Goal: Information Seeking & Learning: Learn about a topic

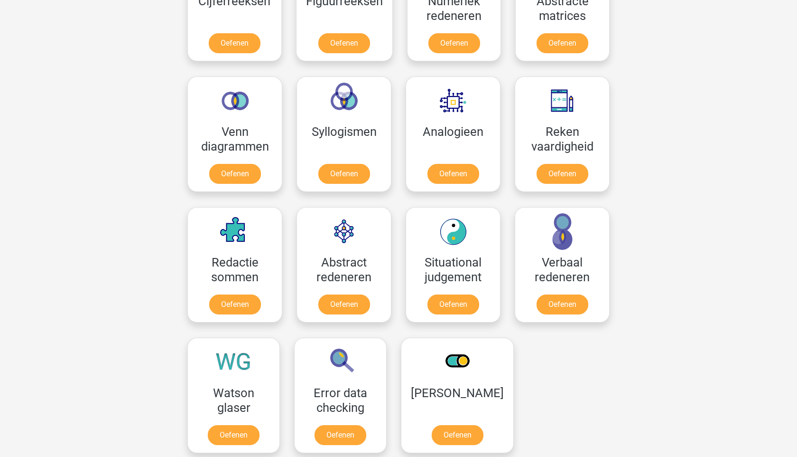
scroll to position [498, 0]
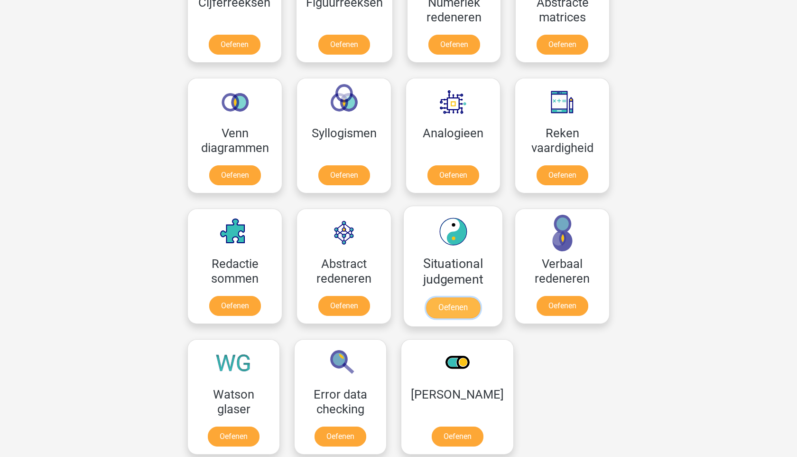
click at [453, 312] on link "Oefenen" at bounding box center [453, 307] width 54 height 21
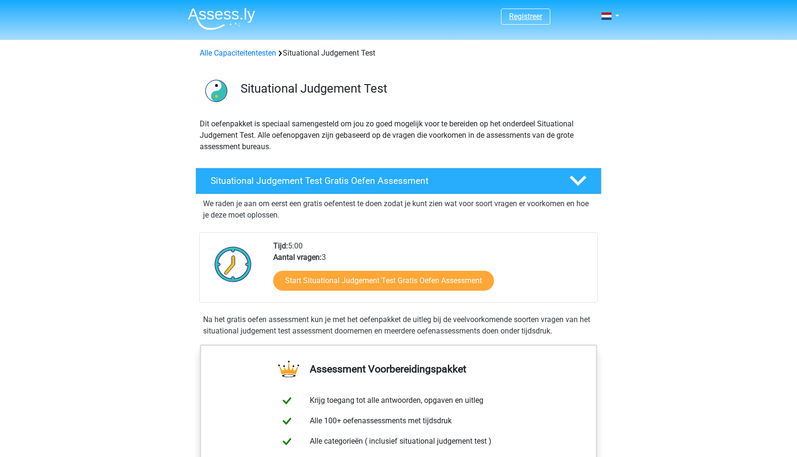
click at [525, 19] on link "Registreer" at bounding box center [525, 16] width 33 height 9
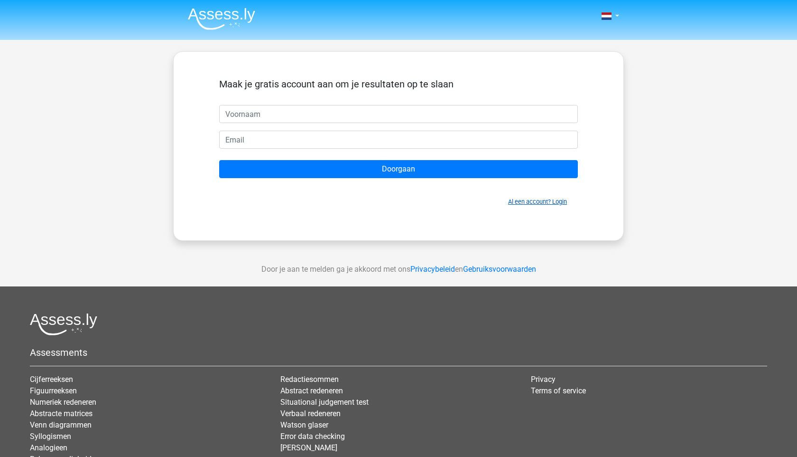
click at [546, 201] on link "Al een account? Login" at bounding box center [537, 201] width 59 height 7
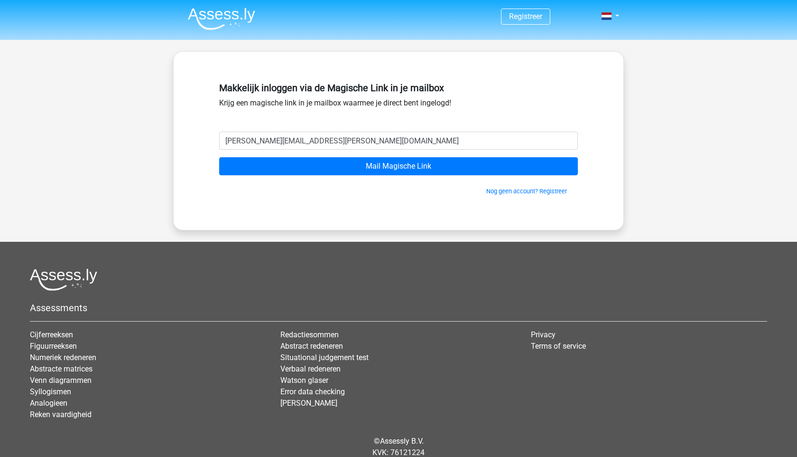
drag, startPoint x: 327, startPoint y: 144, endPoint x: 277, endPoint y: 139, distance: 49.6
click at [277, 139] on input "luna.coesens@gmail.com" at bounding box center [398, 140] width 359 height 18
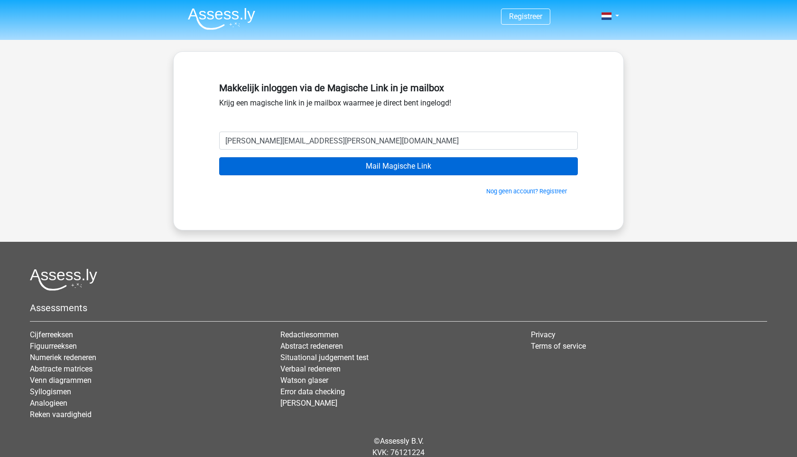
type input "[EMAIL_ADDRESS][DOMAIN_NAME]"
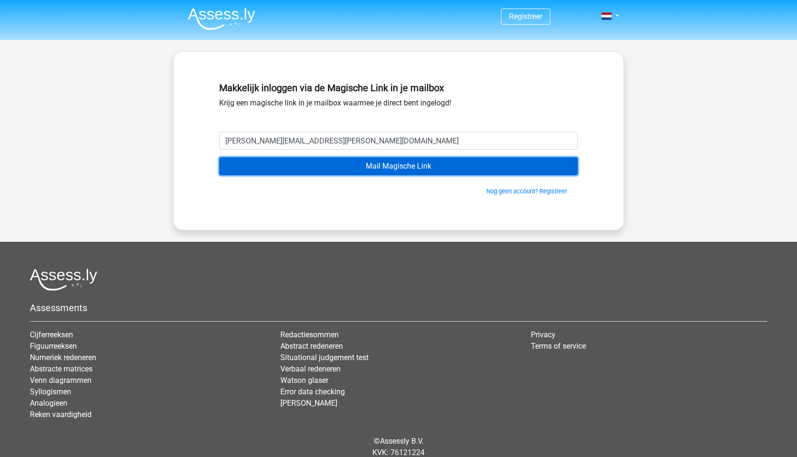
click at [252, 159] on input "Mail Magische Link" at bounding box center [398, 166] width 359 height 18
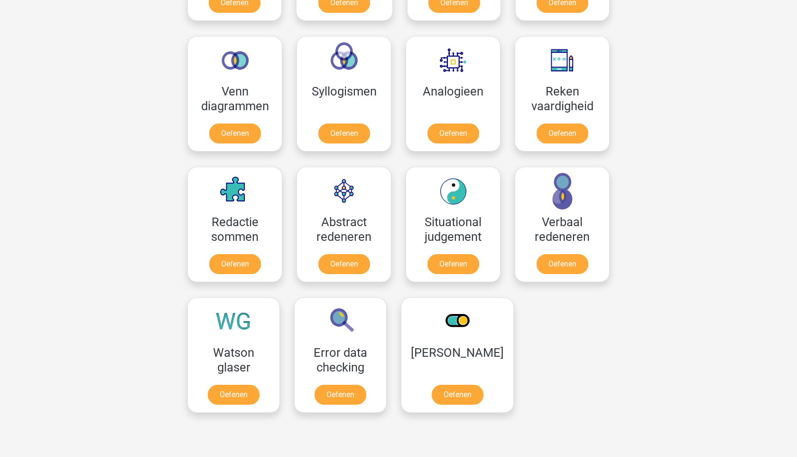
scroll to position [617, 0]
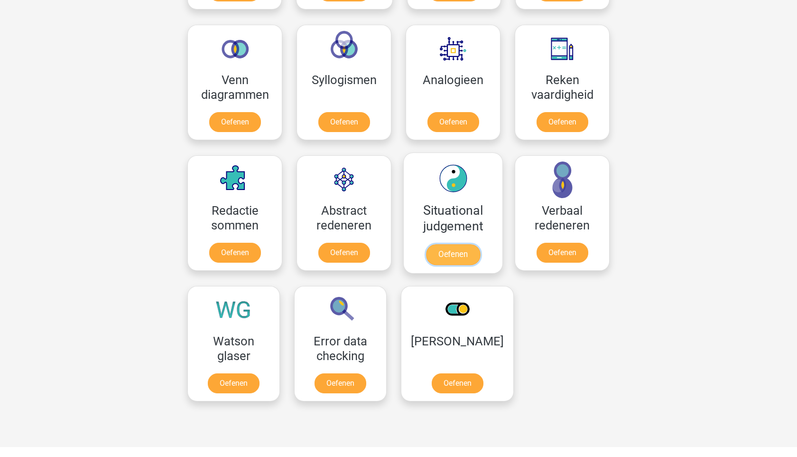
click at [445, 244] on link "Oefenen" at bounding box center [453, 254] width 54 height 21
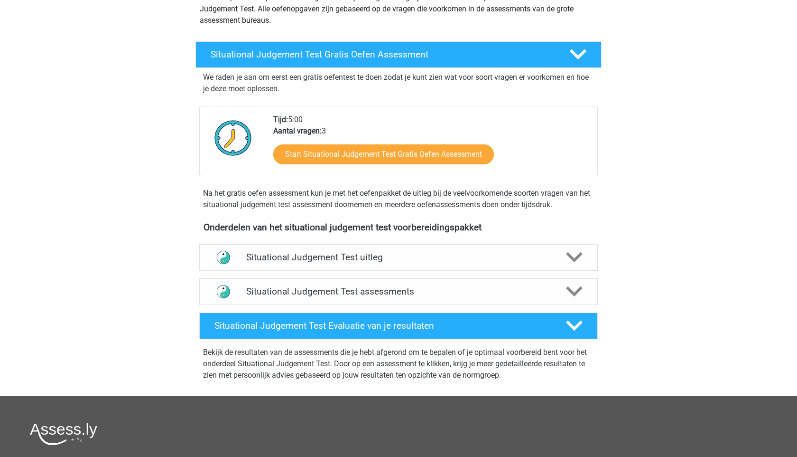
scroll to position [124, 0]
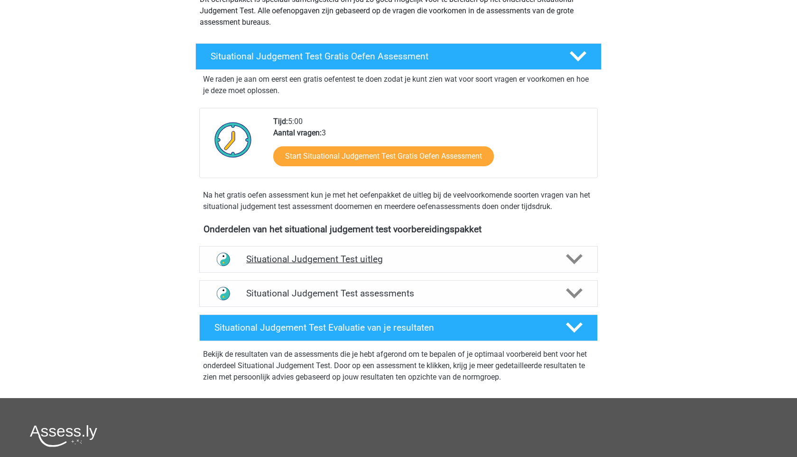
click at [447, 255] on h4 "Situational Judgement Test uitleg" at bounding box center [398, 258] width 305 height 11
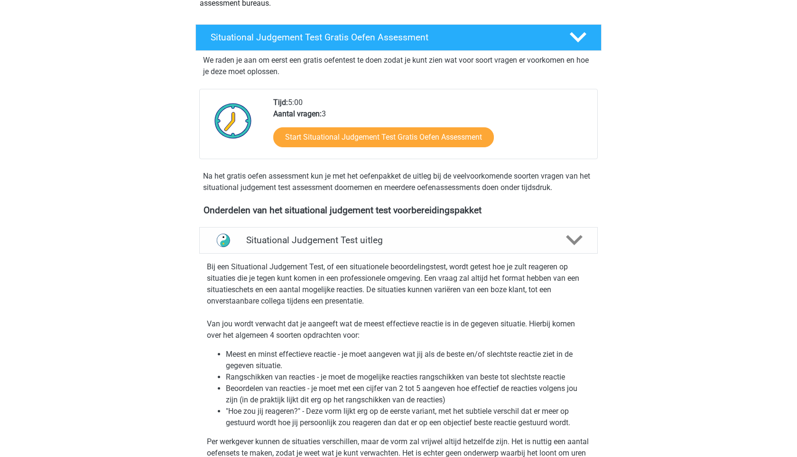
scroll to position [0, 0]
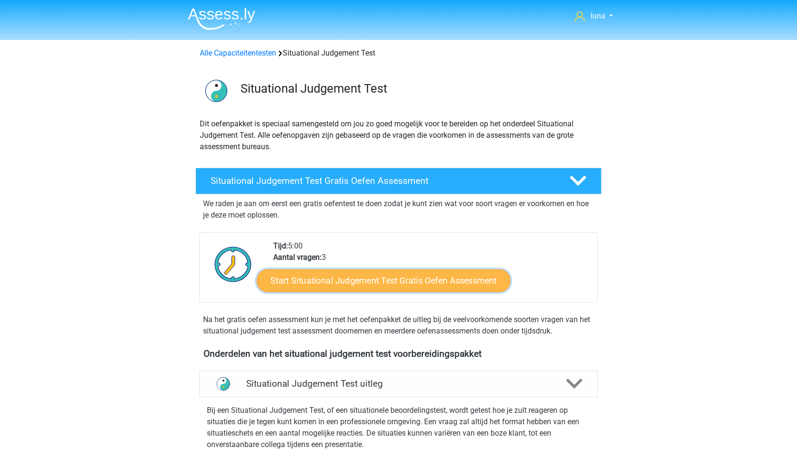
click at [380, 281] on link "Start Situational Judgement Test Gratis Oefen Assessment" at bounding box center [384, 280] width 254 height 23
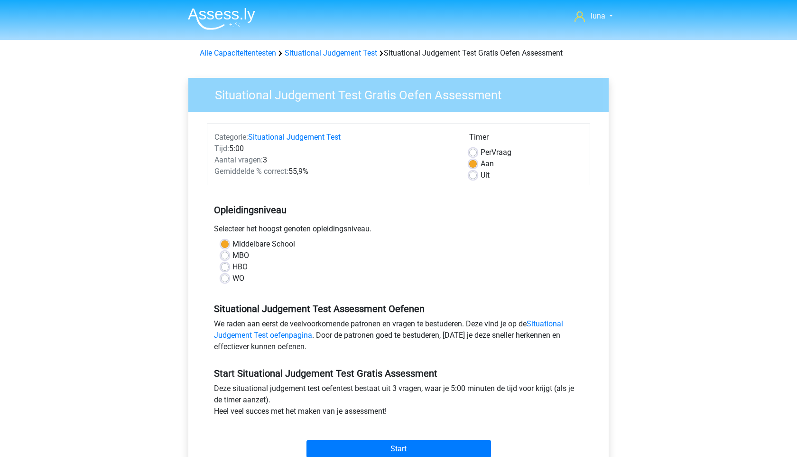
click at [233, 269] on label "HBO" at bounding box center [240, 266] width 15 height 11
click at [225, 269] on input "HBO" at bounding box center [225, 265] width 8 height 9
radio input "true"
click at [233, 277] on label "WO" at bounding box center [239, 277] width 12 height 11
click at [225, 277] on input "WO" at bounding box center [225, 276] width 8 height 9
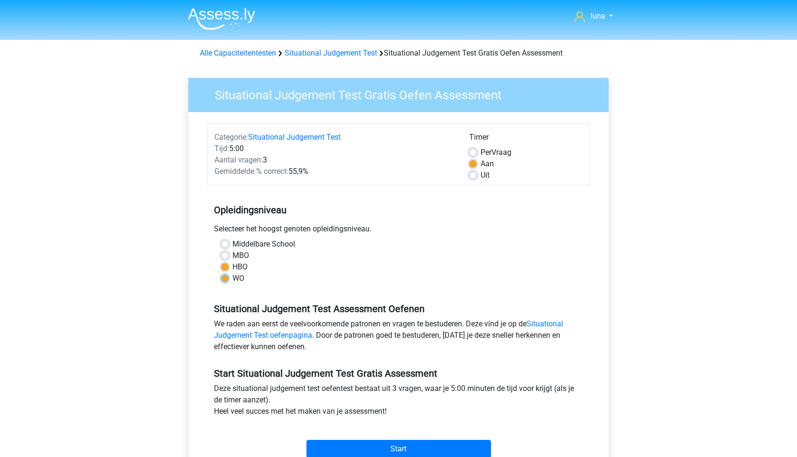
radio input "true"
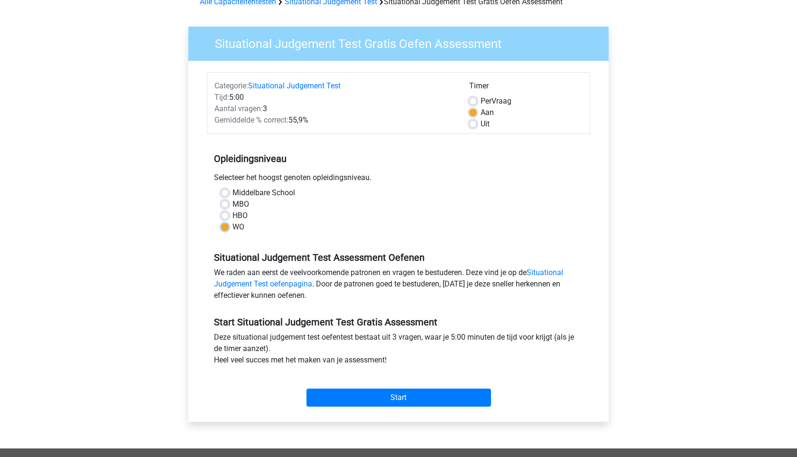
scroll to position [52, 0]
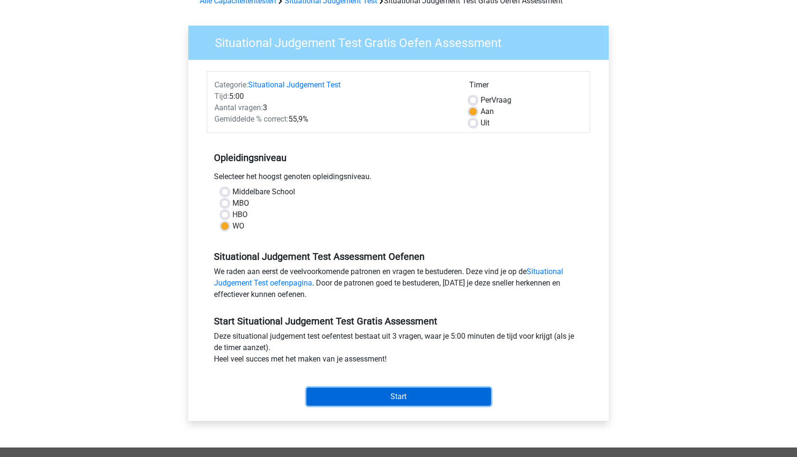
click at [399, 398] on input "Start" at bounding box center [399, 396] width 185 height 18
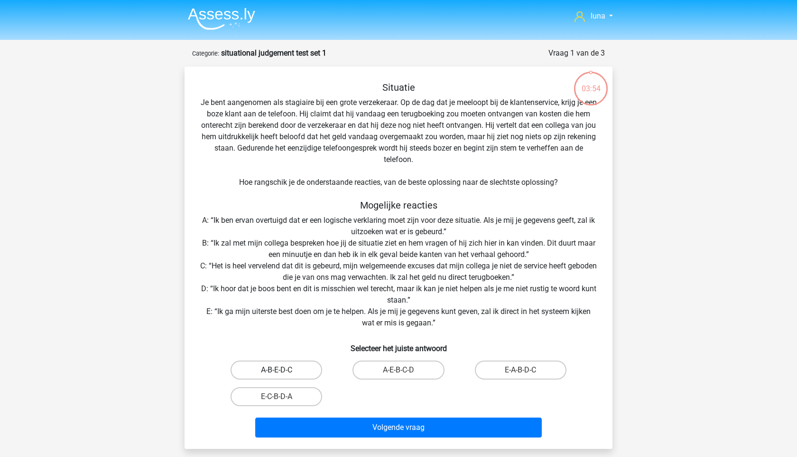
click at [282, 369] on label "A-B-E-D-C" at bounding box center [277, 369] width 92 height 19
click at [282, 370] on input "A-B-E-D-C" at bounding box center [280, 373] width 6 height 6
radio input "true"
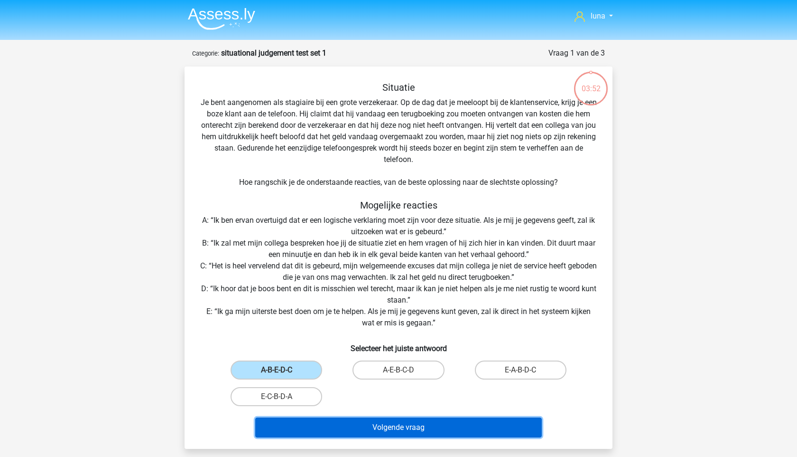
click at [328, 424] on button "Volgende vraag" at bounding box center [398, 427] width 287 height 20
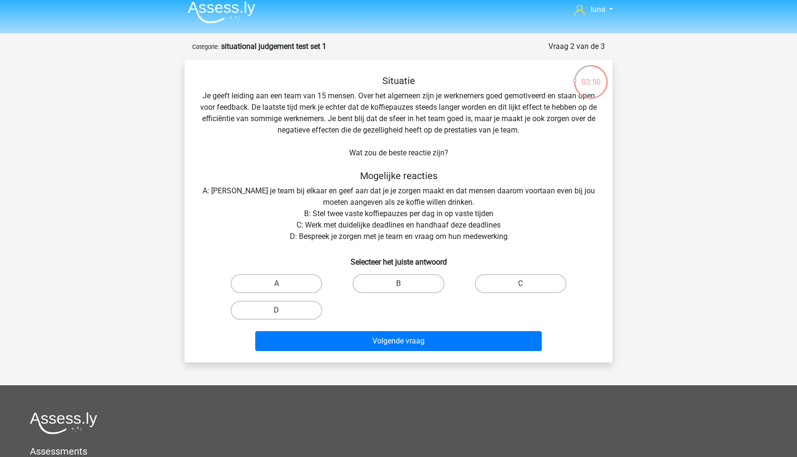
scroll to position [6, 0]
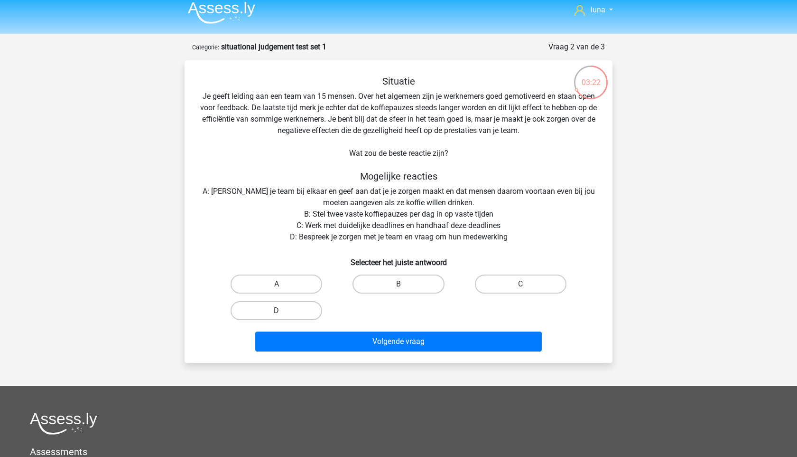
click at [299, 312] on label "D" at bounding box center [277, 310] width 92 height 19
click at [283, 312] on input "D" at bounding box center [280, 313] width 6 height 6
radio input "true"
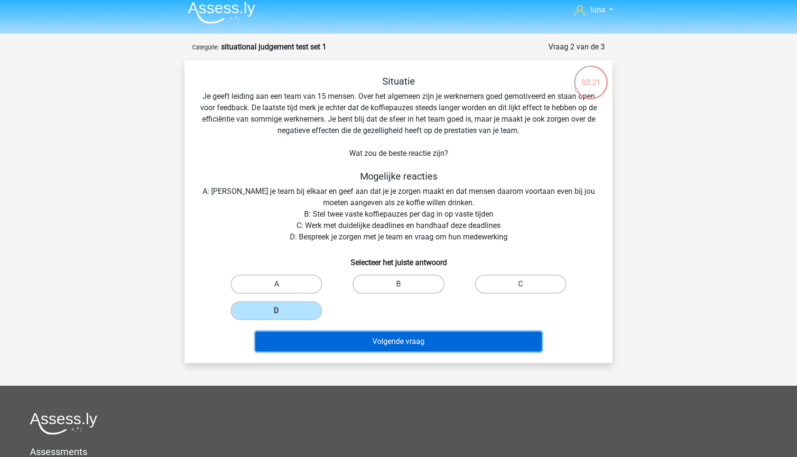
click at [336, 347] on button "Volgende vraag" at bounding box center [398, 341] width 287 height 20
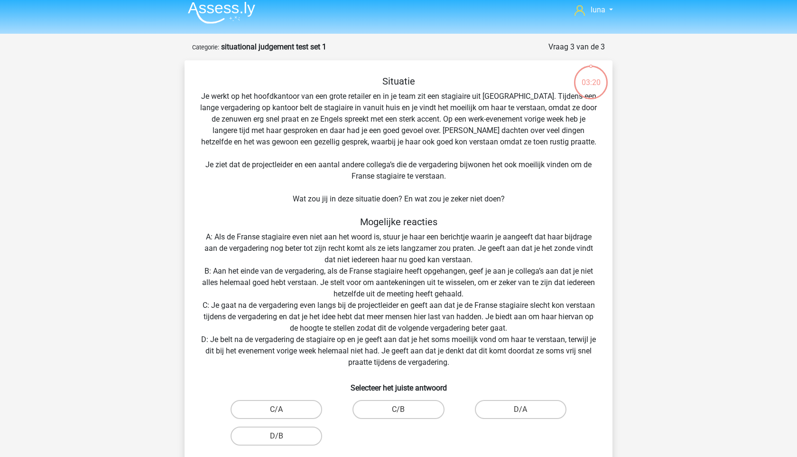
scroll to position [47, 0]
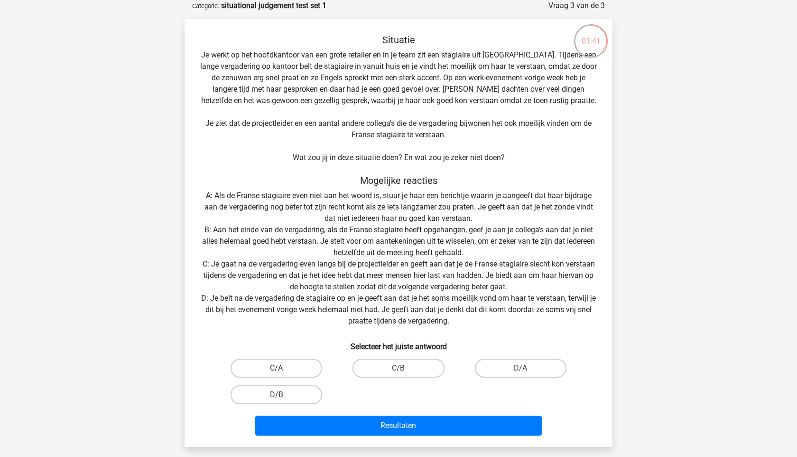
click at [272, 371] on label "C/A" at bounding box center [277, 367] width 92 height 19
click at [277, 371] on input "C/A" at bounding box center [280, 371] width 6 height 6
radio input "true"
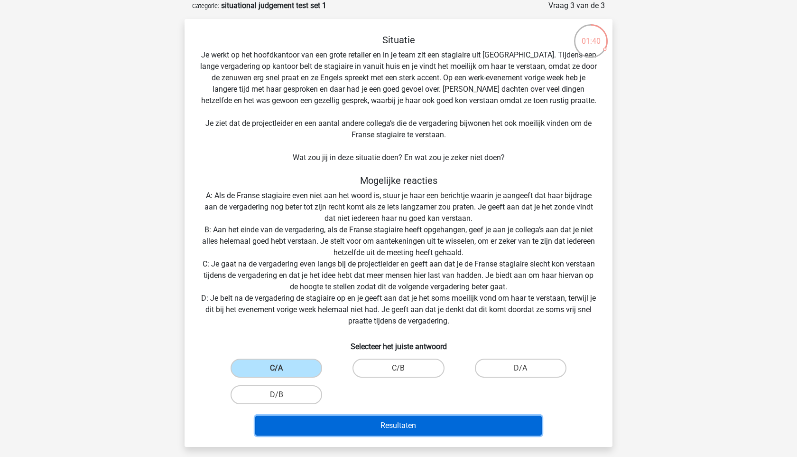
click at [342, 429] on button "Resultaten" at bounding box center [398, 425] width 287 height 20
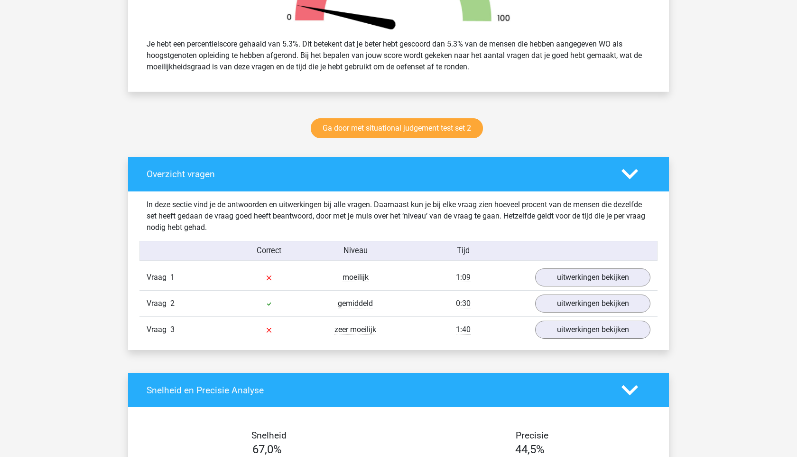
scroll to position [397, 0]
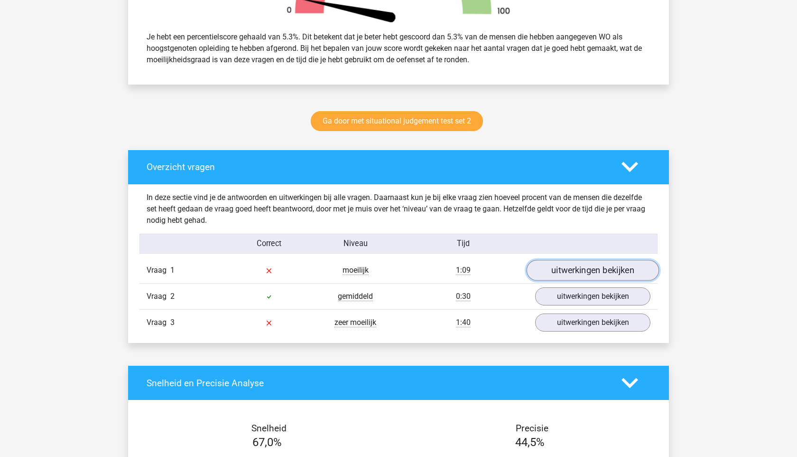
click at [545, 269] on link "uitwerkingen bekijken" at bounding box center [593, 270] width 132 height 21
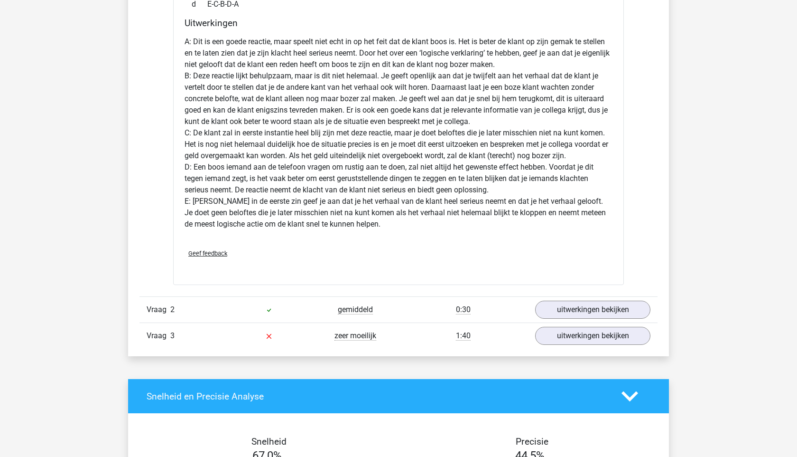
scroll to position [966, 0]
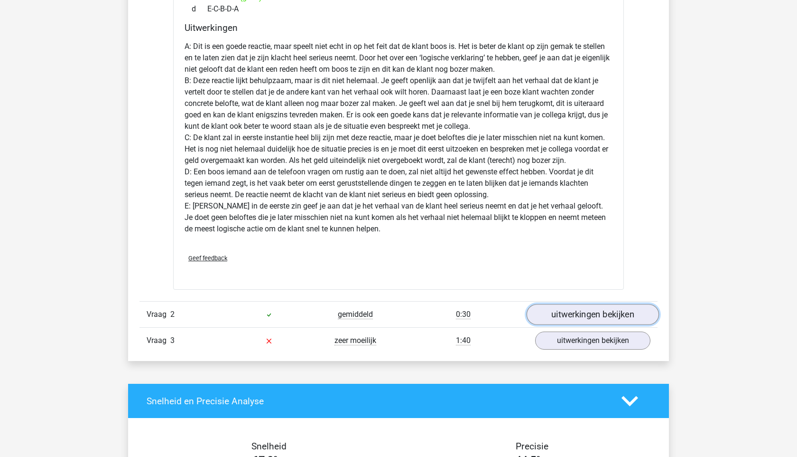
click at [599, 312] on link "uitwerkingen bekijken" at bounding box center [593, 314] width 132 height 21
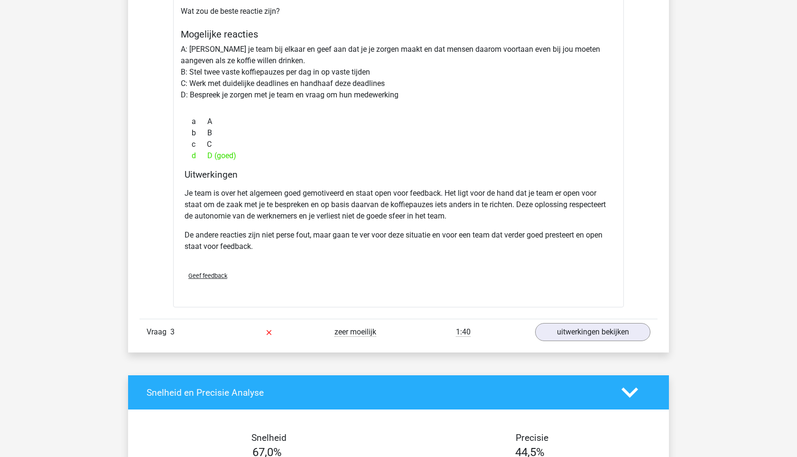
scroll to position [1383, 0]
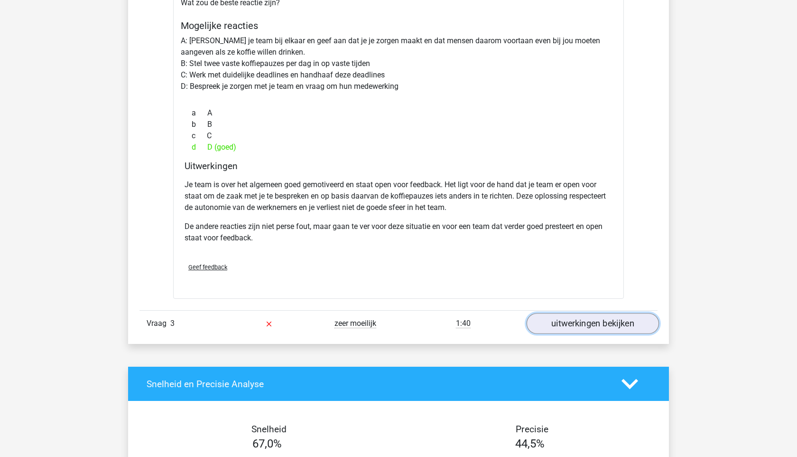
click at [589, 318] on link "uitwerkingen bekijken" at bounding box center [593, 323] width 132 height 21
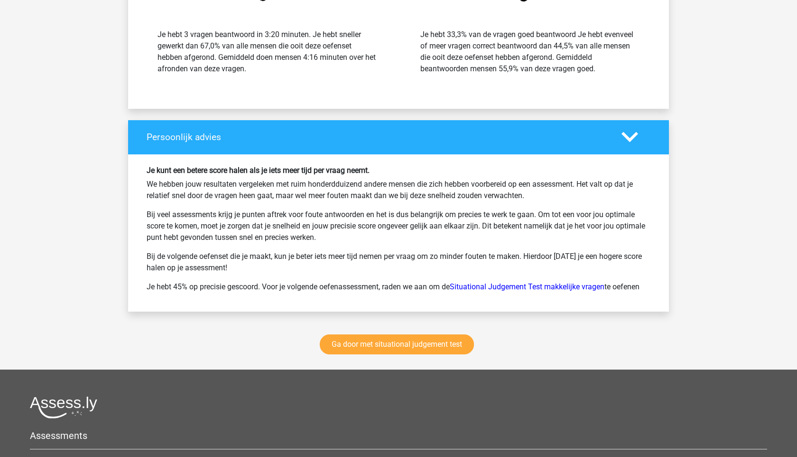
scroll to position [2745, 0]
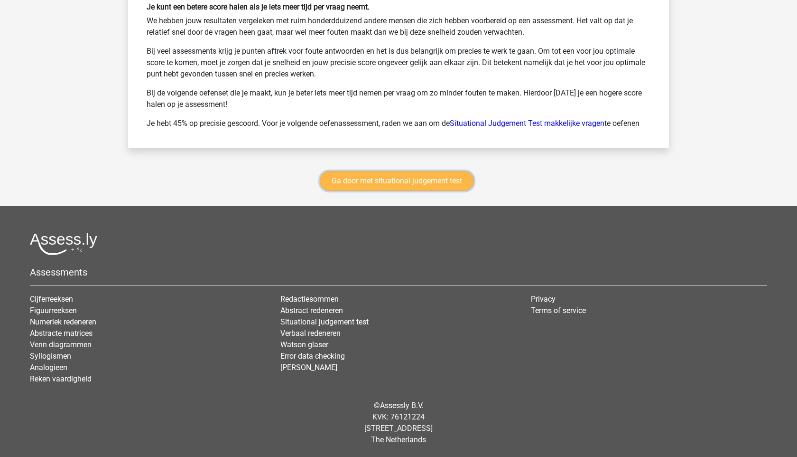
click at [440, 180] on link "Ga door met situational judgement test" at bounding box center [397, 181] width 154 height 20
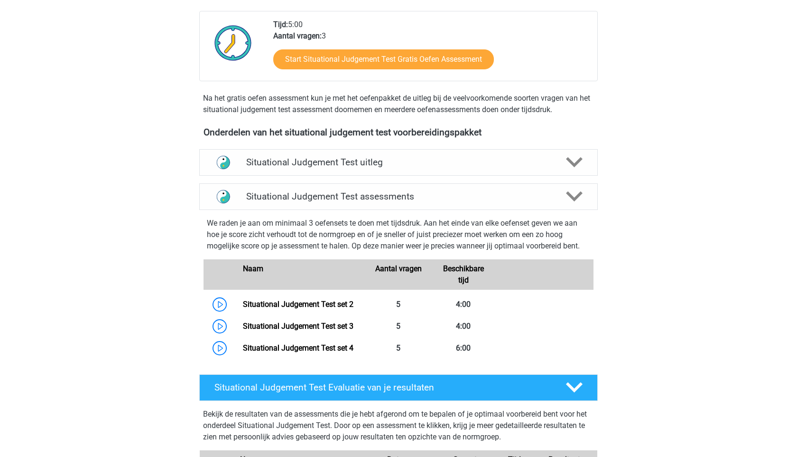
scroll to position [213, 0]
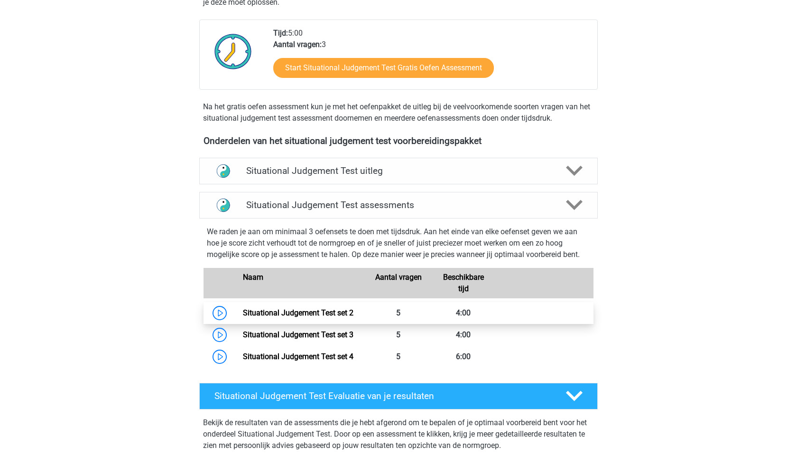
click at [243, 316] on link "Situational Judgement Test set 2" at bounding box center [298, 312] width 111 height 9
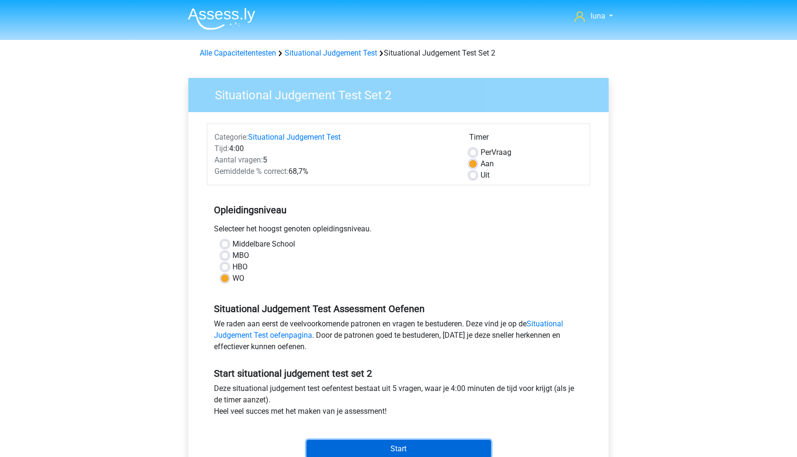
click at [358, 449] on input "Start" at bounding box center [399, 448] width 185 height 18
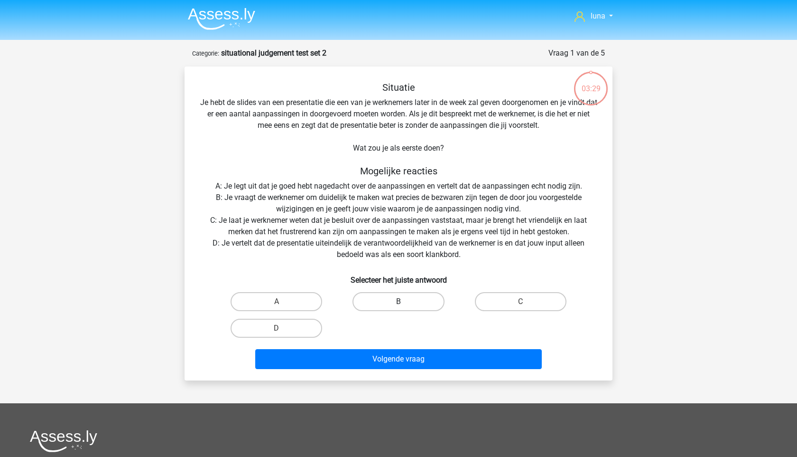
click at [387, 295] on label "B" at bounding box center [399, 301] width 92 height 19
click at [399, 301] on input "B" at bounding box center [402, 304] width 6 height 6
radio input "true"
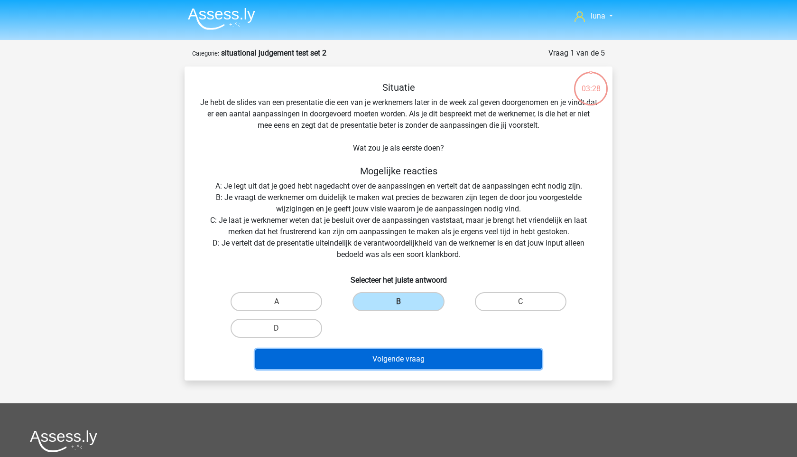
click at [384, 357] on button "Volgende vraag" at bounding box center [398, 359] width 287 height 20
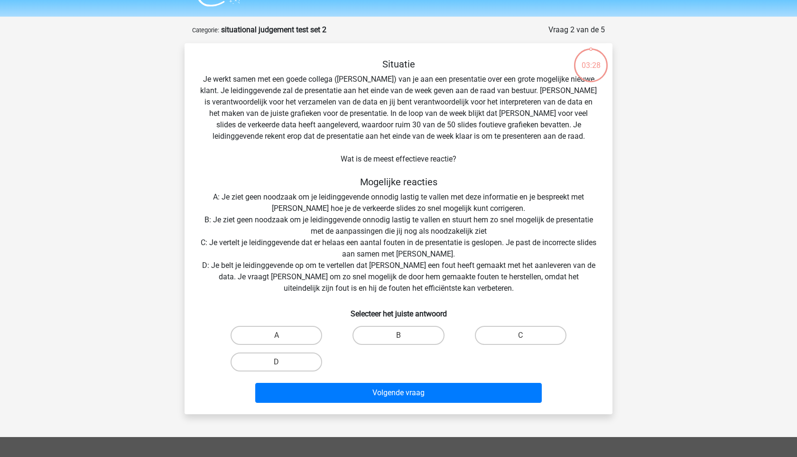
scroll to position [47, 0]
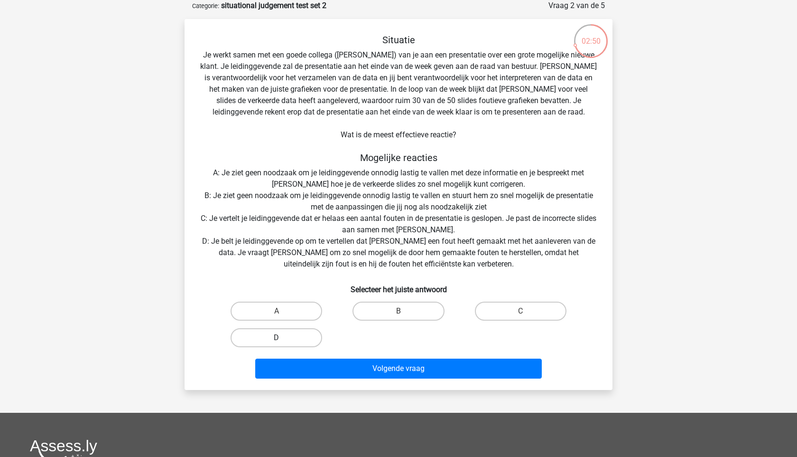
click at [285, 334] on label "D" at bounding box center [277, 337] width 92 height 19
click at [283, 337] on input "D" at bounding box center [280, 340] width 6 height 6
radio input "true"
click at [491, 303] on label "C" at bounding box center [521, 310] width 92 height 19
click at [521, 311] on input "C" at bounding box center [524, 314] width 6 height 6
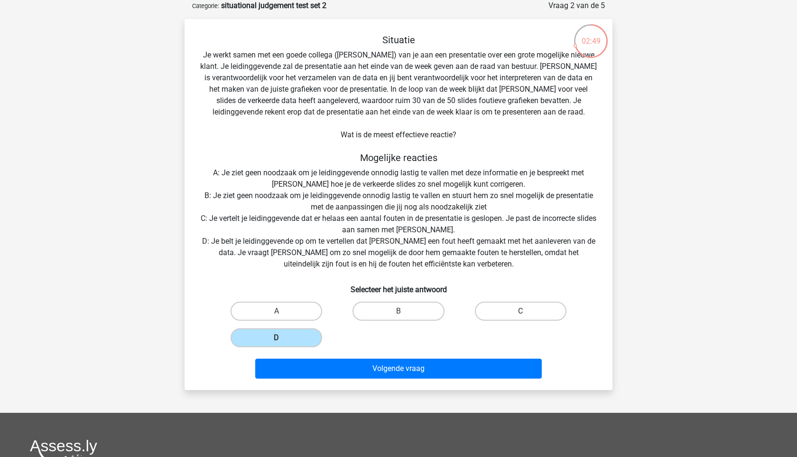
radio input "true"
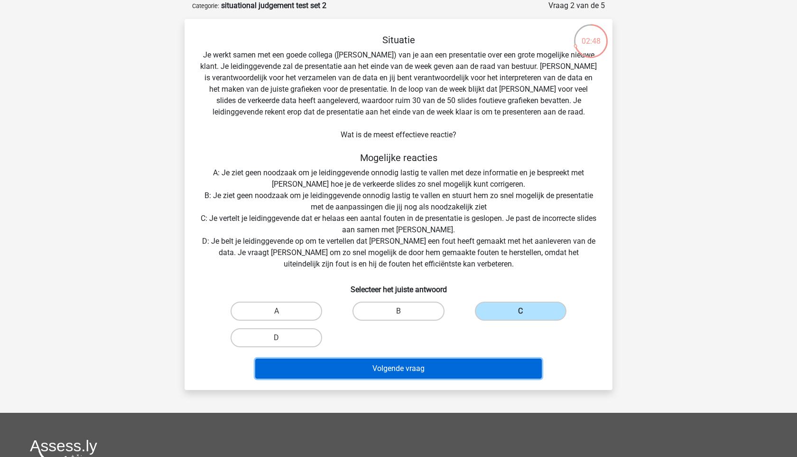
click at [454, 375] on button "Volgende vraag" at bounding box center [398, 368] width 287 height 20
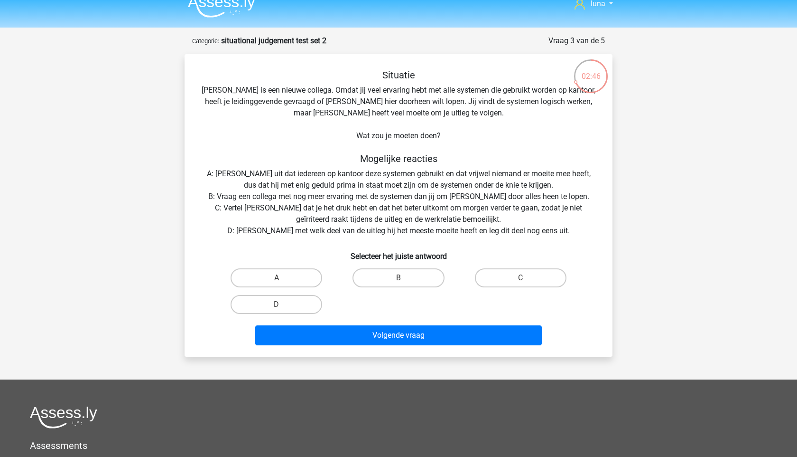
scroll to position [0, 0]
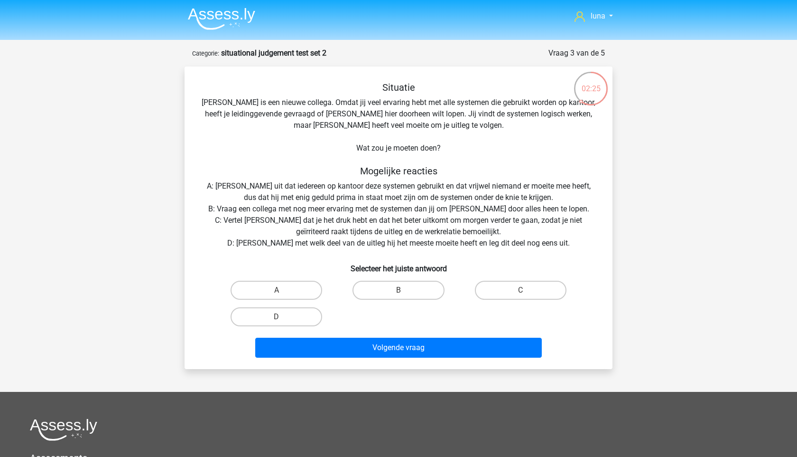
click at [254, 327] on div "D" at bounding box center [276, 316] width 122 height 27
click at [263, 321] on label "D" at bounding box center [277, 316] width 92 height 19
click at [277, 321] on input "D" at bounding box center [280, 320] width 6 height 6
radio input "true"
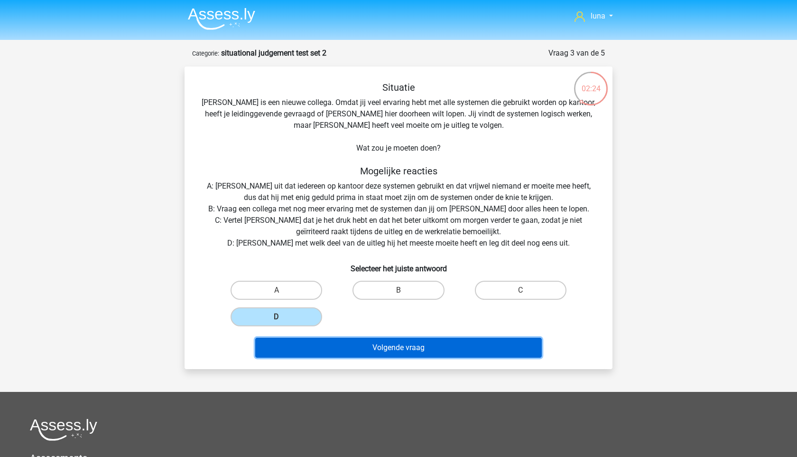
click at [281, 342] on button "Volgende vraag" at bounding box center [398, 347] width 287 height 20
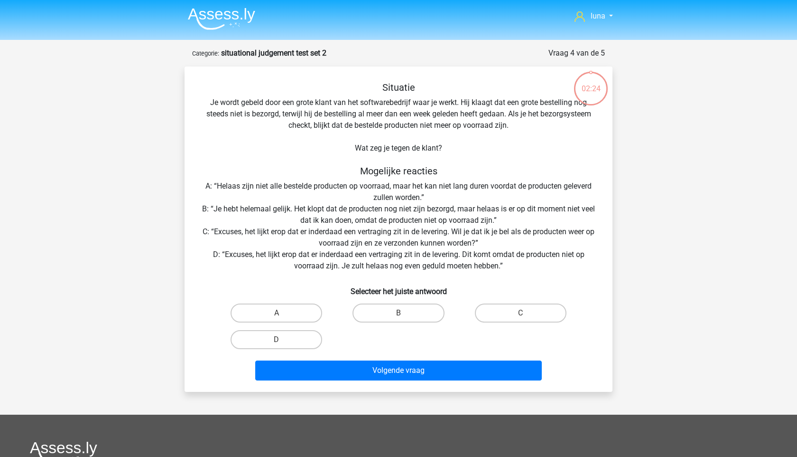
scroll to position [47, 0]
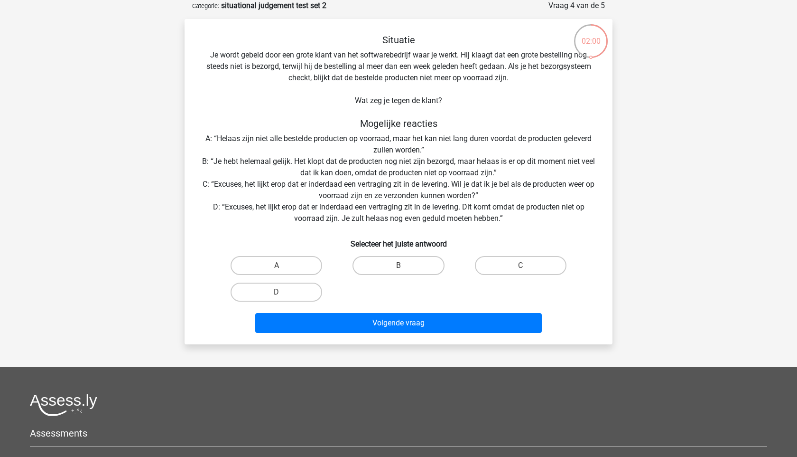
click at [525, 270] on input "C" at bounding box center [524, 268] width 6 height 6
radio input "true"
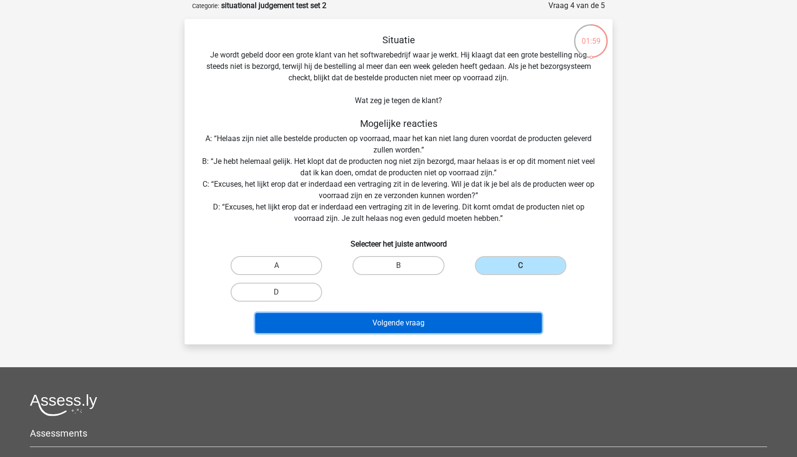
click at [478, 315] on button "Volgende vraag" at bounding box center [398, 323] width 287 height 20
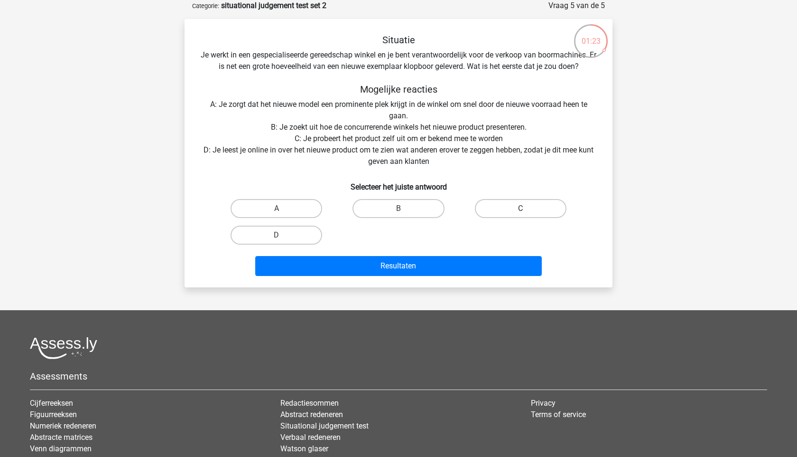
click at [524, 201] on label "C" at bounding box center [521, 208] width 92 height 19
click at [524, 208] on input "C" at bounding box center [524, 211] width 6 height 6
radio input "true"
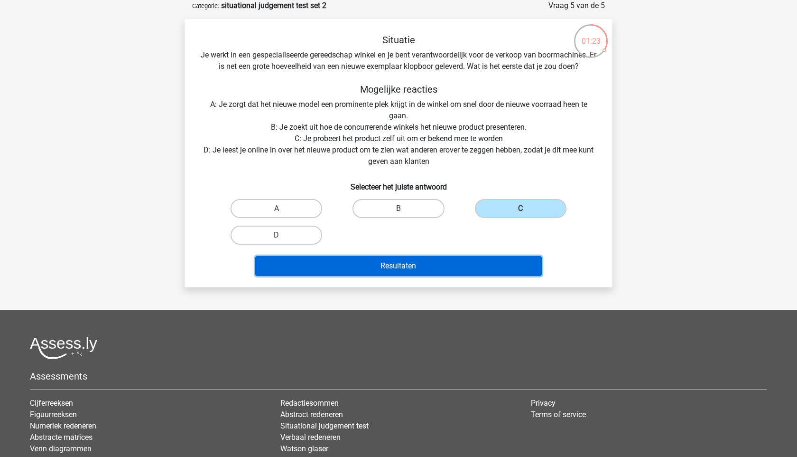
click at [484, 260] on button "Resultaten" at bounding box center [398, 266] width 287 height 20
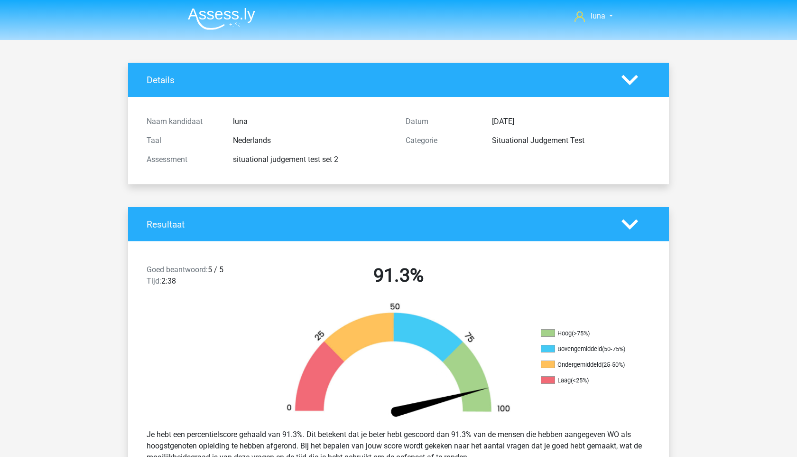
click at [231, 14] on img at bounding box center [221, 19] width 67 height 22
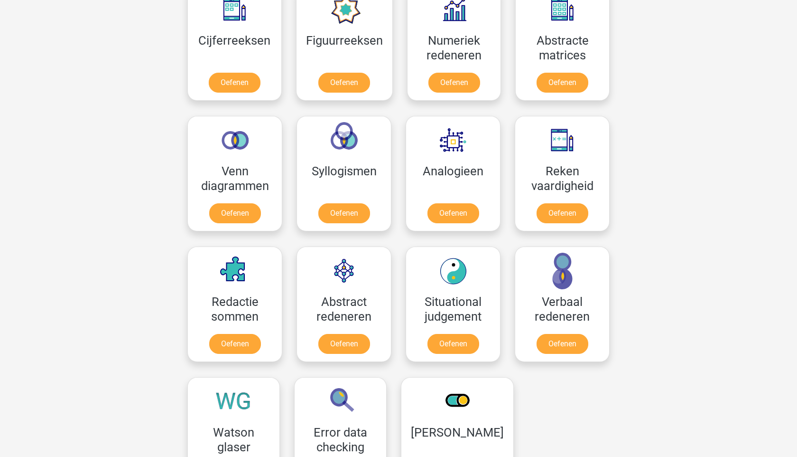
scroll to position [460, 0]
click at [565, 220] on link "Oefenen" at bounding box center [562, 214] width 54 height 21
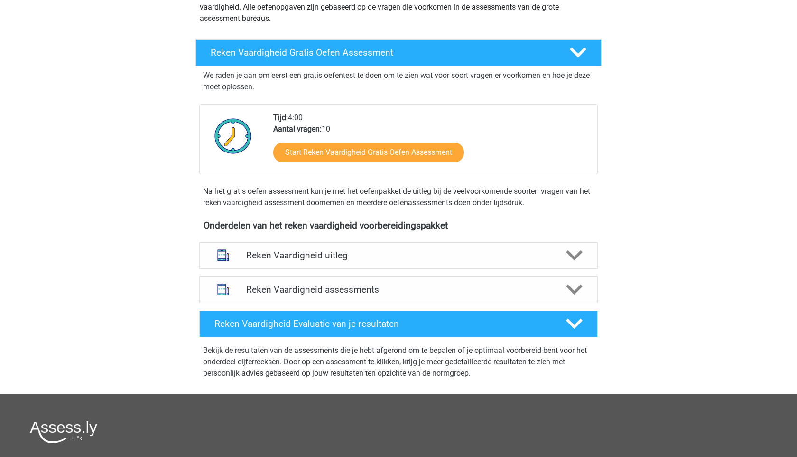
scroll to position [134, 0]
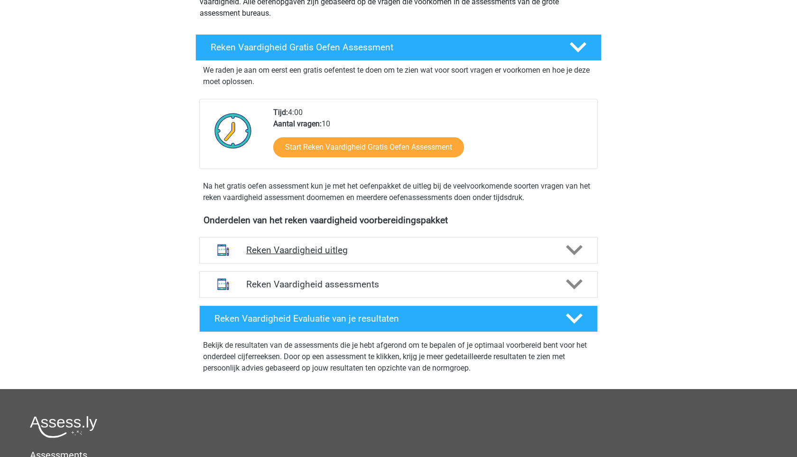
click at [517, 247] on h4 "Reken Vaardigheid uitleg" at bounding box center [398, 249] width 305 height 11
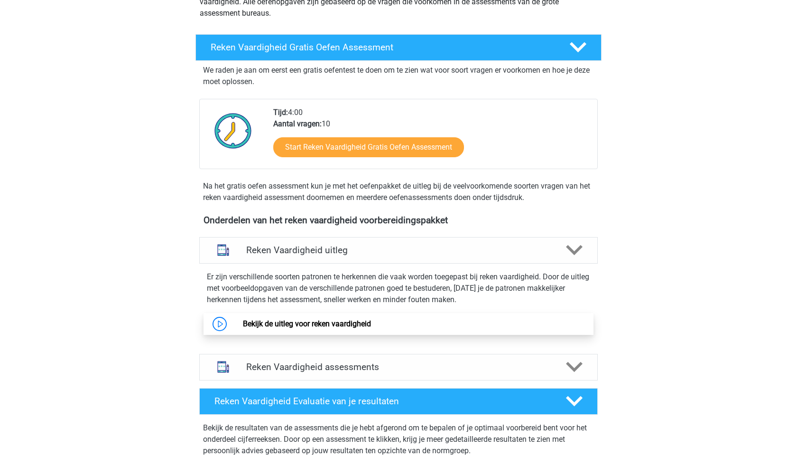
click at [314, 328] on link "Bekijk de uitleg voor reken vaardigheid" at bounding box center [307, 323] width 128 height 9
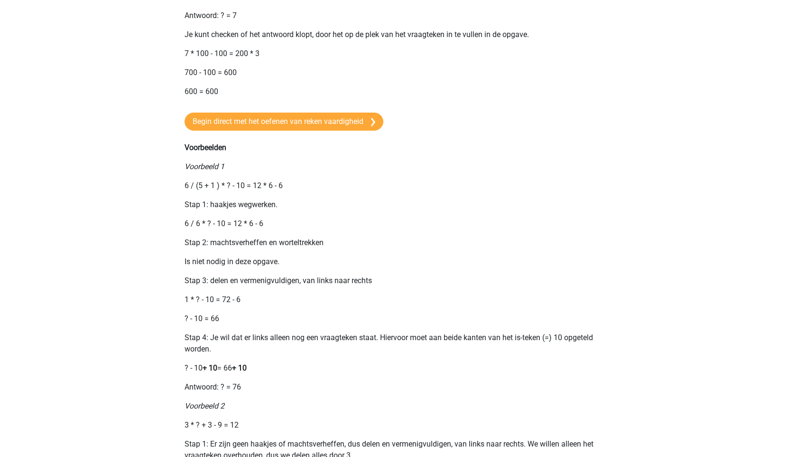
scroll to position [719, 0]
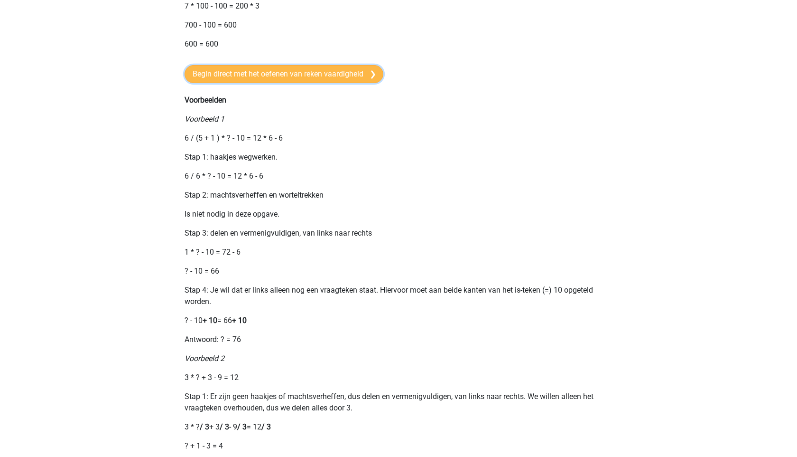
click at [341, 83] on link "Begin direct met het oefenen van reken vaardigheid" at bounding box center [284, 74] width 199 height 18
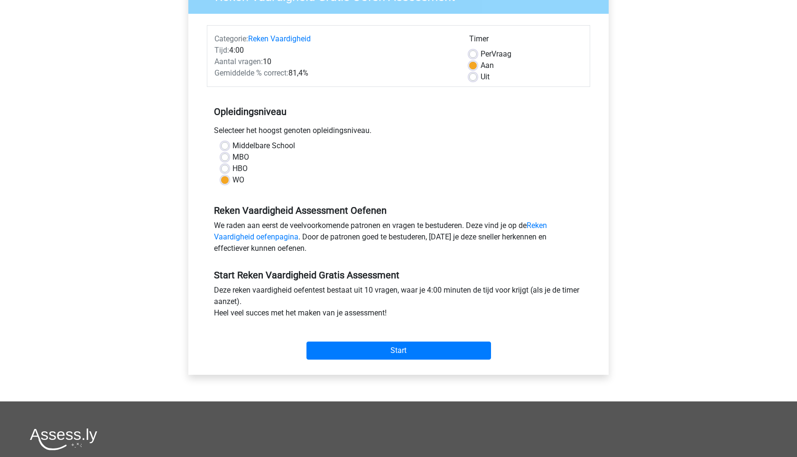
scroll to position [103, 0]
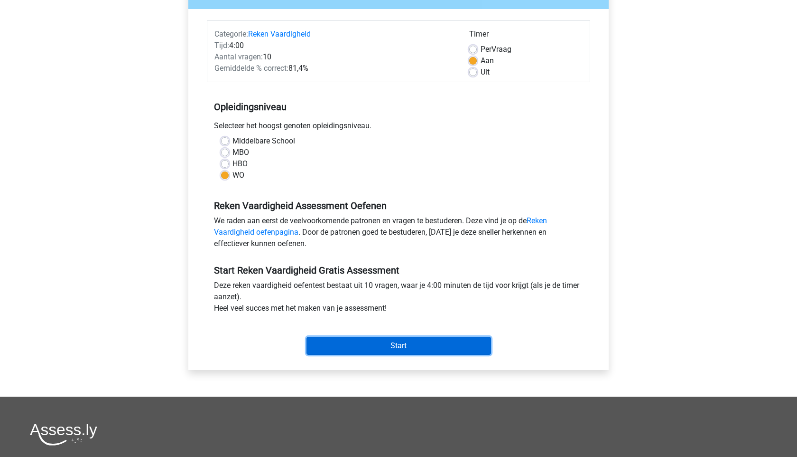
click at [367, 347] on input "Start" at bounding box center [399, 346] width 185 height 18
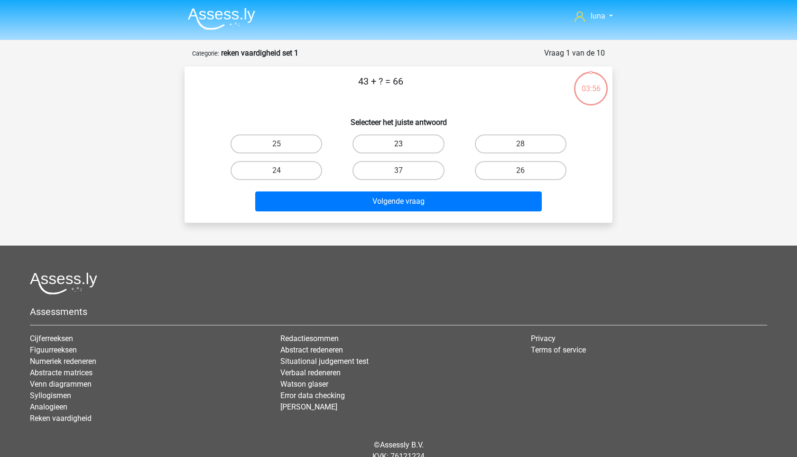
click at [415, 148] on label "23" at bounding box center [399, 143] width 92 height 19
click at [405, 148] on input "23" at bounding box center [402, 147] width 6 height 6
radio input "true"
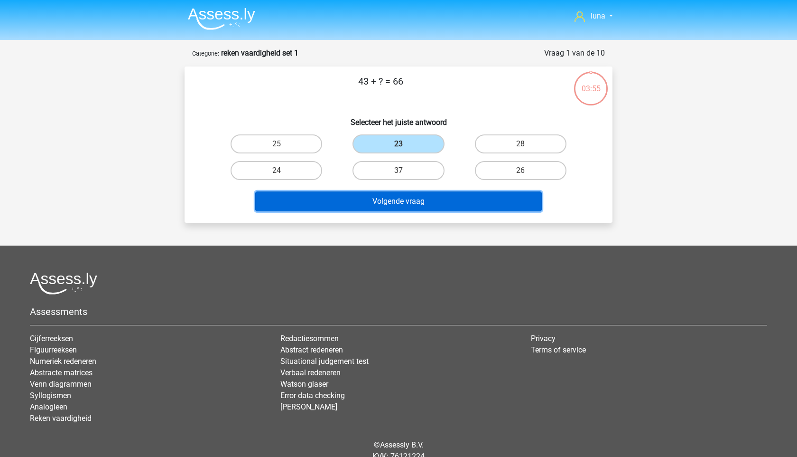
click at [400, 201] on button "Volgende vraag" at bounding box center [398, 201] width 287 height 20
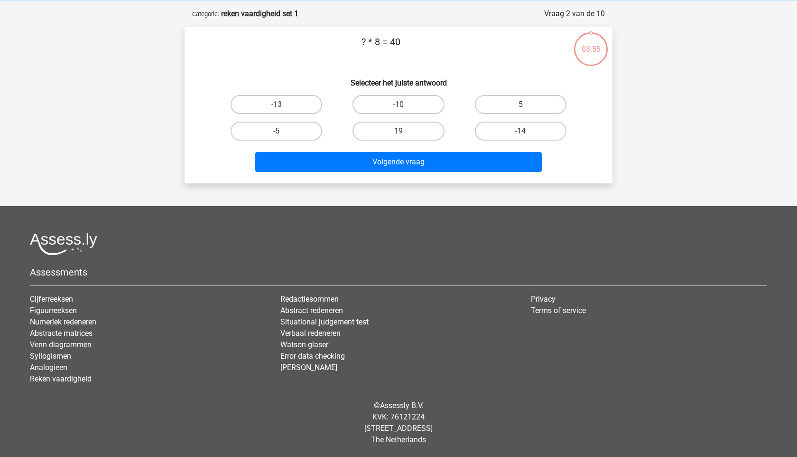
scroll to position [11, 0]
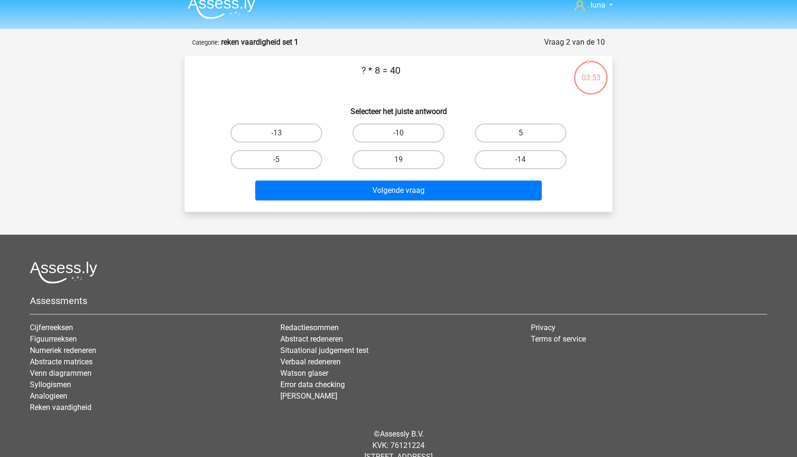
click at [534, 134] on label "5" at bounding box center [521, 132] width 92 height 19
click at [527, 134] on input "5" at bounding box center [524, 136] width 6 height 6
radio input "true"
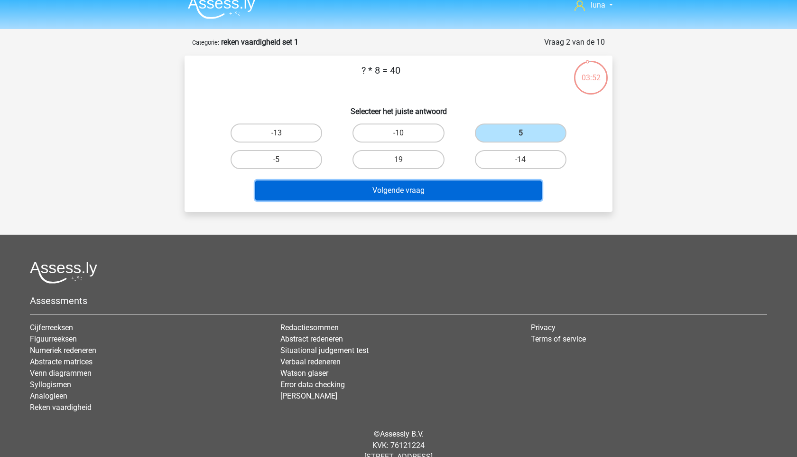
click at [453, 196] on button "Volgende vraag" at bounding box center [398, 190] width 287 height 20
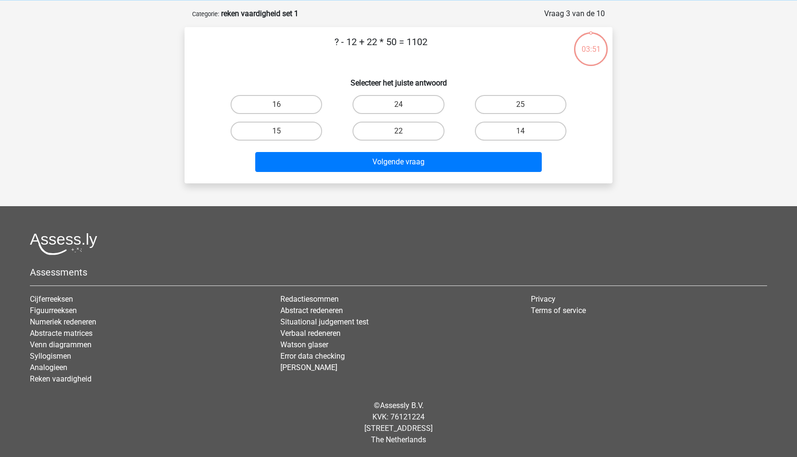
scroll to position [0, 0]
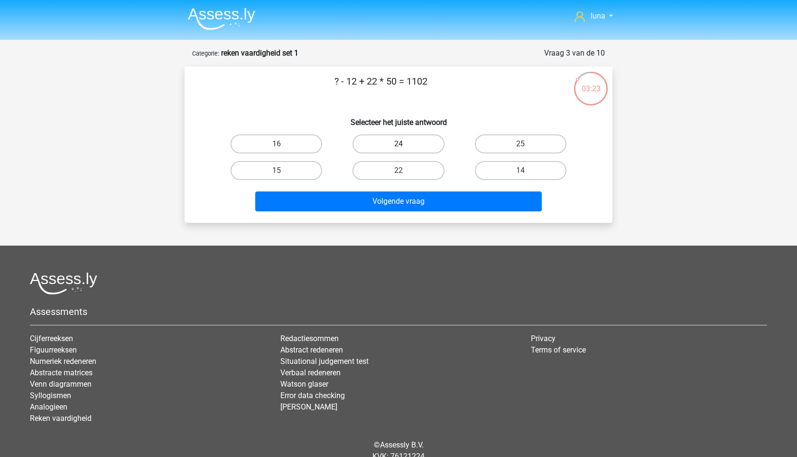
click at [395, 142] on label "24" at bounding box center [399, 143] width 92 height 19
click at [399, 144] on input "24" at bounding box center [402, 147] width 6 height 6
radio input "true"
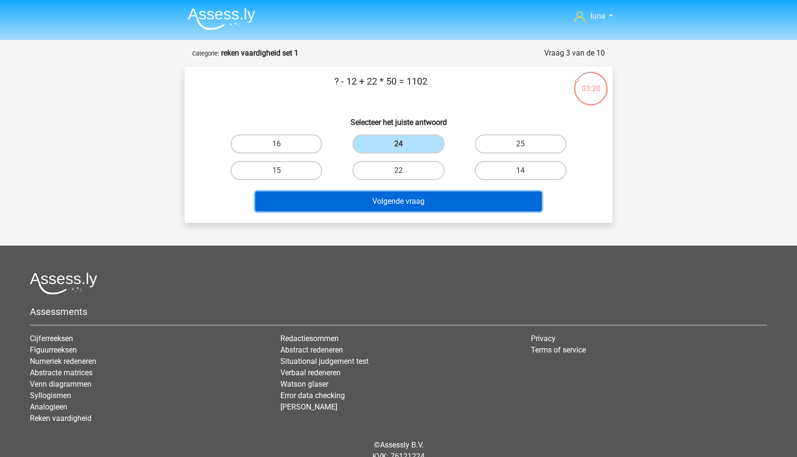
click at [377, 201] on button "Volgende vraag" at bounding box center [398, 201] width 287 height 20
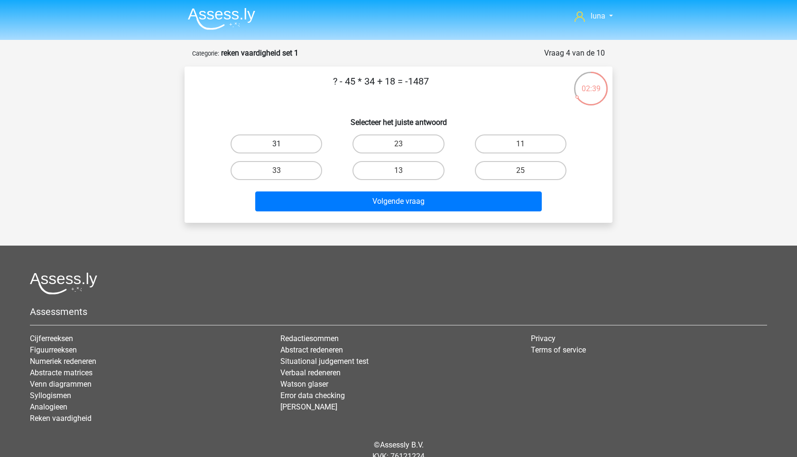
click at [298, 150] on label "31" at bounding box center [277, 143] width 92 height 19
click at [283, 150] on input "31" at bounding box center [280, 147] width 6 height 6
radio input "true"
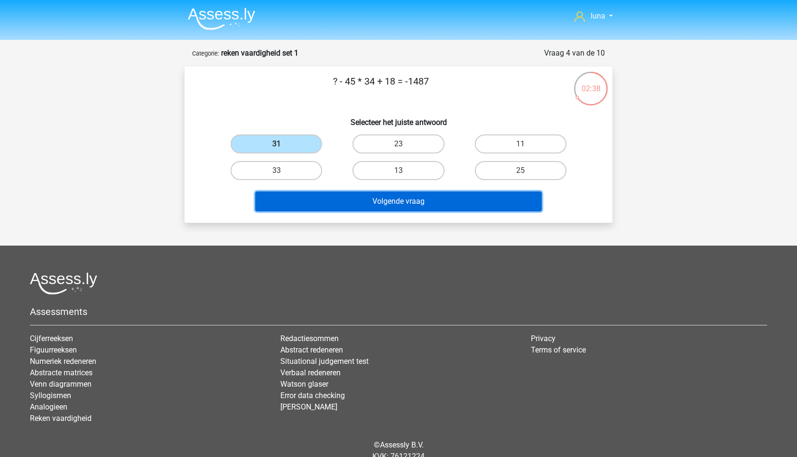
click at [317, 196] on button "Volgende vraag" at bounding box center [398, 201] width 287 height 20
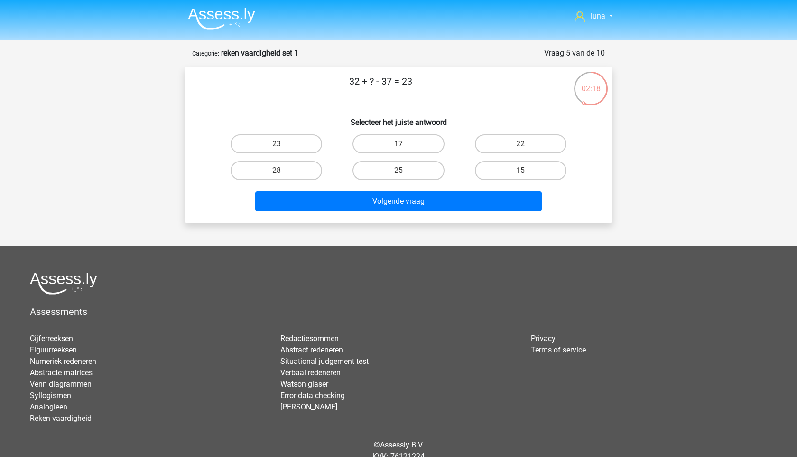
click at [280, 171] on input "28" at bounding box center [280, 173] width 6 height 6
radio input "true"
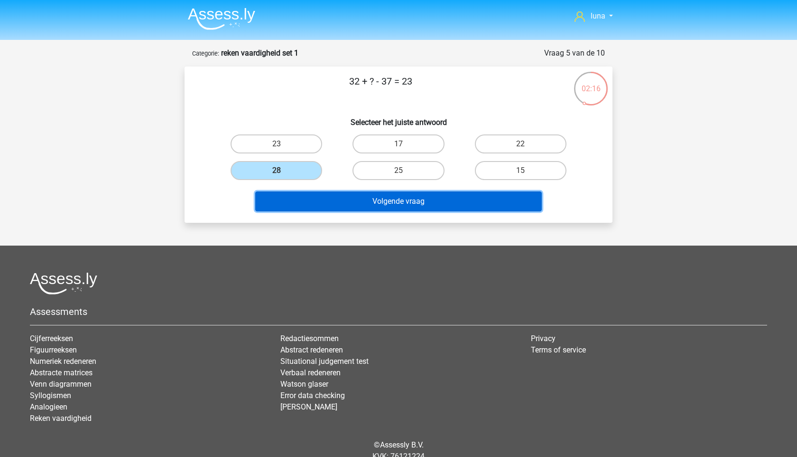
click at [322, 201] on button "Volgende vraag" at bounding box center [398, 201] width 287 height 20
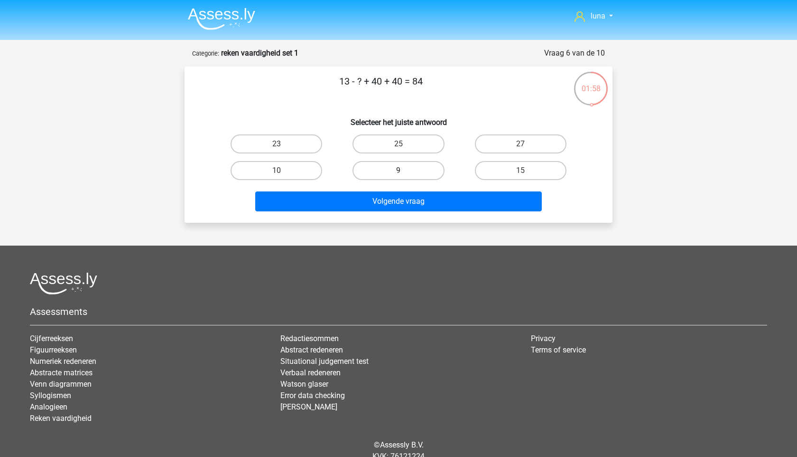
click at [373, 175] on label "9" at bounding box center [399, 170] width 92 height 19
click at [399, 175] on input "9" at bounding box center [402, 173] width 6 height 6
radio input "true"
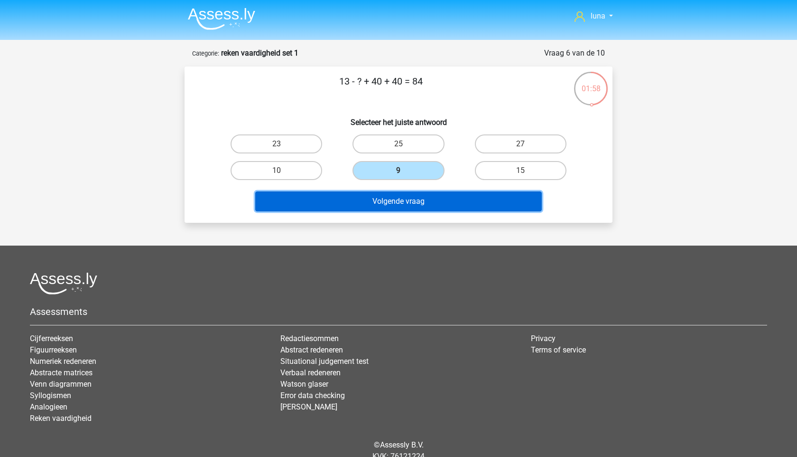
click at [376, 201] on button "Volgende vraag" at bounding box center [398, 201] width 287 height 20
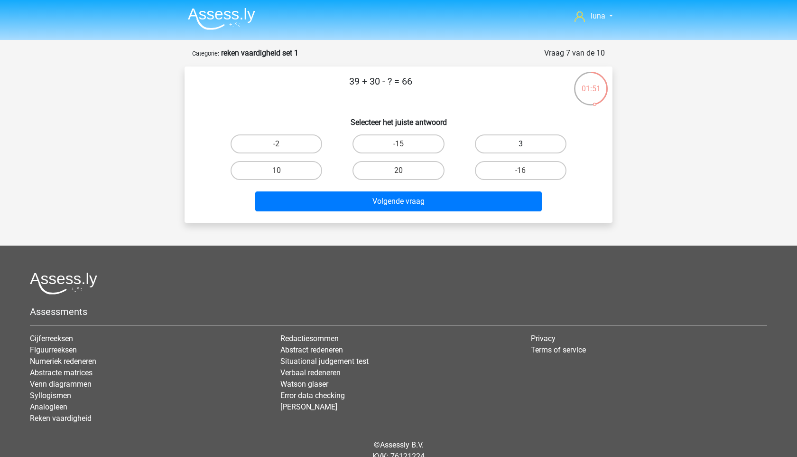
click at [510, 139] on label "3" at bounding box center [521, 143] width 92 height 19
click at [521, 144] on input "3" at bounding box center [524, 147] width 6 height 6
radio input "true"
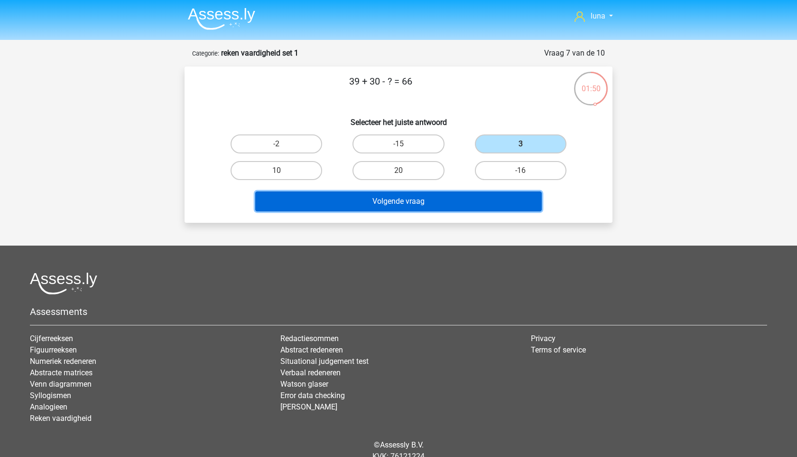
click at [464, 196] on button "Volgende vraag" at bounding box center [398, 201] width 287 height 20
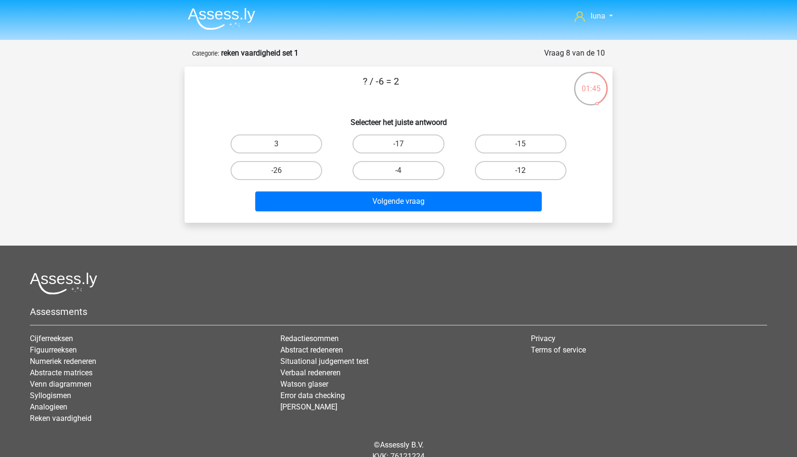
click at [490, 166] on label "-12" at bounding box center [521, 170] width 92 height 19
click at [521, 170] on input "-12" at bounding box center [524, 173] width 6 height 6
radio input "true"
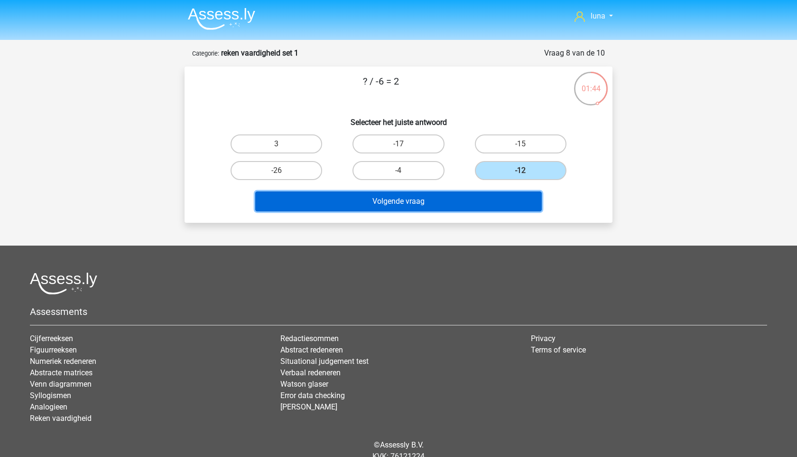
click at [458, 199] on button "Volgende vraag" at bounding box center [398, 201] width 287 height 20
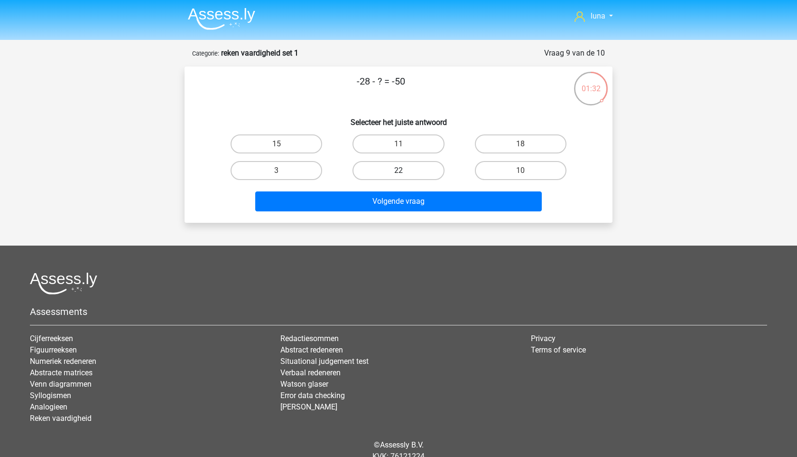
click at [374, 163] on label "22" at bounding box center [399, 170] width 92 height 19
click at [399, 170] on input "22" at bounding box center [402, 173] width 6 height 6
radio input "true"
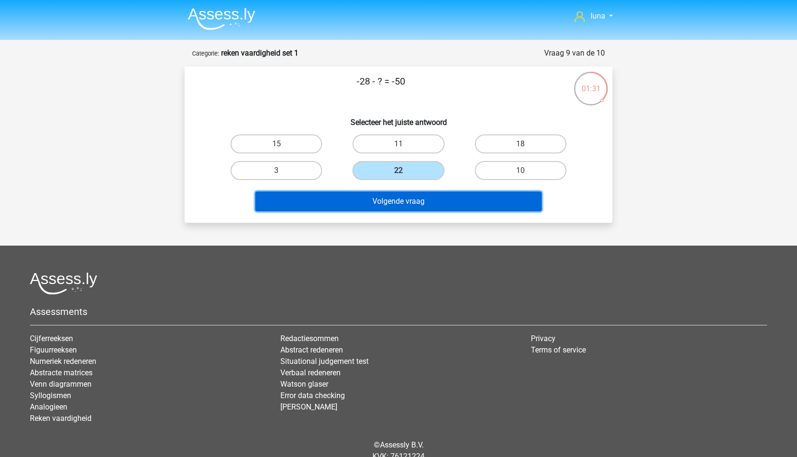
click at [377, 197] on button "Volgende vraag" at bounding box center [398, 201] width 287 height 20
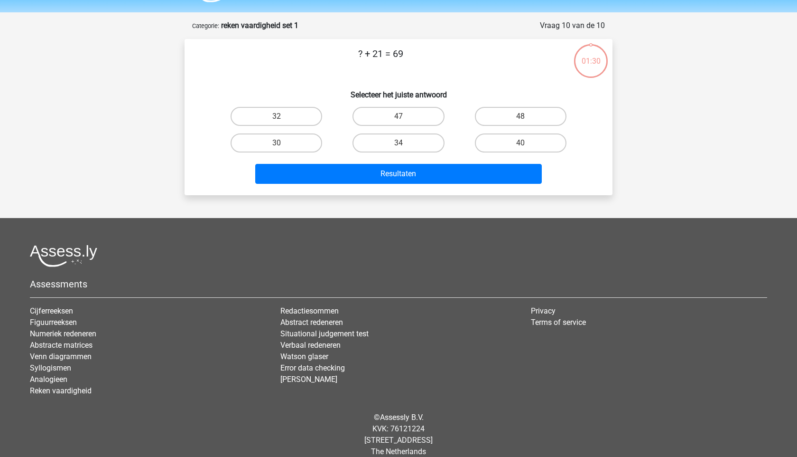
scroll to position [39, 0]
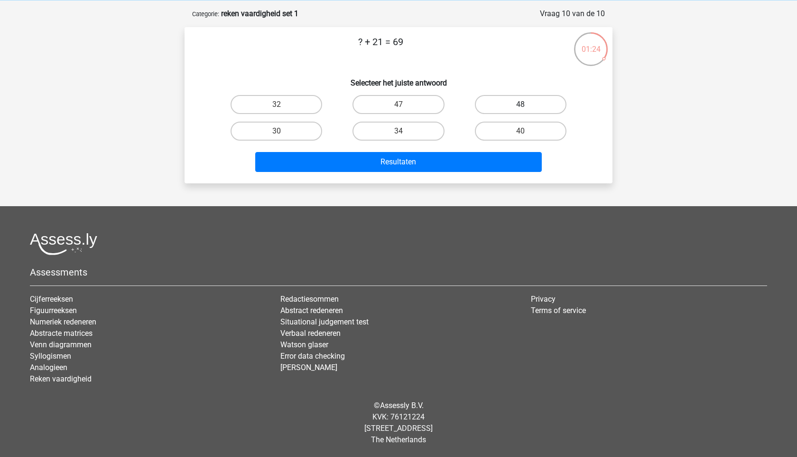
click at [511, 103] on label "48" at bounding box center [521, 104] width 92 height 19
click at [521, 104] on input "48" at bounding box center [524, 107] width 6 height 6
radio input "true"
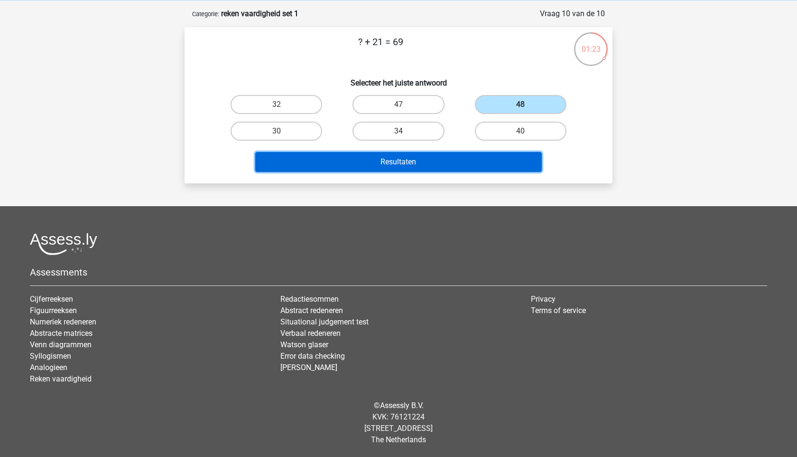
click at [457, 162] on button "Resultaten" at bounding box center [398, 162] width 287 height 20
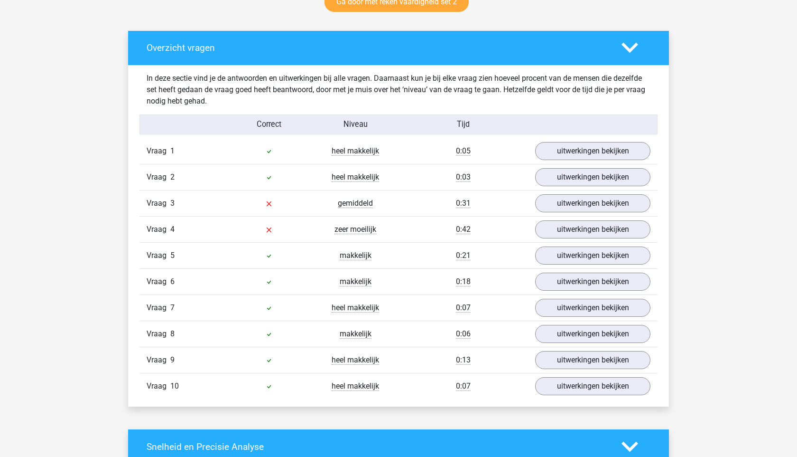
scroll to position [523, 0]
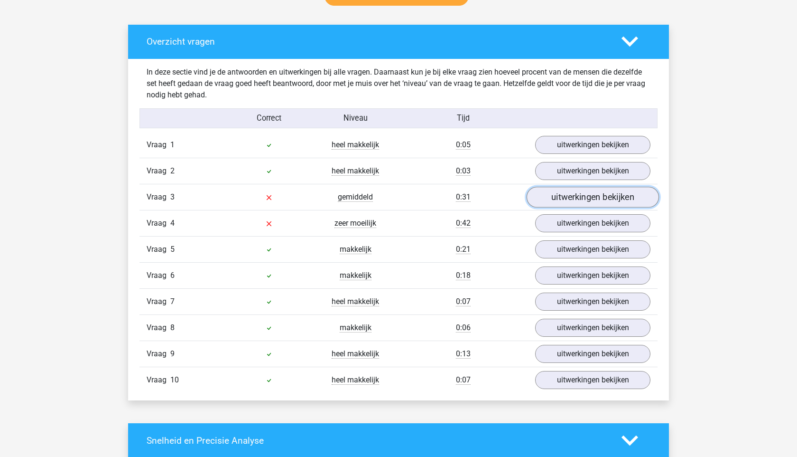
click at [583, 196] on link "uitwerkingen bekijken" at bounding box center [593, 197] width 132 height 21
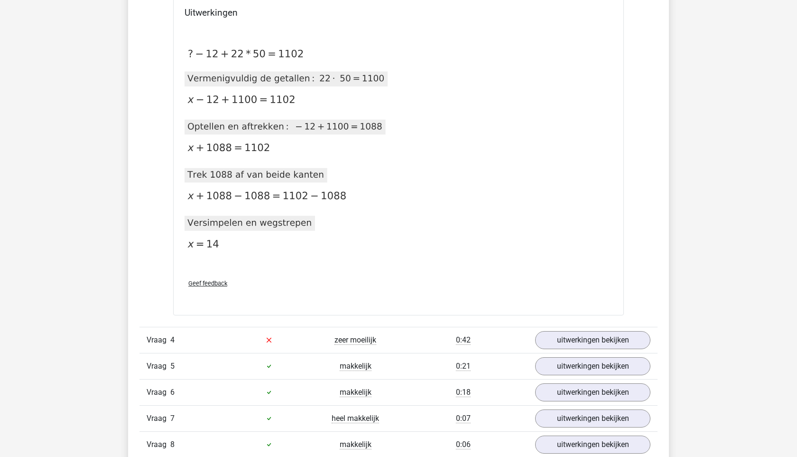
scroll to position [850, 0]
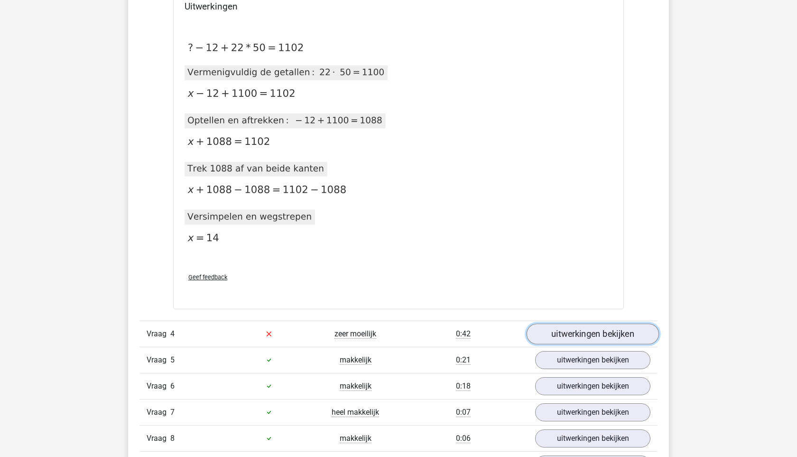
click at [603, 333] on link "uitwerkingen bekijken" at bounding box center [593, 333] width 132 height 21
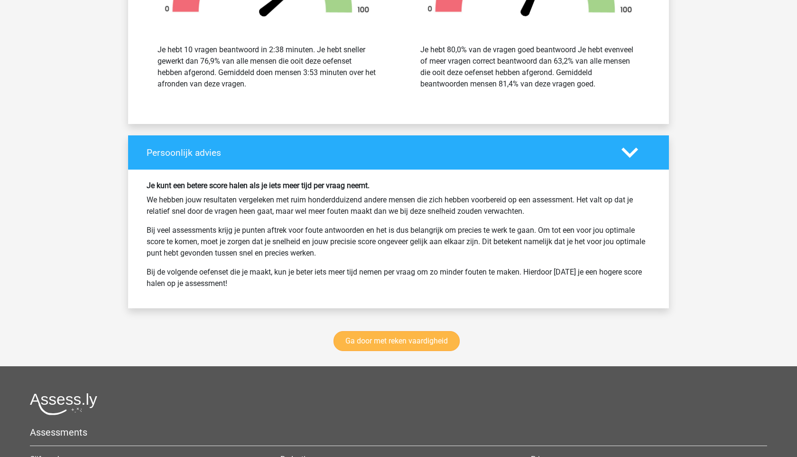
scroll to position [2008, 0]
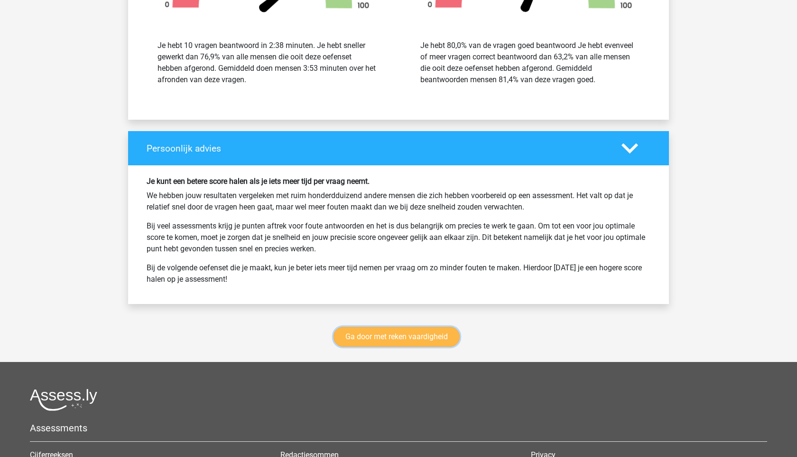
click at [362, 333] on link "Ga door met reken vaardigheid" at bounding box center [397, 337] width 126 height 20
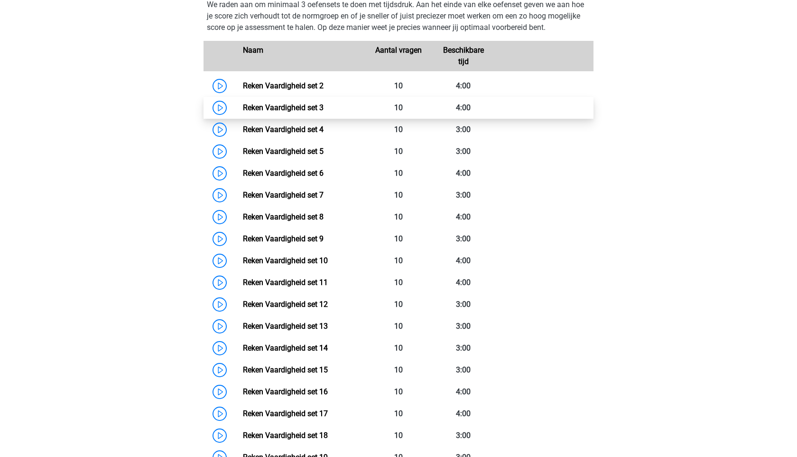
scroll to position [439, 0]
click at [243, 104] on link "Reken Vaardigheid set 3" at bounding box center [283, 108] width 81 height 9
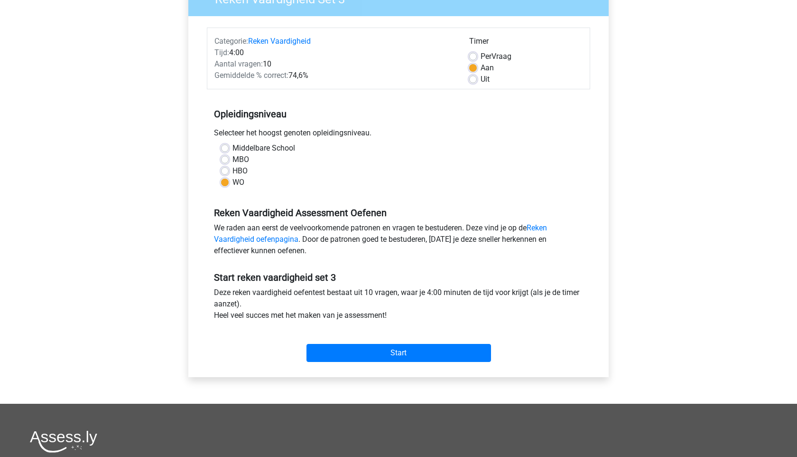
scroll to position [119, 0]
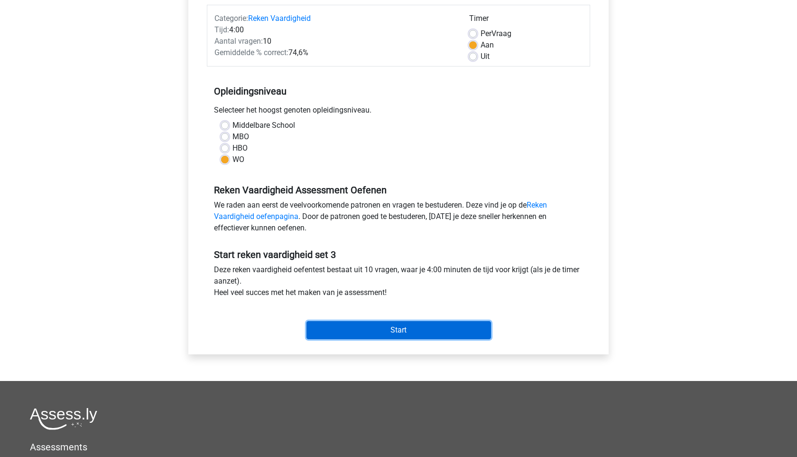
click at [395, 323] on input "Start" at bounding box center [399, 330] width 185 height 18
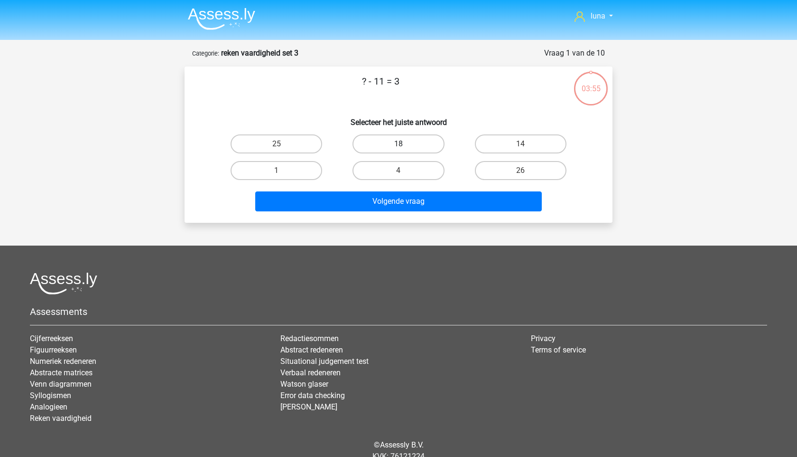
click at [415, 143] on label "18" at bounding box center [399, 143] width 92 height 19
click at [405, 144] on input "18" at bounding box center [402, 147] width 6 height 6
radio input "true"
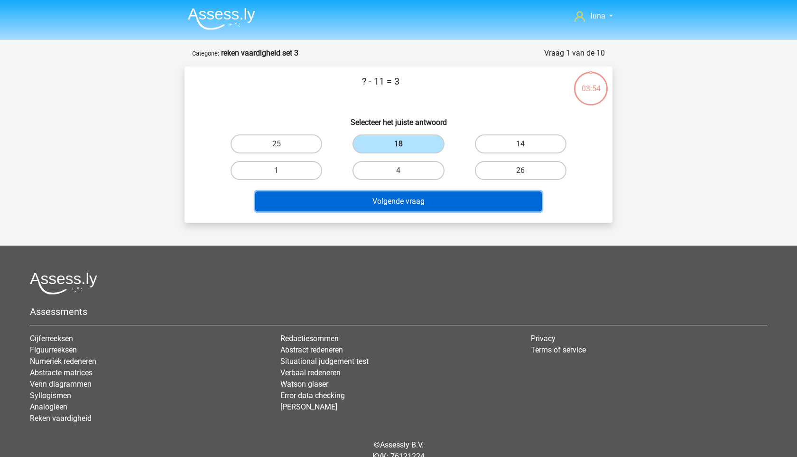
click at [401, 200] on button "Volgende vraag" at bounding box center [398, 201] width 287 height 20
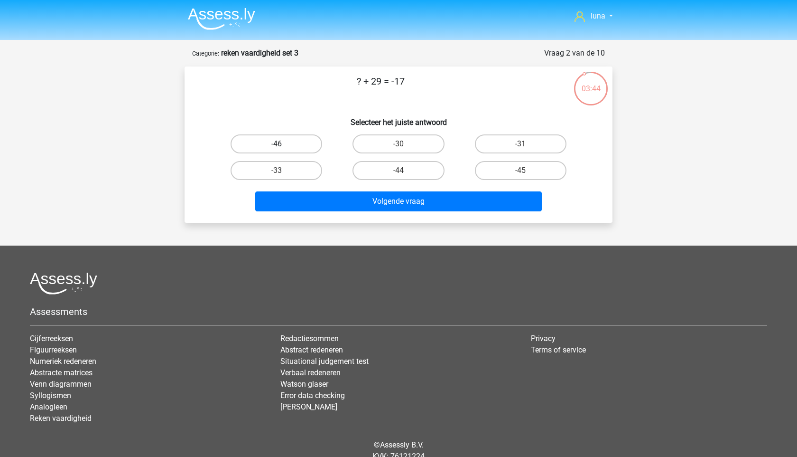
click at [289, 149] on label "-46" at bounding box center [277, 143] width 92 height 19
click at [283, 149] on input "-46" at bounding box center [280, 147] width 6 height 6
radio input "true"
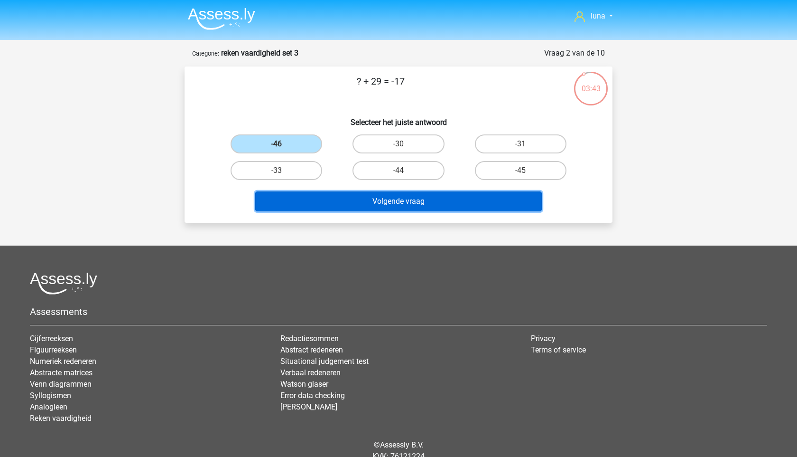
click at [305, 204] on button "Volgende vraag" at bounding box center [398, 201] width 287 height 20
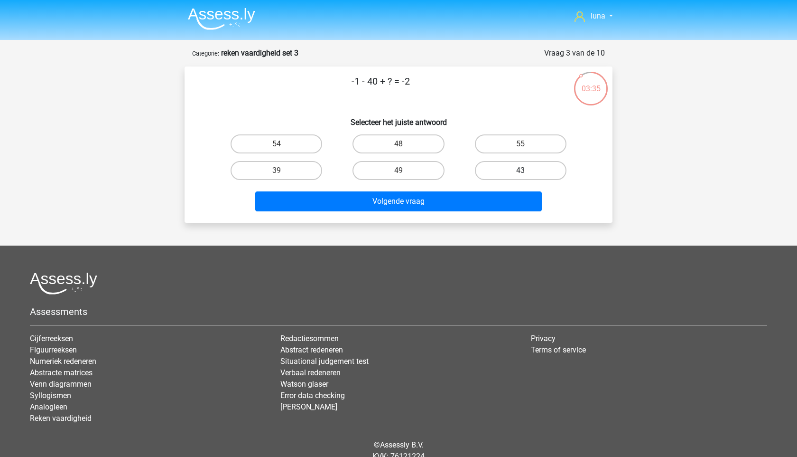
click at [497, 171] on label "43" at bounding box center [521, 170] width 92 height 19
click at [521, 171] on input "43" at bounding box center [524, 173] width 6 height 6
radio input "true"
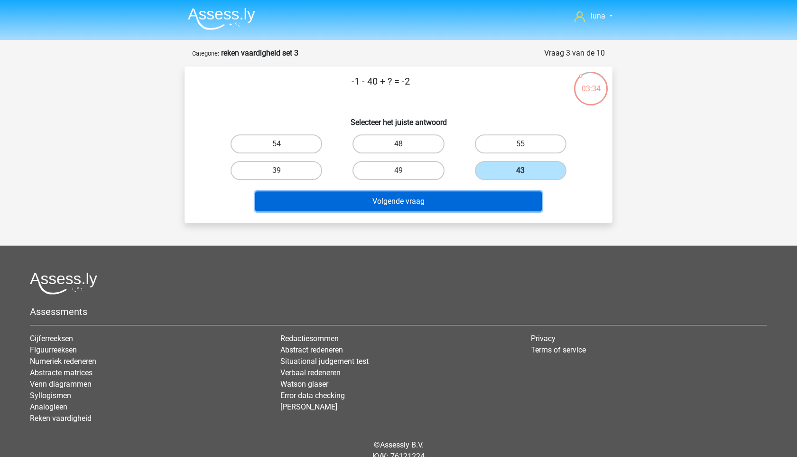
click at [477, 200] on button "Volgende vraag" at bounding box center [398, 201] width 287 height 20
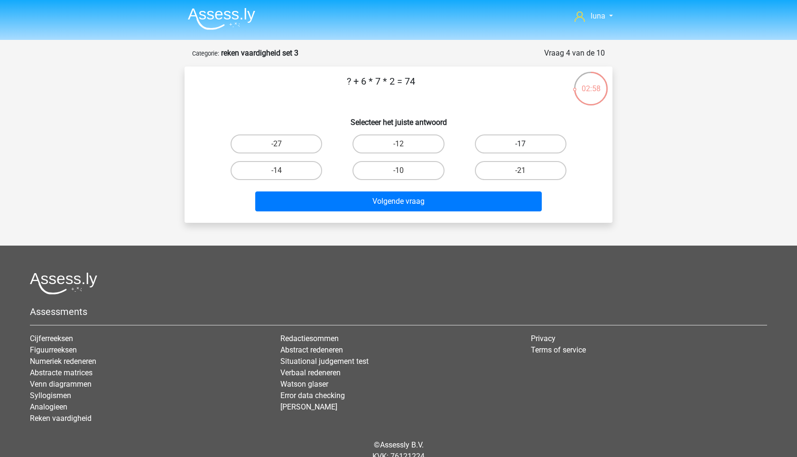
click at [504, 139] on label "-17" at bounding box center [521, 143] width 92 height 19
click at [521, 144] on input "-17" at bounding box center [524, 147] width 6 height 6
radio input "true"
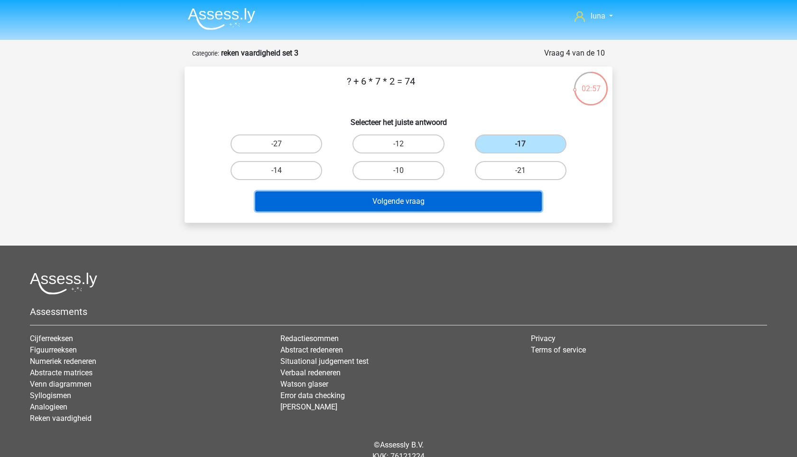
click at [435, 203] on button "Volgende vraag" at bounding box center [398, 201] width 287 height 20
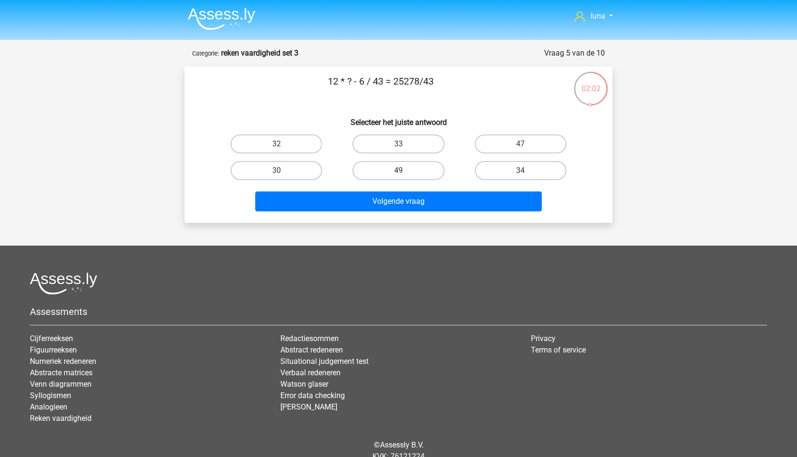
click at [405, 162] on label "49" at bounding box center [399, 170] width 92 height 19
click at [405, 170] on input "49" at bounding box center [402, 173] width 6 height 6
radio input "true"
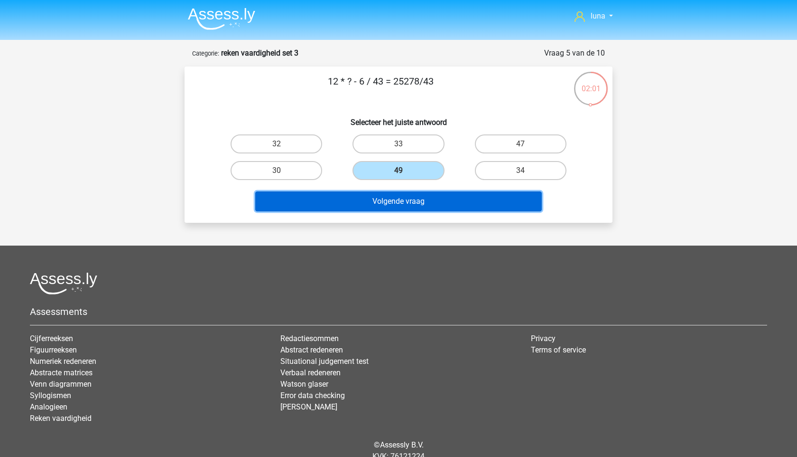
click at [399, 194] on button "Volgende vraag" at bounding box center [398, 201] width 287 height 20
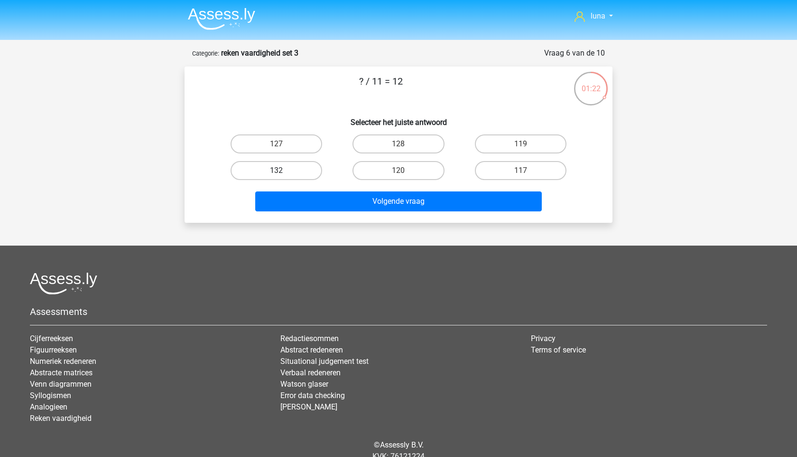
click at [302, 169] on label "132" at bounding box center [277, 170] width 92 height 19
click at [283, 170] on input "132" at bounding box center [280, 173] width 6 height 6
radio input "true"
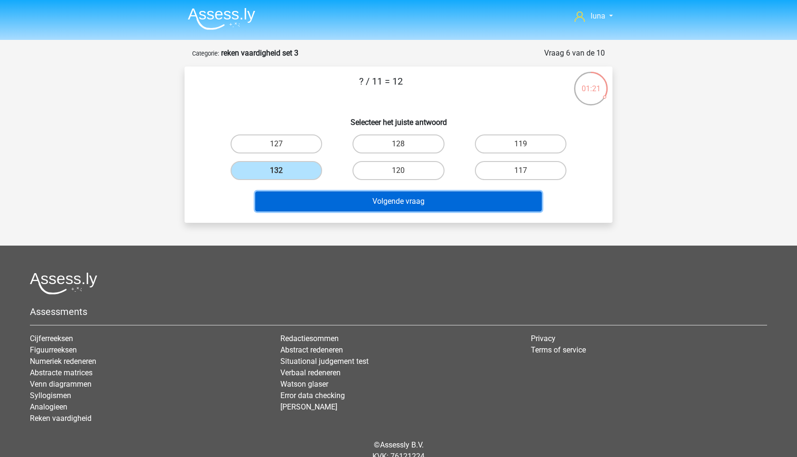
click at [313, 197] on button "Volgende vraag" at bounding box center [398, 201] width 287 height 20
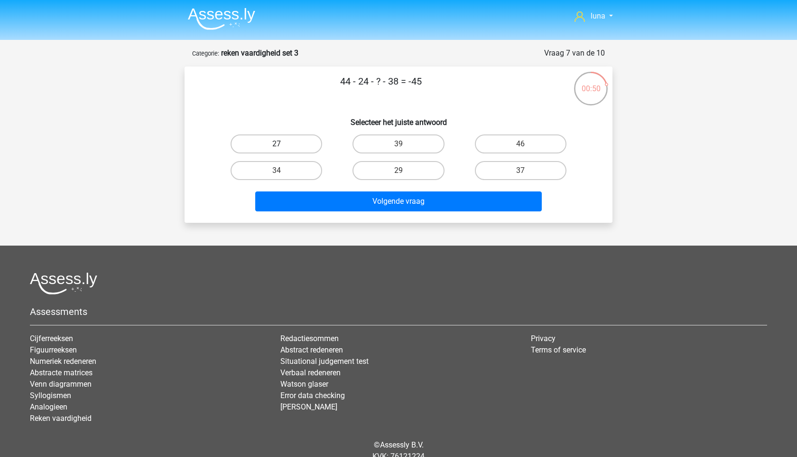
click at [310, 140] on label "27" at bounding box center [277, 143] width 92 height 19
click at [283, 144] on input "27" at bounding box center [280, 147] width 6 height 6
radio input "true"
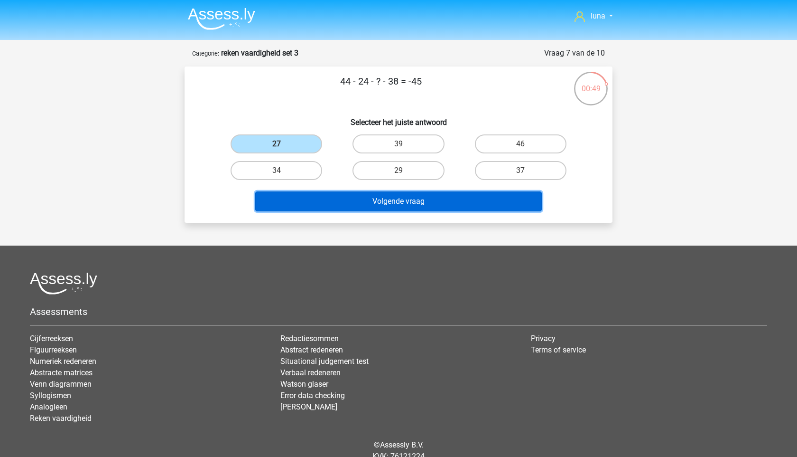
click at [324, 203] on button "Volgende vraag" at bounding box center [398, 201] width 287 height 20
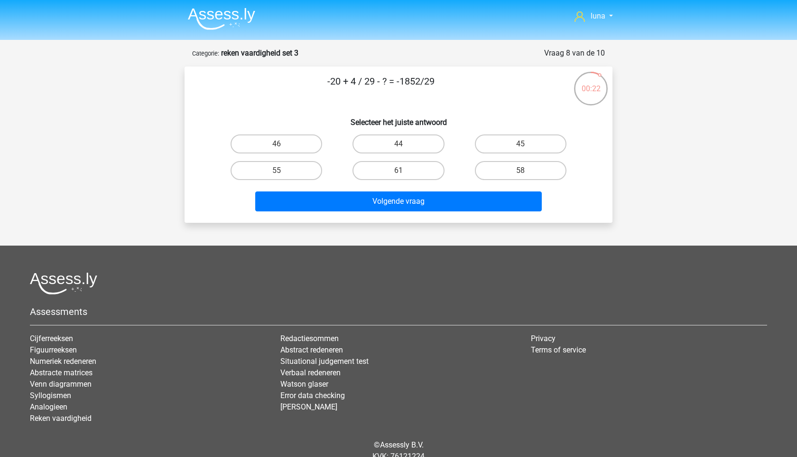
click at [516, 131] on div "45" at bounding box center [521, 144] width 122 height 27
click at [513, 140] on label "45" at bounding box center [521, 143] width 92 height 19
click at [521, 144] on input "45" at bounding box center [524, 147] width 6 height 6
radio input "true"
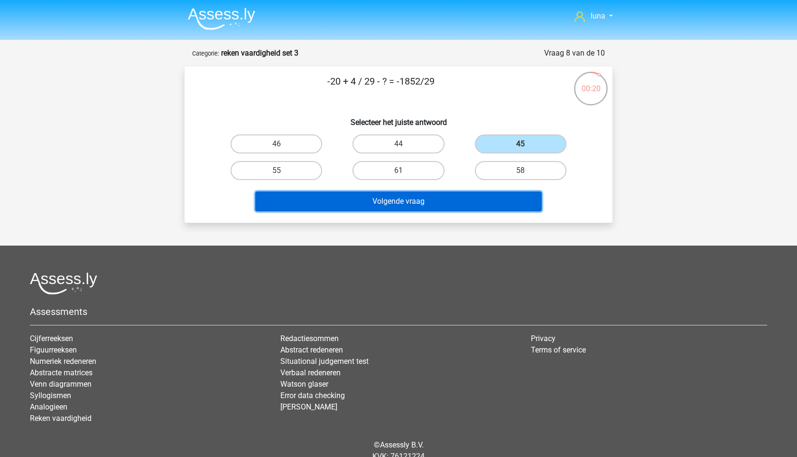
click at [452, 207] on button "Volgende vraag" at bounding box center [398, 201] width 287 height 20
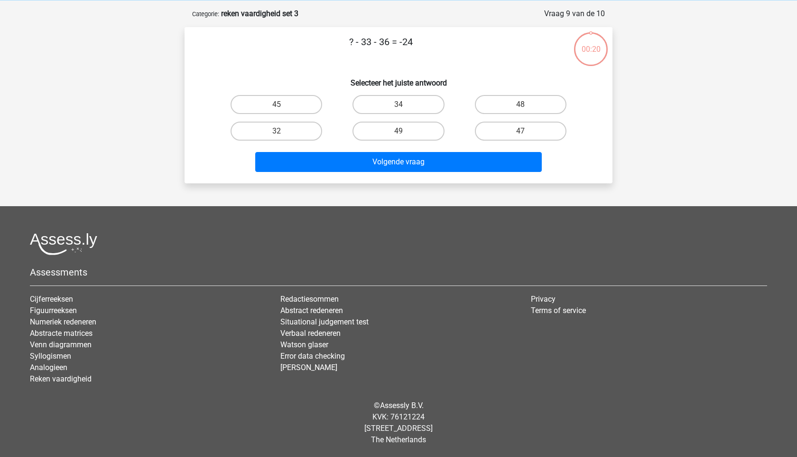
scroll to position [39, 0]
click at [299, 104] on label "45" at bounding box center [277, 104] width 92 height 19
click at [283, 104] on input "45" at bounding box center [280, 107] width 6 height 6
radio input "true"
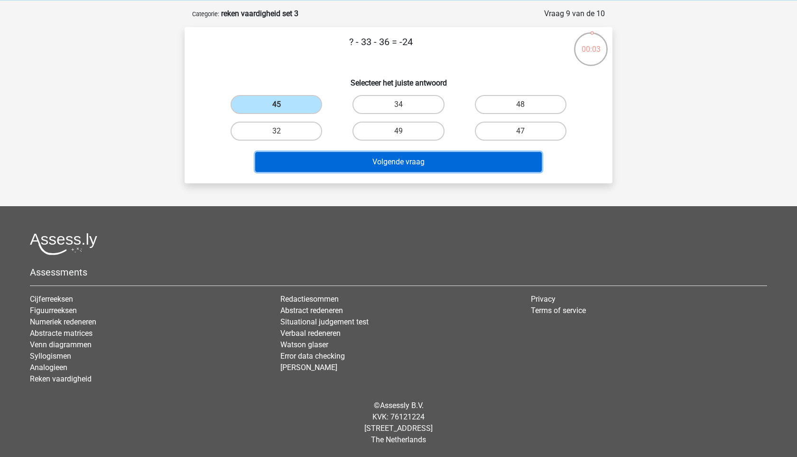
click at [313, 165] on button "Volgende vraag" at bounding box center [398, 162] width 287 height 20
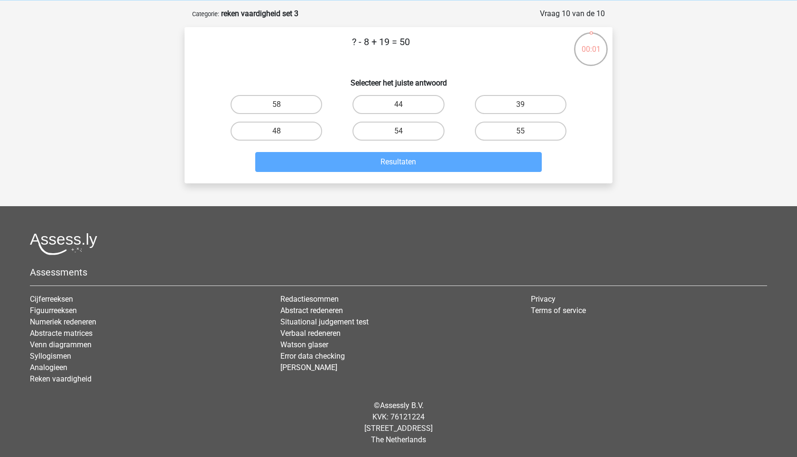
scroll to position [0, 0]
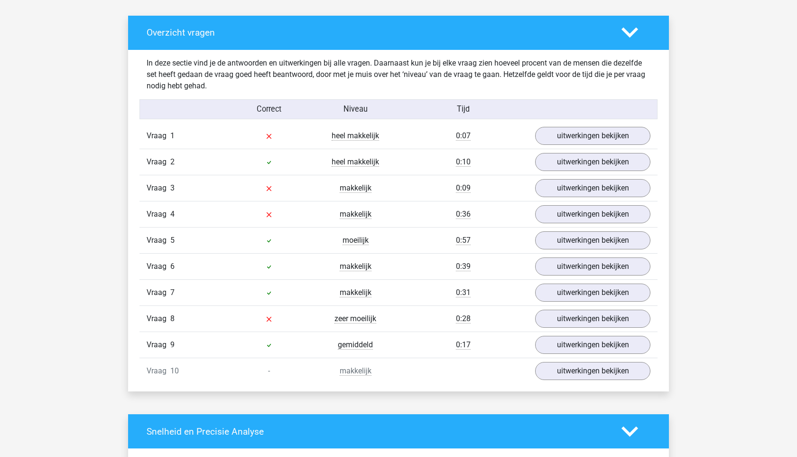
scroll to position [533, 0]
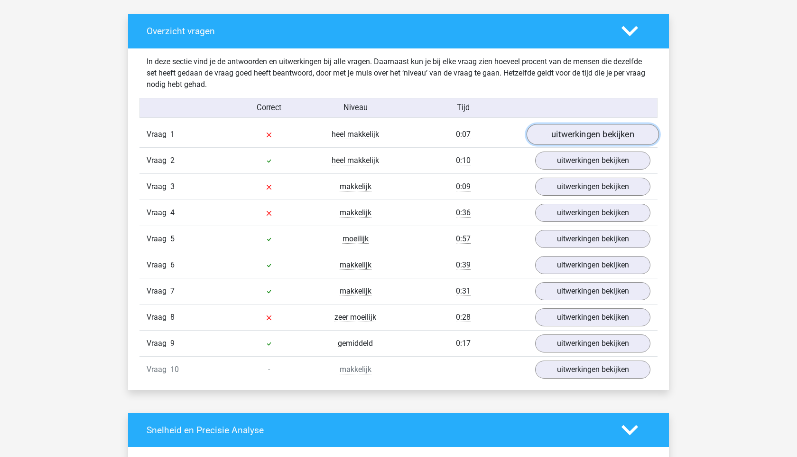
click at [592, 138] on link "uitwerkingen bekijken" at bounding box center [593, 134] width 132 height 21
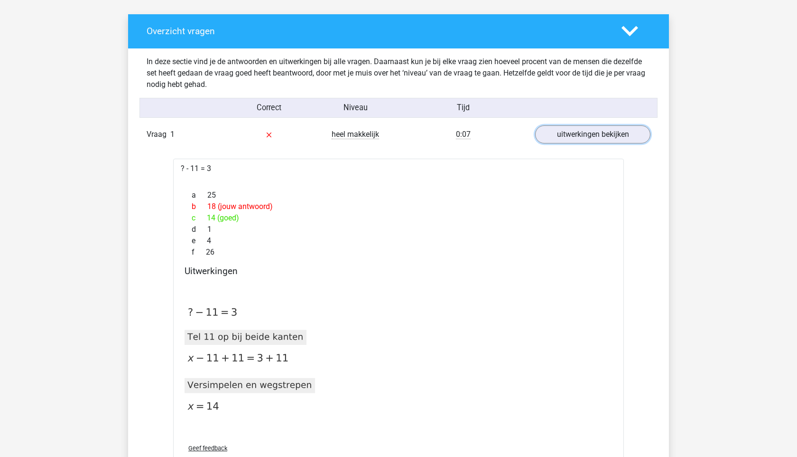
scroll to position [577, 0]
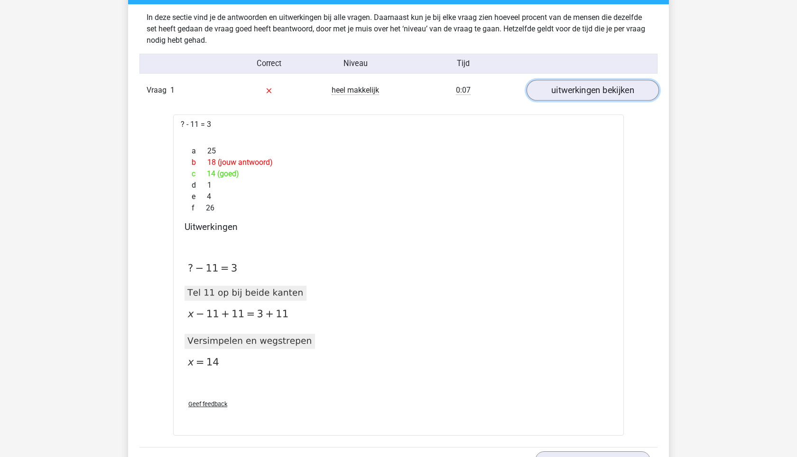
click at [588, 93] on link "uitwerkingen bekijken" at bounding box center [593, 90] width 132 height 21
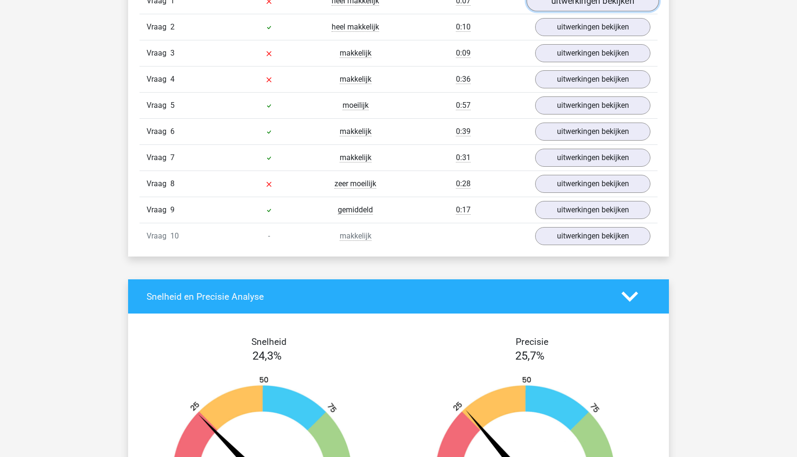
scroll to position [576, 0]
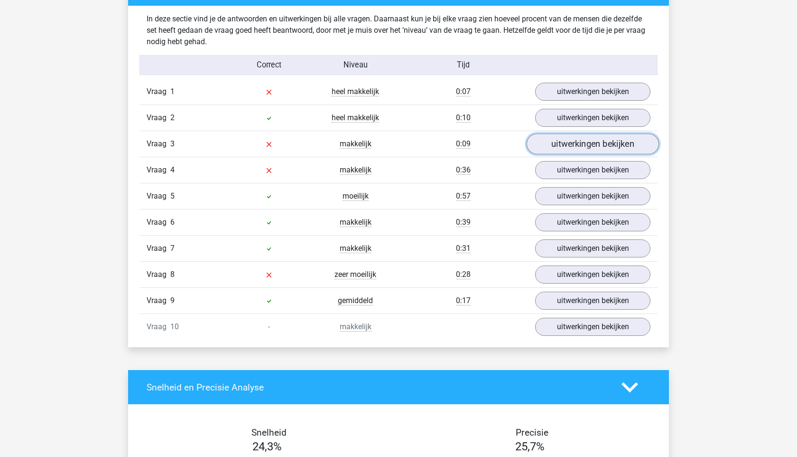
click at [572, 143] on link "uitwerkingen bekijken" at bounding box center [593, 143] width 132 height 21
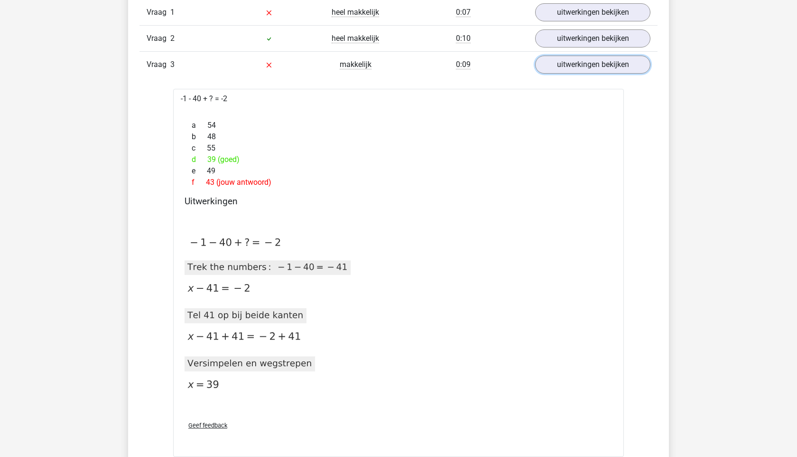
scroll to position [655, 0]
click at [581, 67] on link "uitwerkingen bekijken" at bounding box center [593, 64] width 132 height 21
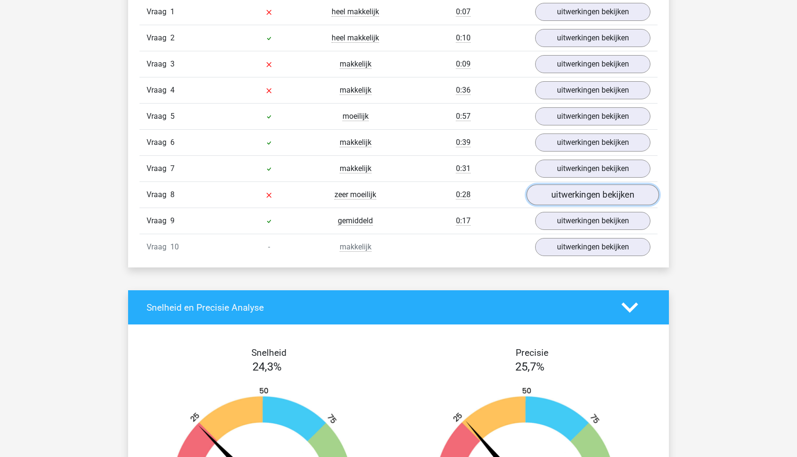
click at [597, 190] on link "uitwerkingen bekijken" at bounding box center [593, 194] width 132 height 21
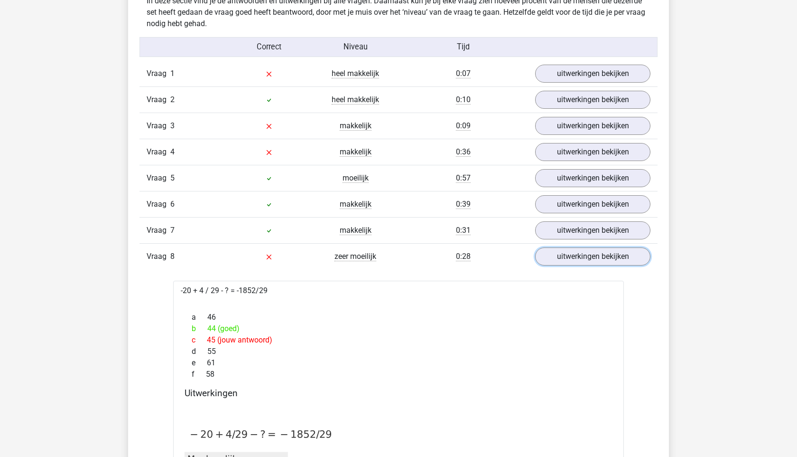
scroll to position [578, 0]
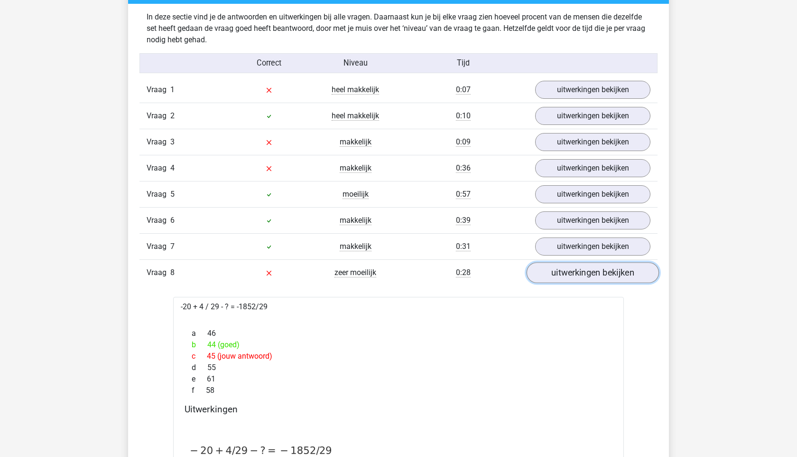
click at [589, 272] on link "uitwerkingen bekijken" at bounding box center [593, 272] width 132 height 21
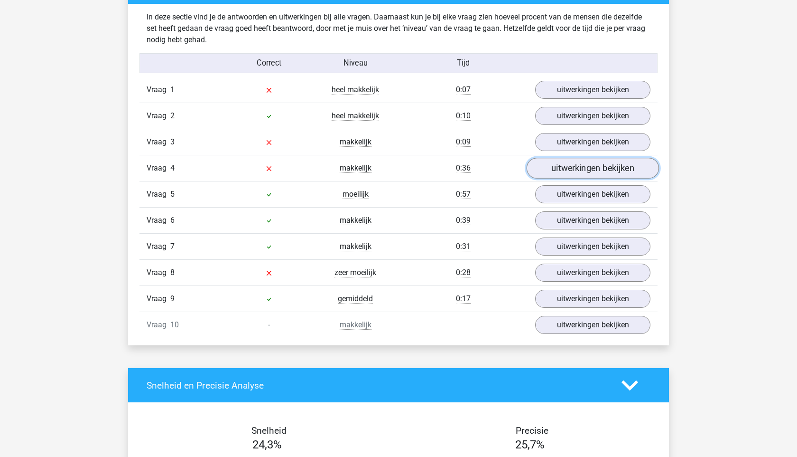
click at [580, 175] on link "uitwerkingen bekijken" at bounding box center [593, 168] width 132 height 21
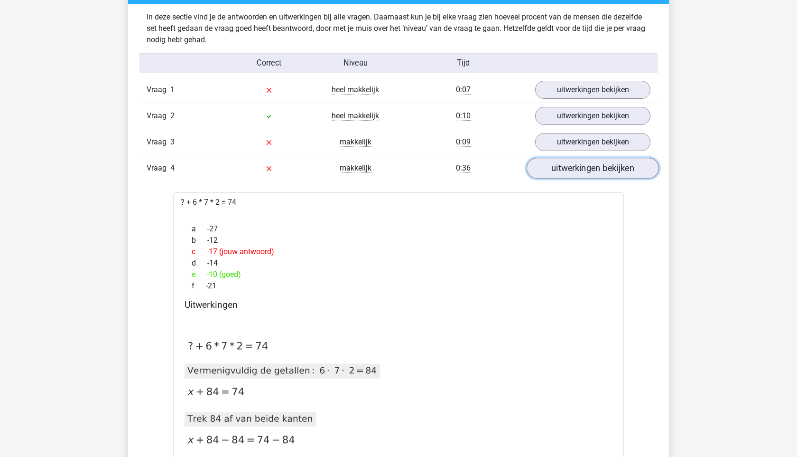
click at [586, 160] on link "uitwerkingen bekijken" at bounding box center [593, 168] width 132 height 21
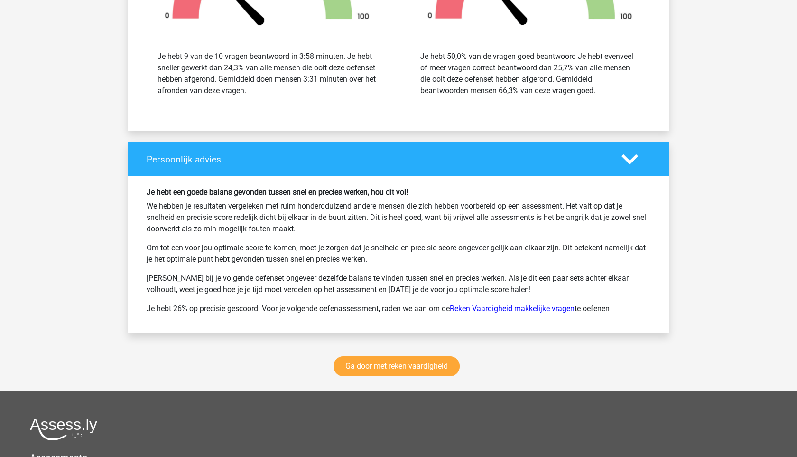
scroll to position [1238, 0]
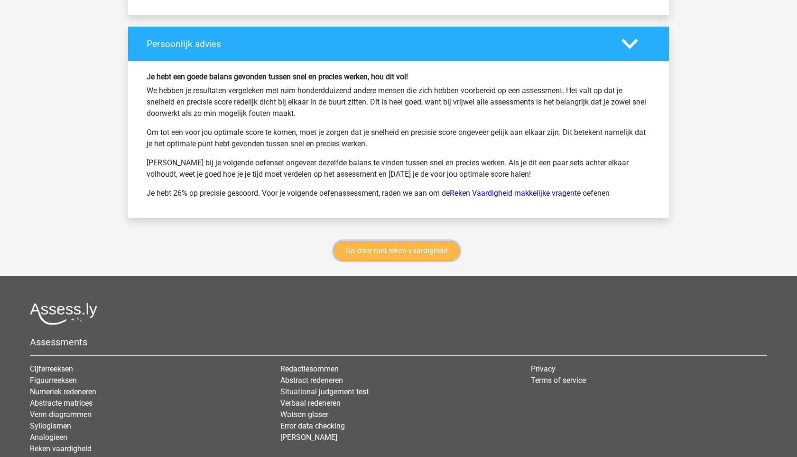
click at [413, 253] on link "Ga door met reken vaardigheid" at bounding box center [397, 251] width 126 height 20
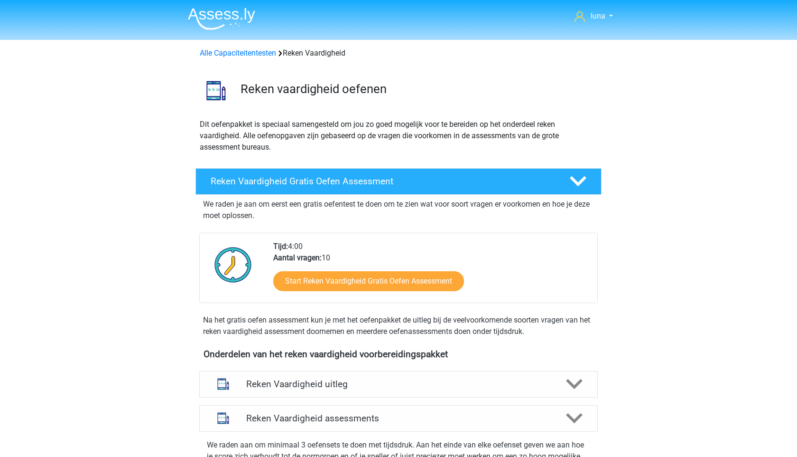
scroll to position [401, 0]
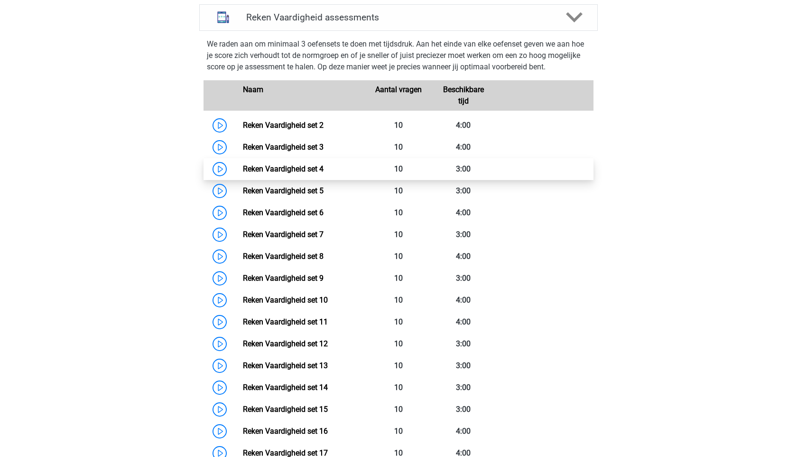
click at [279, 171] on link "Reken Vaardigheid set 4" at bounding box center [283, 168] width 81 height 9
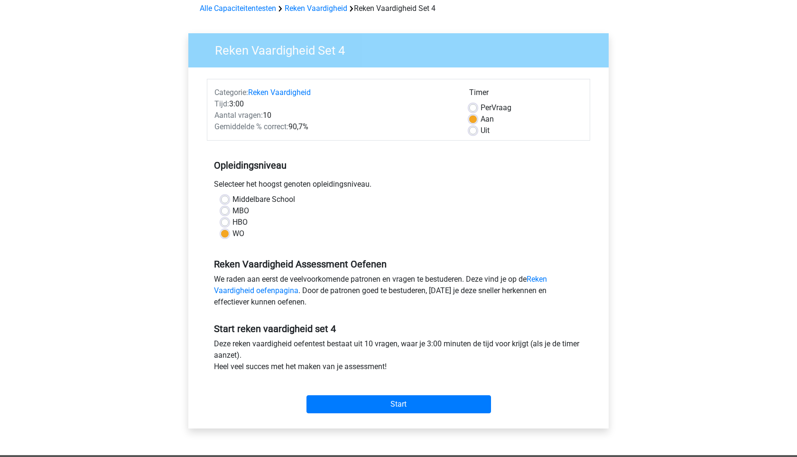
scroll to position [47, 0]
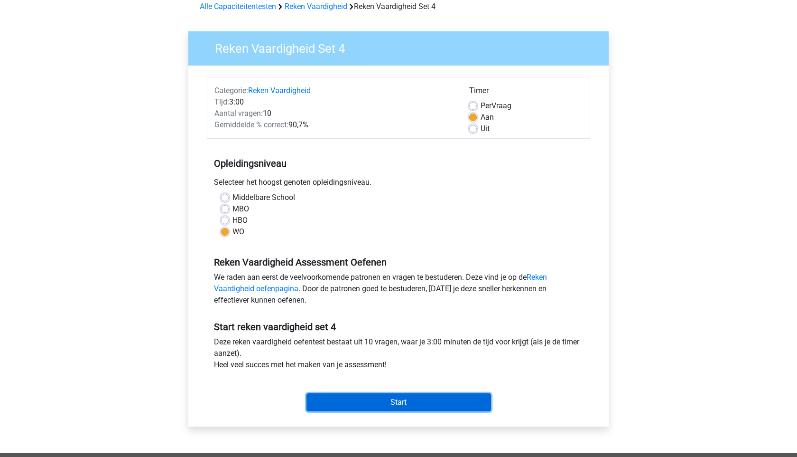
click at [386, 402] on input "Start" at bounding box center [399, 402] width 185 height 18
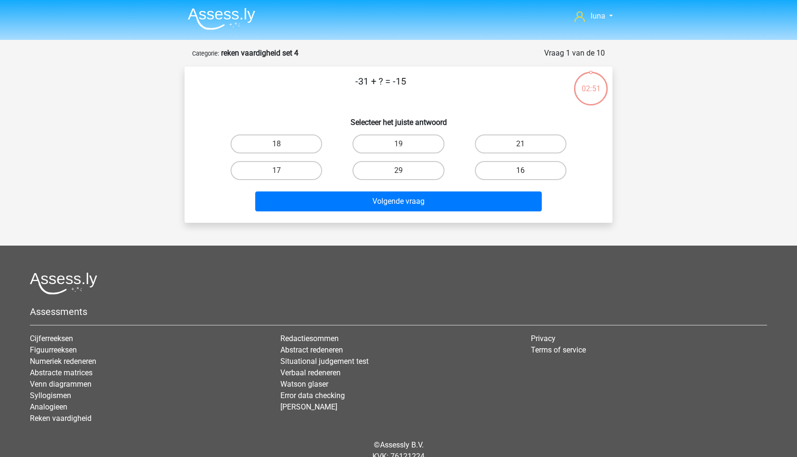
click at [495, 168] on label "16" at bounding box center [521, 170] width 92 height 19
click at [521, 170] on input "16" at bounding box center [524, 173] width 6 height 6
radio input "true"
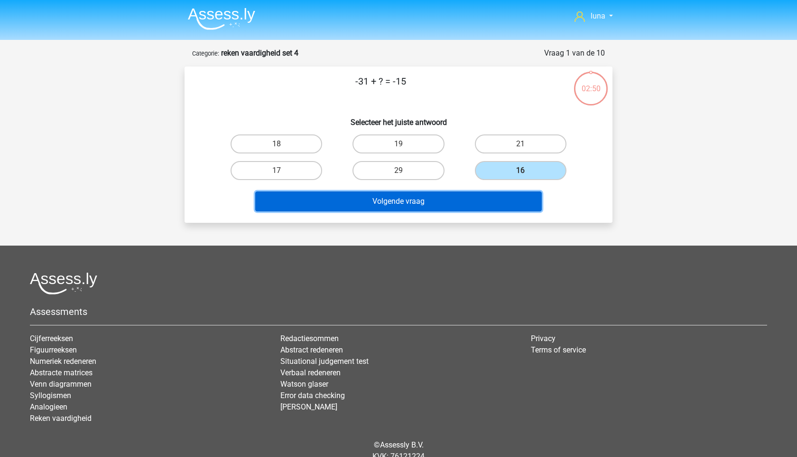
click at [448, 199] on button "Volgende vraag" at bounding box center [398, 201] width 287 height 20
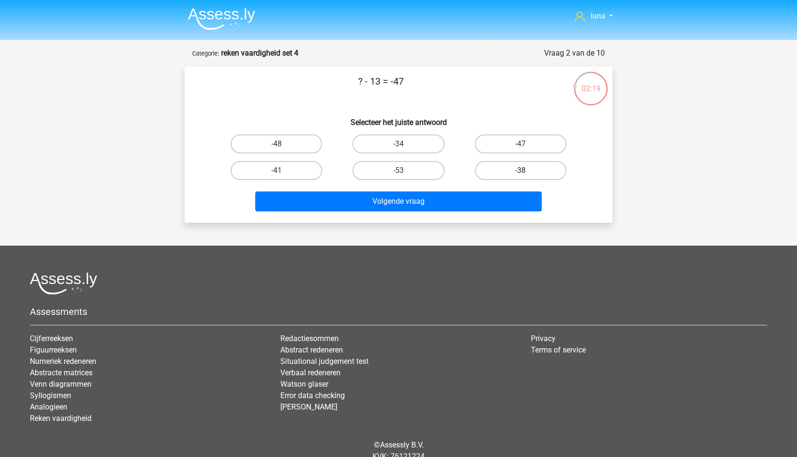
click at [493, 170] on label "-38" at bounding box center [521, 170] width 92 height 19
click at [521, 170] on input "-38" at bounding box center [524, 173] width 6 height 6
radio input "true"
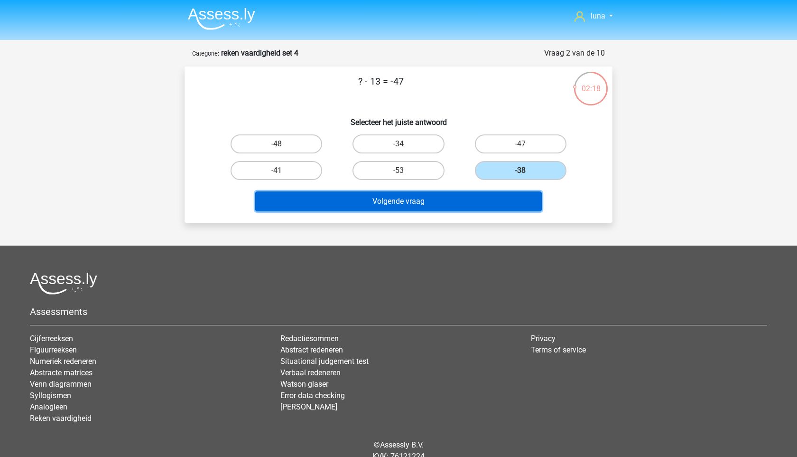
click at [446, 209] on button "Volgende vraag" at bounding box center [398, 201] width 287 height 20
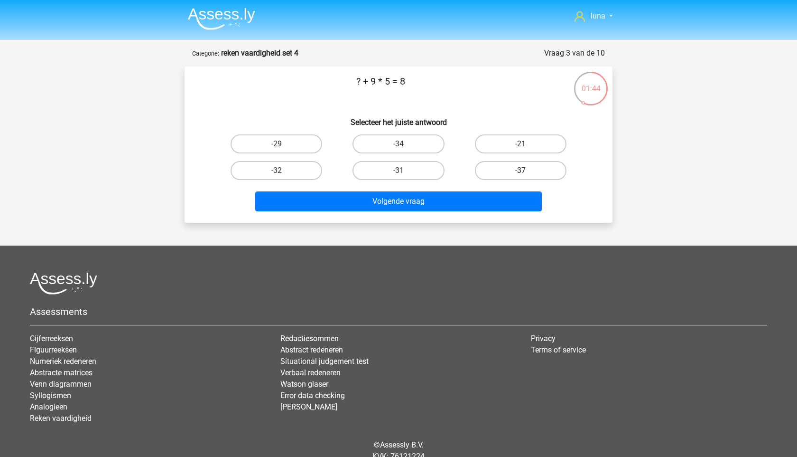
click at [504, 168] on label "-37" at bounding box center [521, 170] width 92 height 19
click at [521, 170] on input "-37" at bounding box center [524, 173] width 6 height 6
radio input "true"
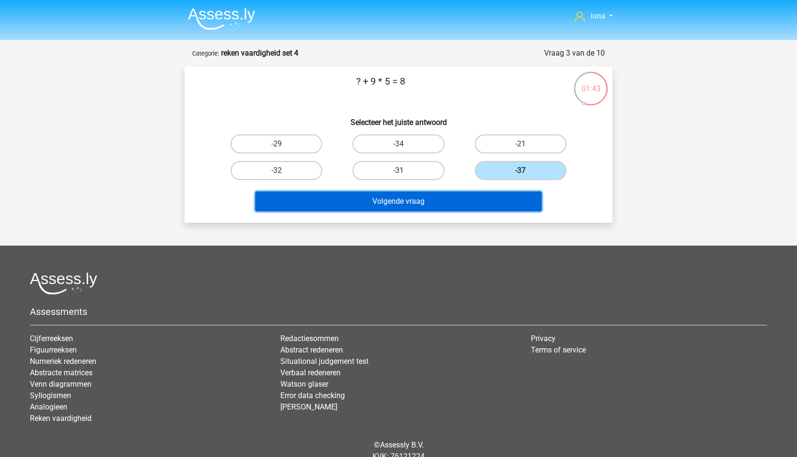
click at [469, 201] on button "Volgende vraag" at bounding box center [398, 201] width 287 height 20
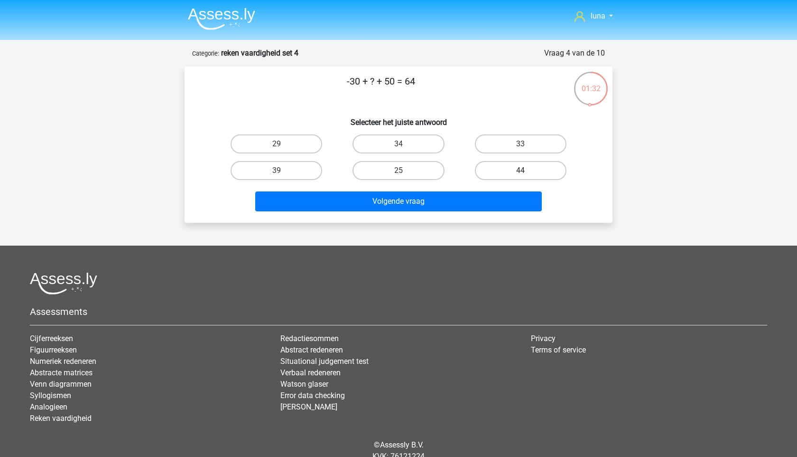
click at [513, 170] on label "44" at bounding box center [521, 170] width 92 height 19
click at [521, 170] on input "44" at bounding box center [524, 173] width 6 height 6
radio input "true"
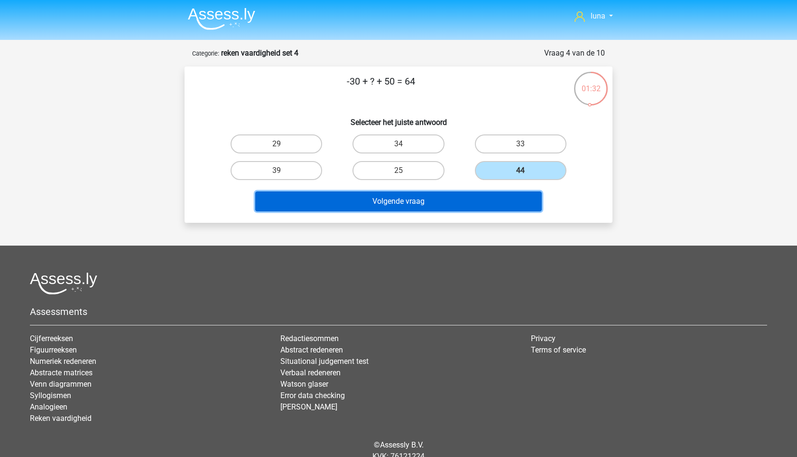
click at [481, 203] on button "Volgende vraag" at bounding box center [398, 201] width 287 height 20
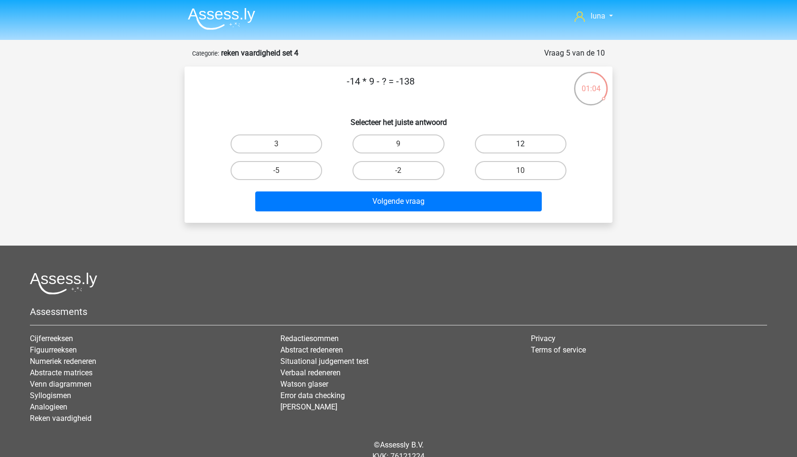
click at [539, 143] on label "12" at bounding box center [521, 143] width 92 height 19
click at [527, 144] on input "12" at bounding box center [524, 147] width 6 height 6
radio input "true"
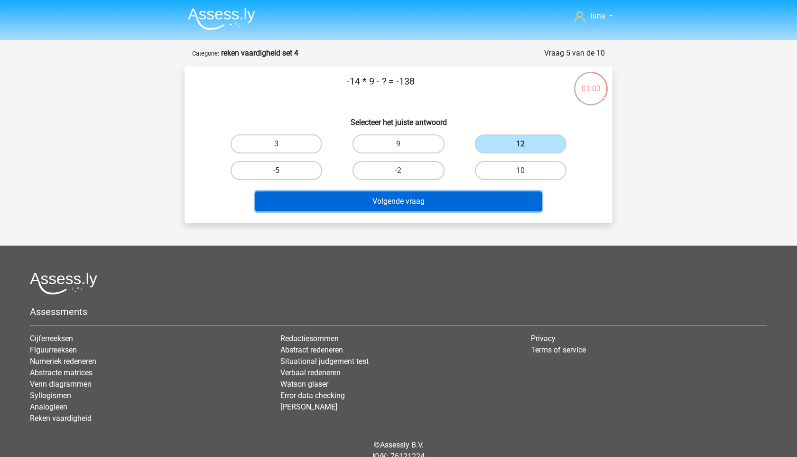
click at [455, 203] on button "Volgende vraag" at bounding box center [398, 201] width 287 height 20
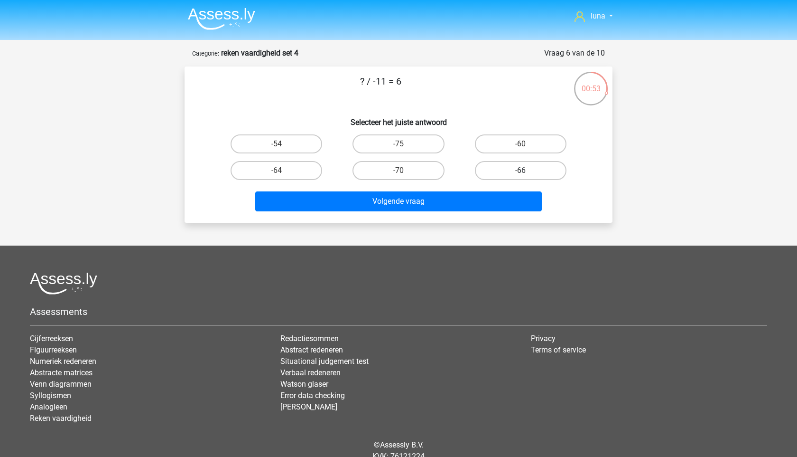
click at [517, 169] on label "-66" at bounding box center [521, 170] width 92 height 19
click at [521, 170] on input "-66" at bounding box center [524, 173] width 6 height 6
radio input "true"
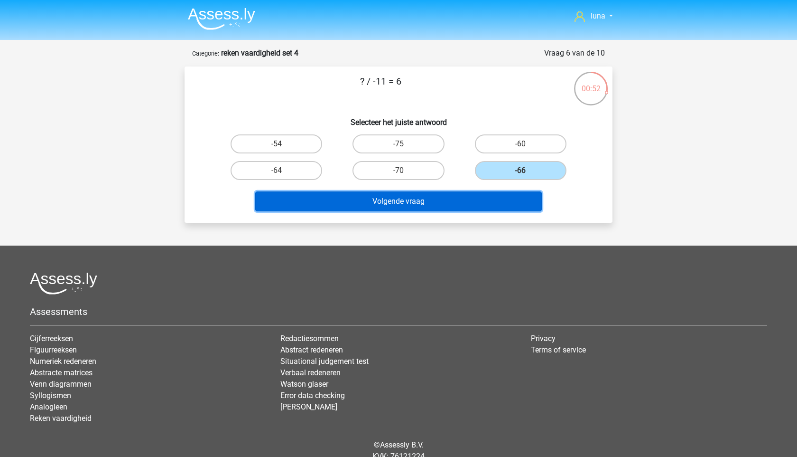
click at [485, 205] on button "Volgende vraag" at bounding box center [398, 201] width 287 height 20
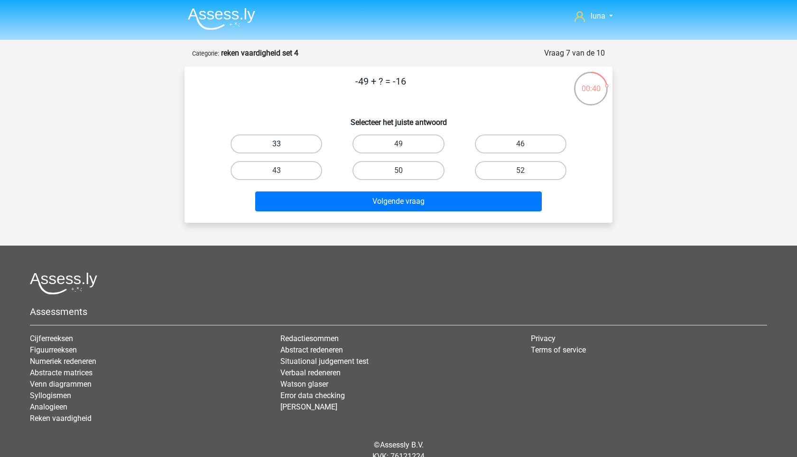
click at [290, 145] on label "33" at bounding box center [277, 143] width 92 height 19
click at [283, 145] on input "33" at bounding box center [280, 147] width 6 height 6
radio input "true"
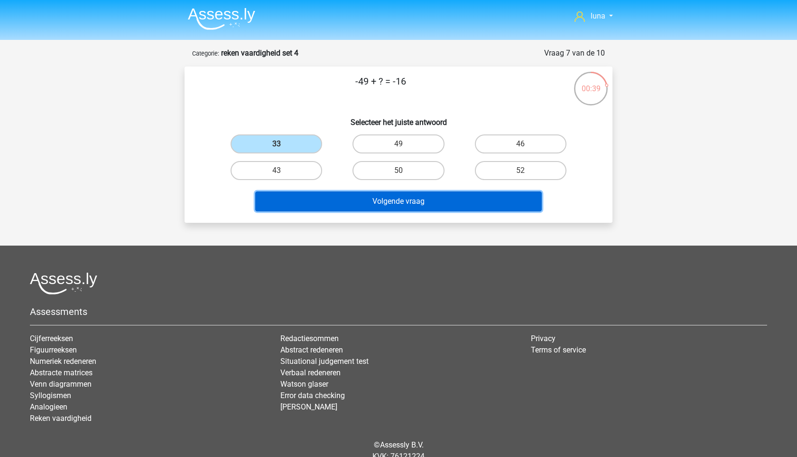
click at [325, 206] on button "Volgende vraag" at bounding box center [398, 201] width 287 height 20
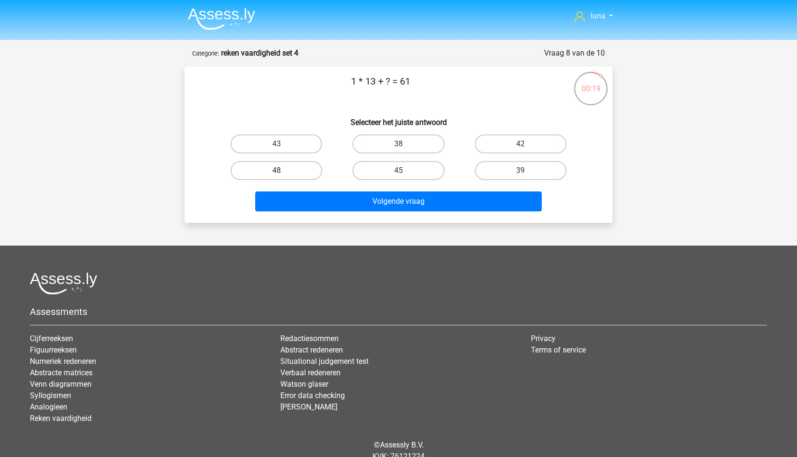
click at [283, 173] on label "48" at bounding box center [277, 170] width 92 height 19
click at [283, 173] on input "48" at bounding box center [280, 173] width 6 height 6
radio input "true"
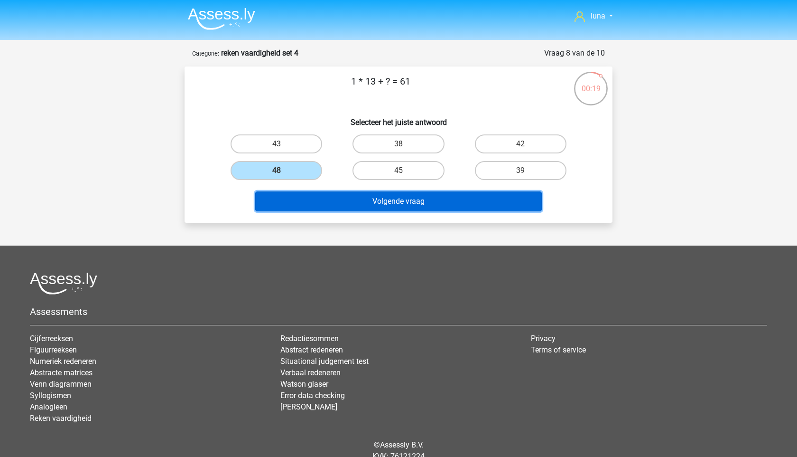
click at [294, 207] on button "Volgende vraag" at bounding box center [398, 201] width 287 height 20
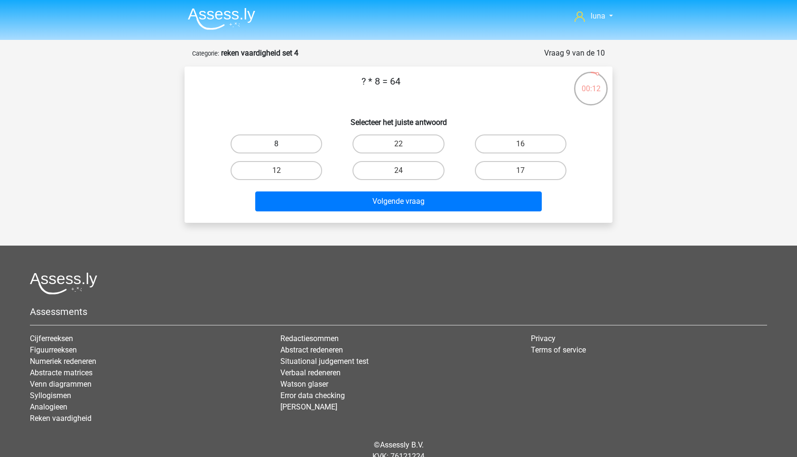
click at [300, 142] on label "8" at bounding box center [277, 143] width 92 height 19
click at [283, 144] on input "8" at bounding box center [280, 147] width 6 height 6
radio input "true"
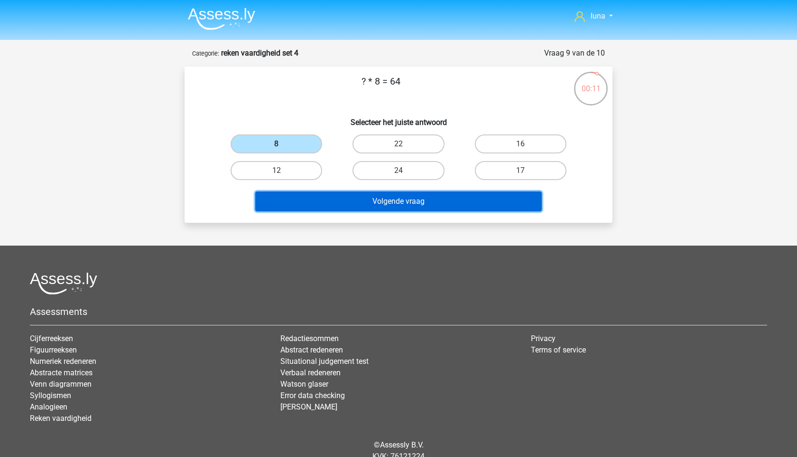
click at [318, 202] on button "Volgende vraag" at bounding box center [398, 201] width 287 height 20
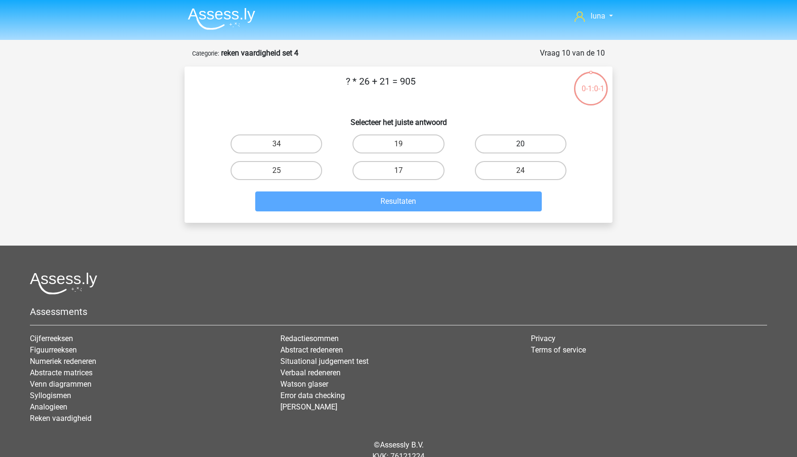
click at [512, 139] on label "20" at bounding box center [521, 143] width 92 height 19
click at [521, 144] on input "20" at bounding box center [524, 147] width 6 height 6
radio input "true"
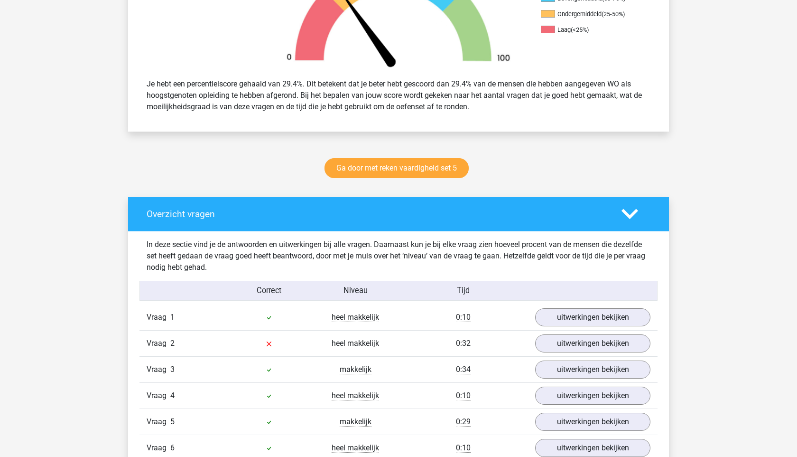
scroll to position [552, 0]
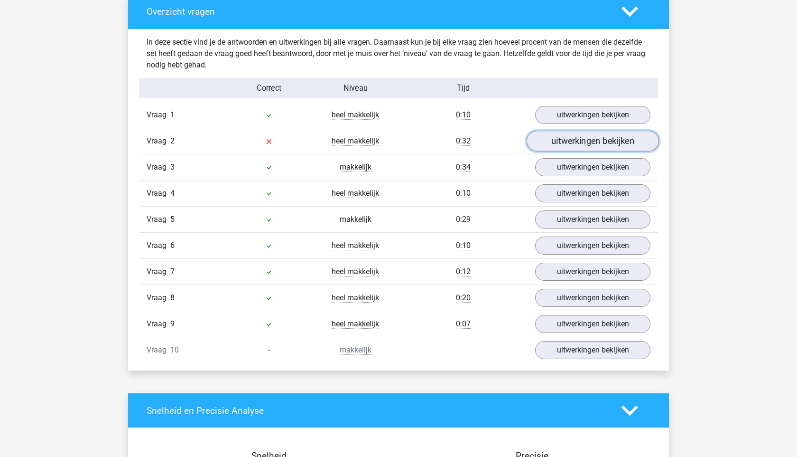
click at [596, 142] on link "uitwerkingen bekijken" at bounding box center [593, 141] width 132 height 21
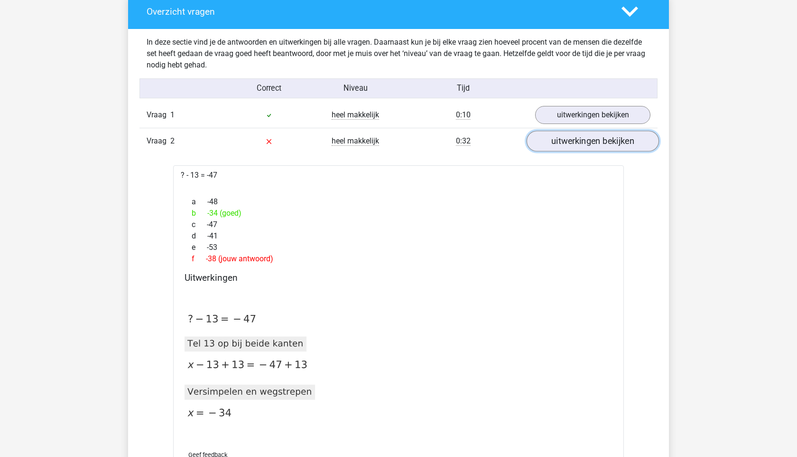
click at [600, 149] on link "uitwerkingen bekijken" at bounding box center [593, 141] width 132 height 21
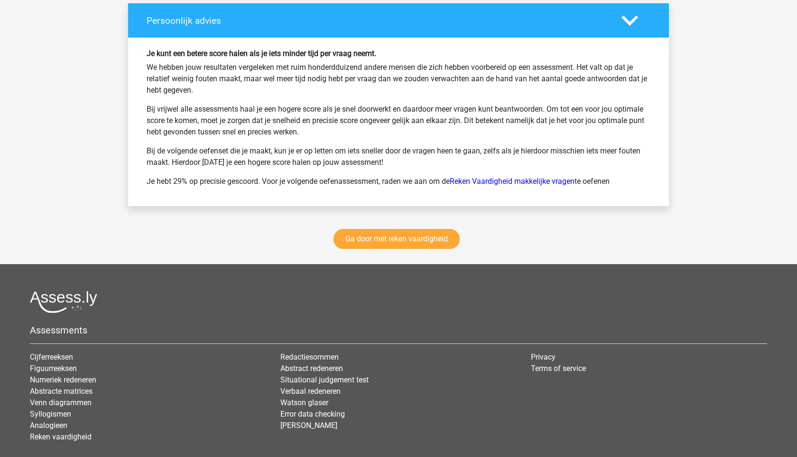
scroll to position [1262, 0]
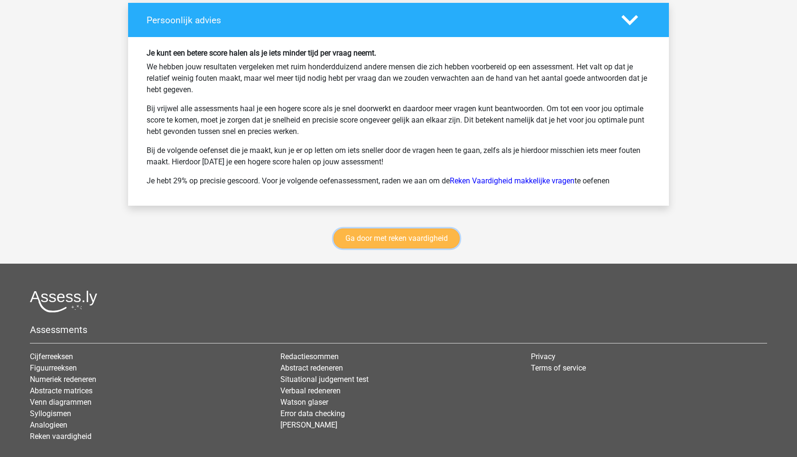
click at [345, 234] on link "Ga door met reken vaardigheid" at bounding box center [397, 238] width 126 height 20
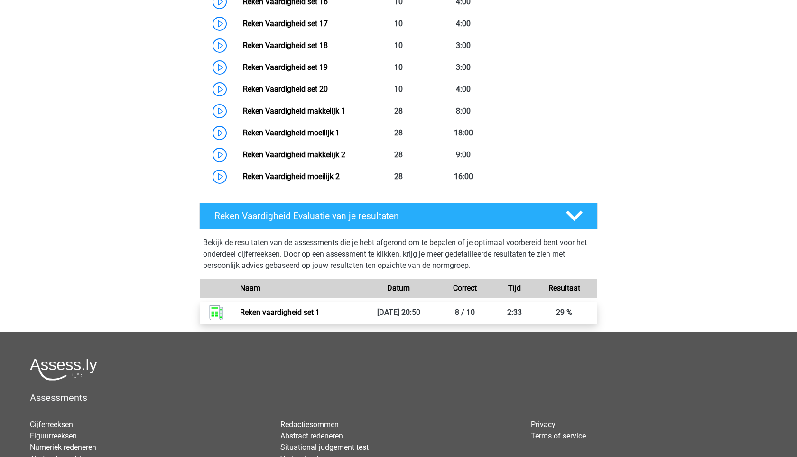
scroll to position [954, 0]
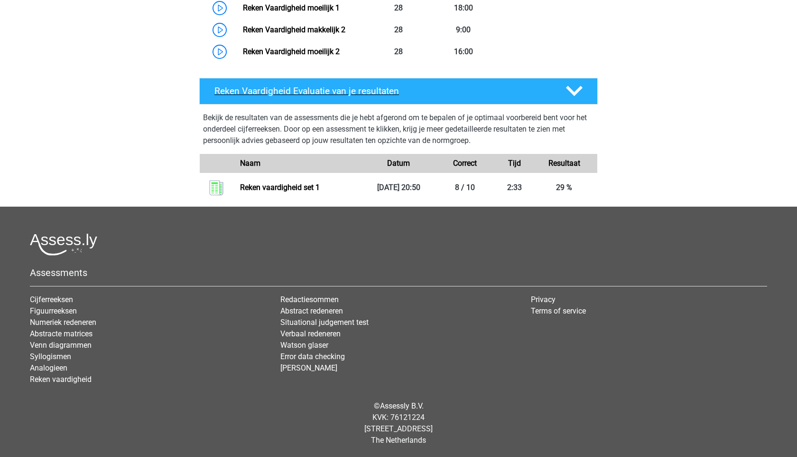
click at [573, 87] on icon at bounding box center [574, 91] width 17 height 17
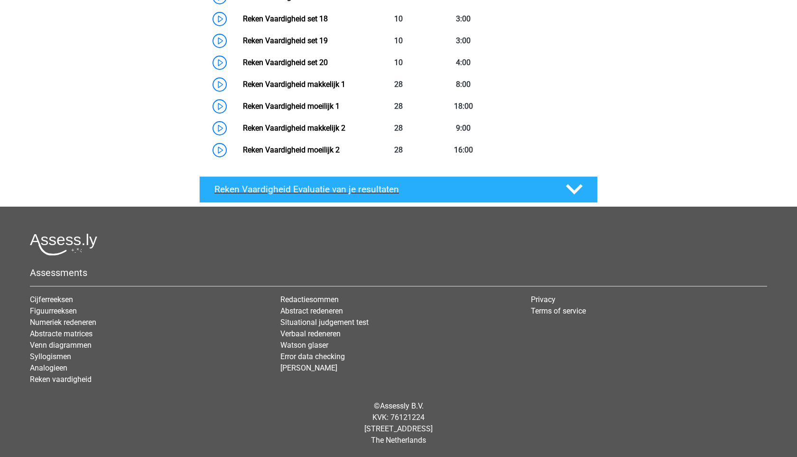
click at [576, 187] on icon at bounding box center [574, 189] width 17 height 17
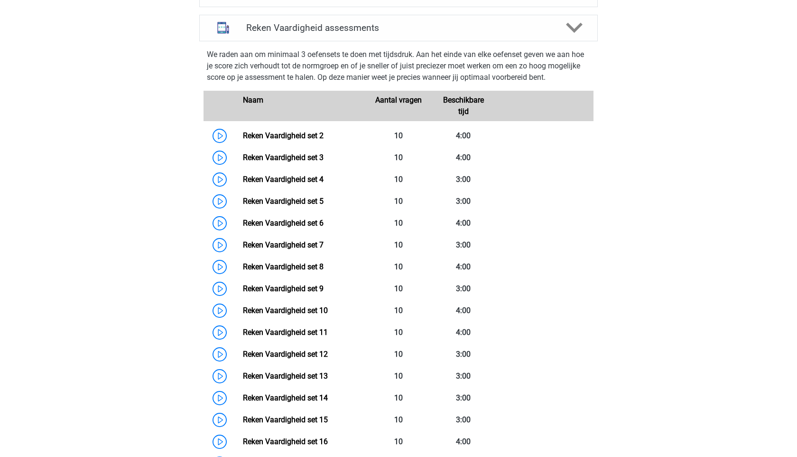
scroll to position [391, 0]
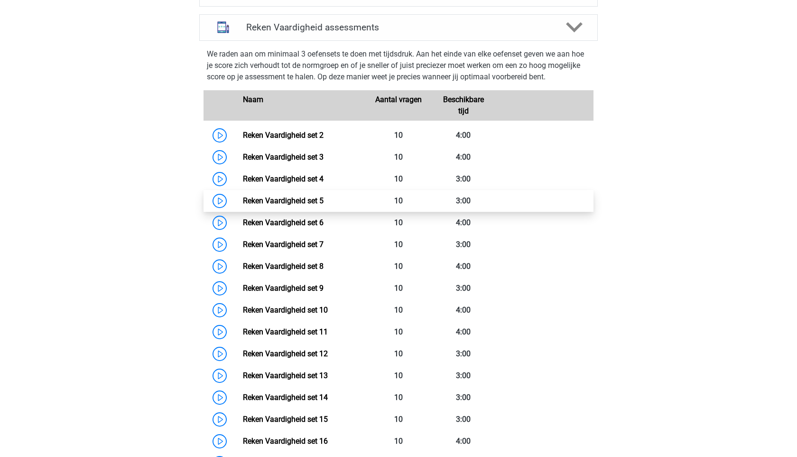
click at [243, 198] on link "Reken Vaardigheid set 5" at bounding box center [283, 200] width 81 height 9
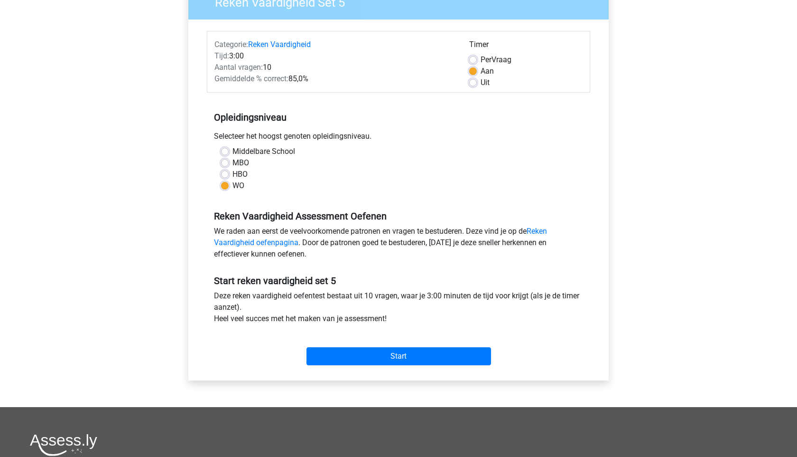
scroll to position [95, 0]
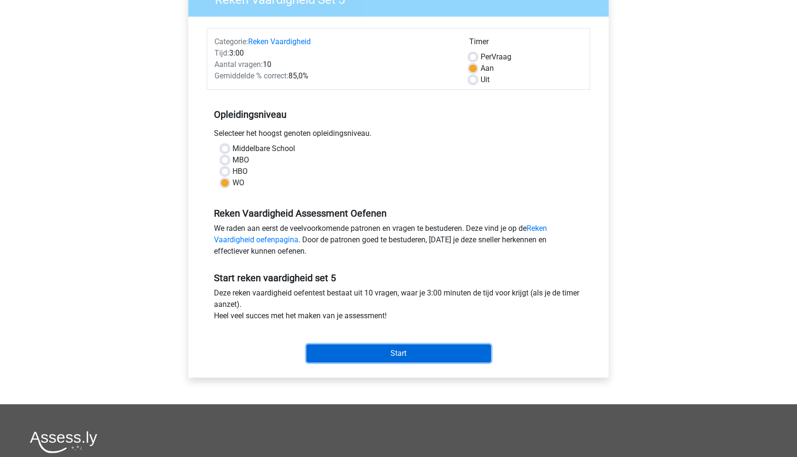
click at [392, 355] on input "Start" at bounding box center [399, 353] width 185 height 18
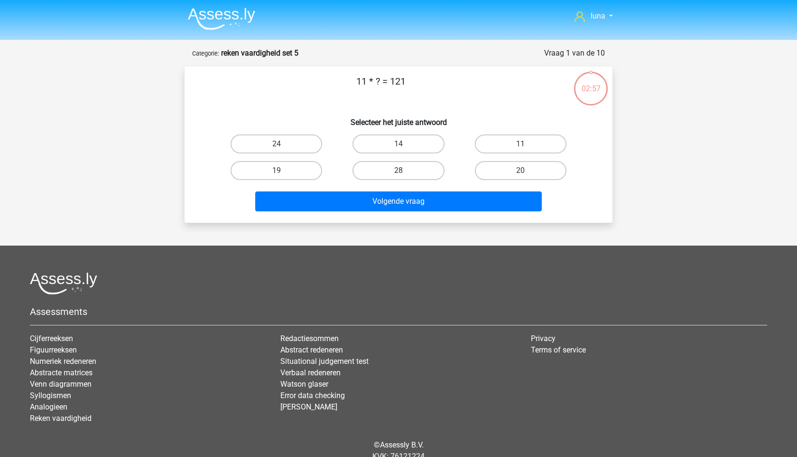
click at [521, 146] on input "11" at bounding box center [524, 147] width 6 height 6
radio input "true"
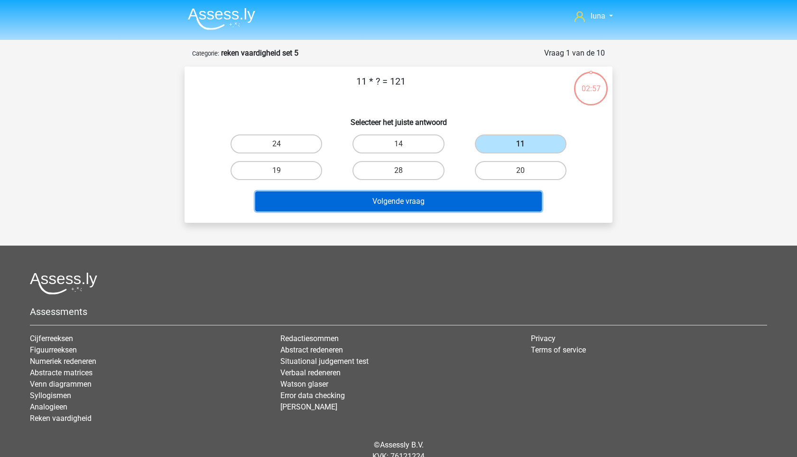
click at [483, 199] on button "Volgende vraag" at bounding box center [398, 201] width 287 height 20
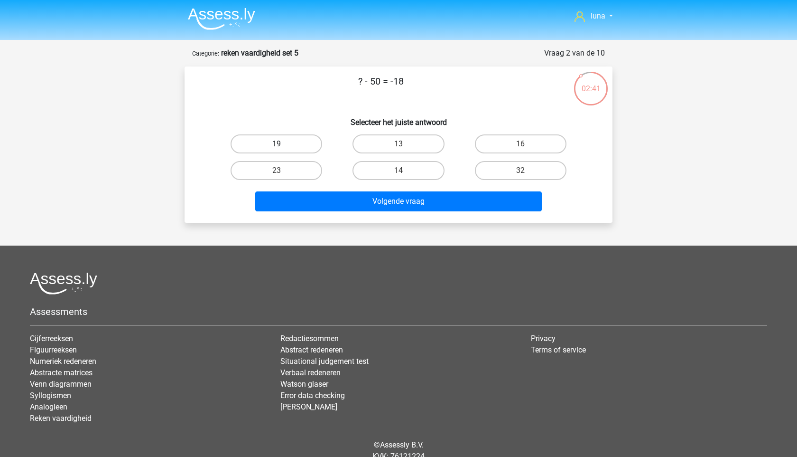
click at [299, 138] on label "19" at bounding box center [277, 143] width 92 height 19
click at [283, 144] on input "19" at bounding box center [280, 147] width 6 height 6
radio input "true"
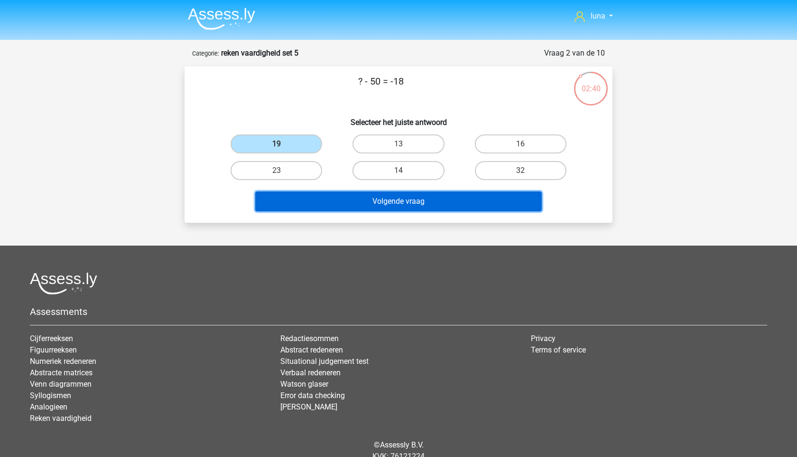
click at [322, 203] on button "Volgende vraag" at bounding box center [398, 201] width 287 height 20
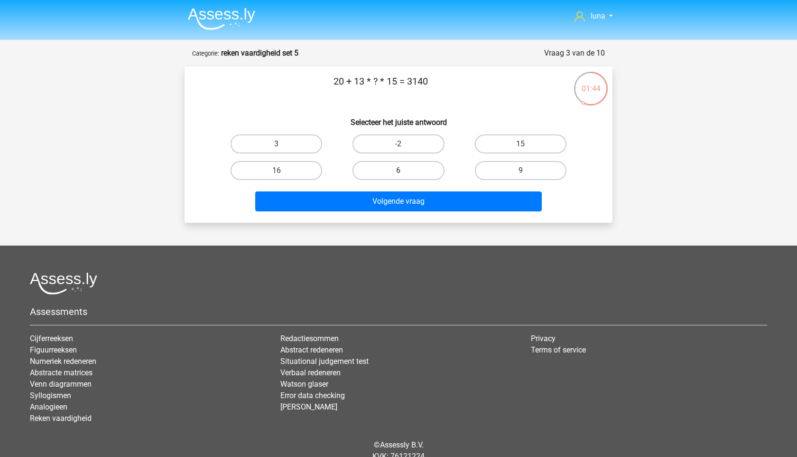
click at [430, 168] on label "6" at bounding box center [399, 170] width 92 height 19
click at [405, 170] on input "6" at bounding box center [402, 173] width 6 height 6
radio input "true"
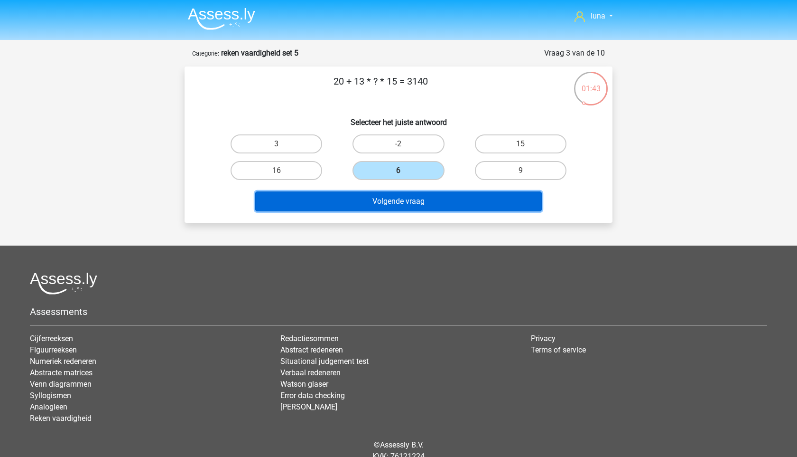
click at [415, 203] on button "Volgende vraag" at bounding box center [398, 201] width 287 height 20
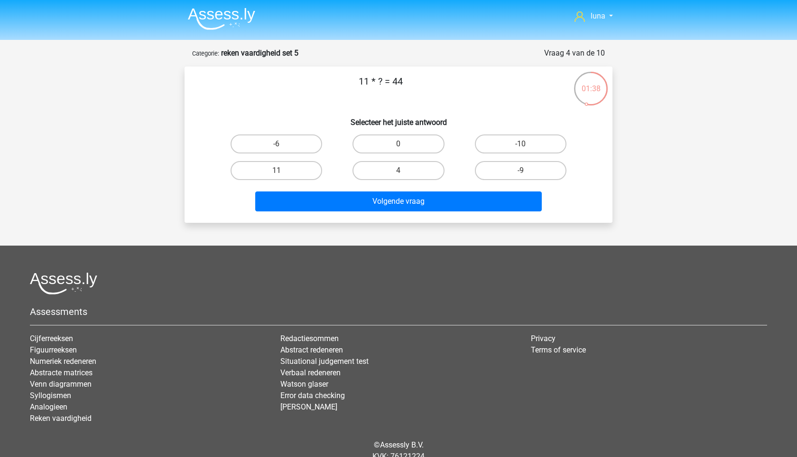
click at [413, 181] on div "4" at bounding box center [398, 170] width 122 height 27
click at [420, 172] on label "4" at bounding box center [399, 170] width 92 height 19
click at [405, 172] on input "4" at bounding box center [402, 173] width 6 height 6
radio input "true"
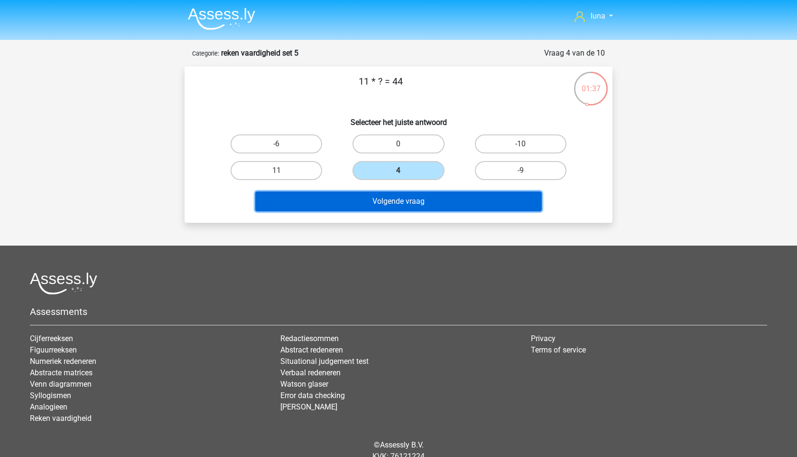
click at [412, 203] on button "Volgende vraag" at bounding box center [398, 201] width 287 height 20
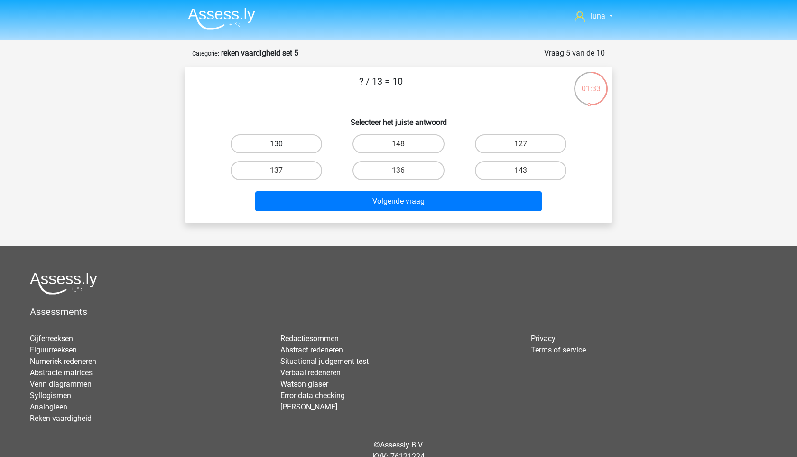
click at [303, 145] on label "130" at bounding box center [277, 143] width 92 height 19
click at [283, 145] on input "130" at bounding box center [280, 147] width 6 height 6
radio input "true"
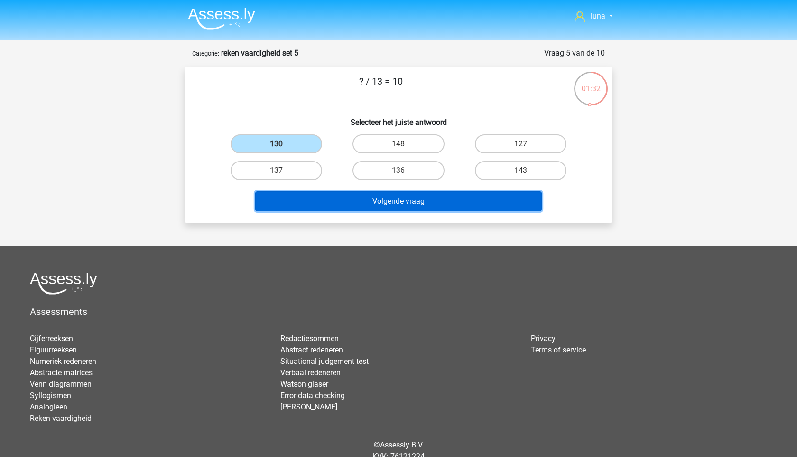
click at [303, 204] on button "Volgende vraag" at bounding box center [398, 201] width 287 height 20
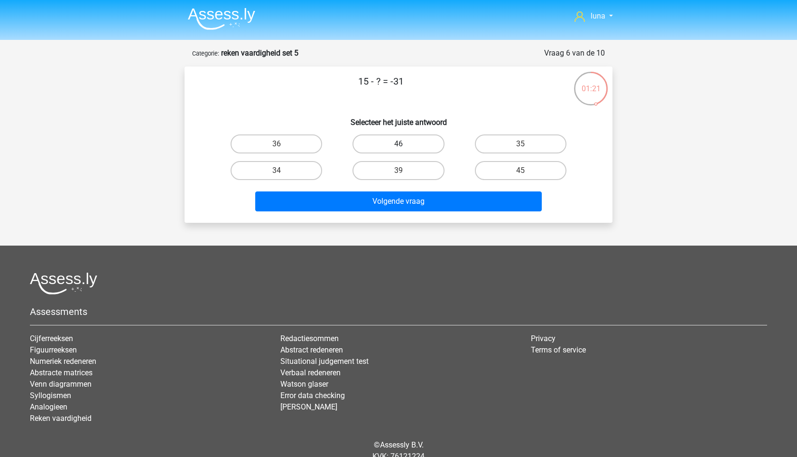
click at [409, 149] on label "46" at bounding box center [399, 143] width 92 height 19
click at [405, 149] on input "46" at bounding box center [402, 147] width 6 height 6
radio input "true"
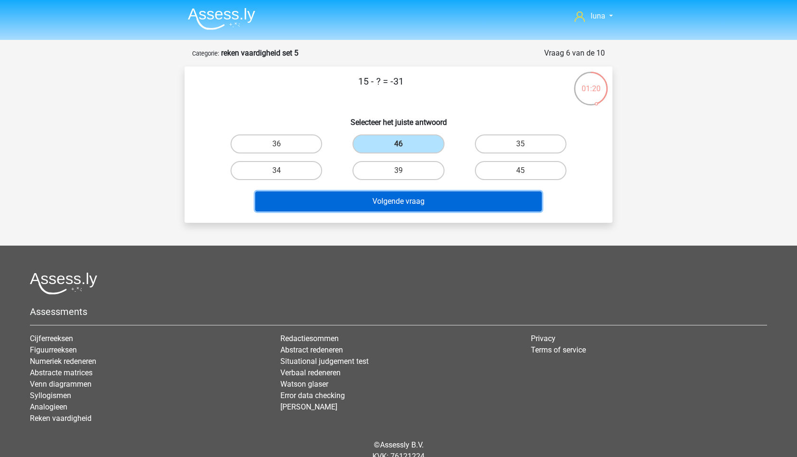
click at [390, 203] on button "Volgende vraag" at bounding box center [398, 201] width 287 height 20
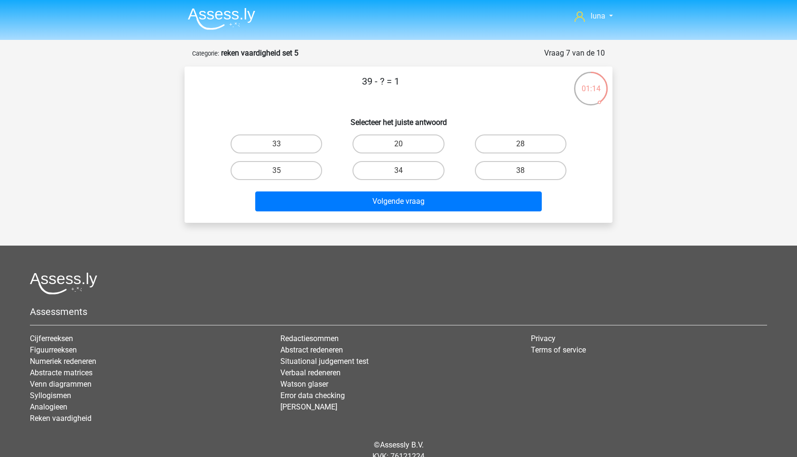
click at [514, 180] on div "38" at bounding box center [521, 170] width 122 height 27
click at [516, 172] on label "38" at bounding box center [521, 170] width 92 height 19
click at [521, 172] on input "38" at bounding box center [524, 173] width 6 height 6
radio input "true"
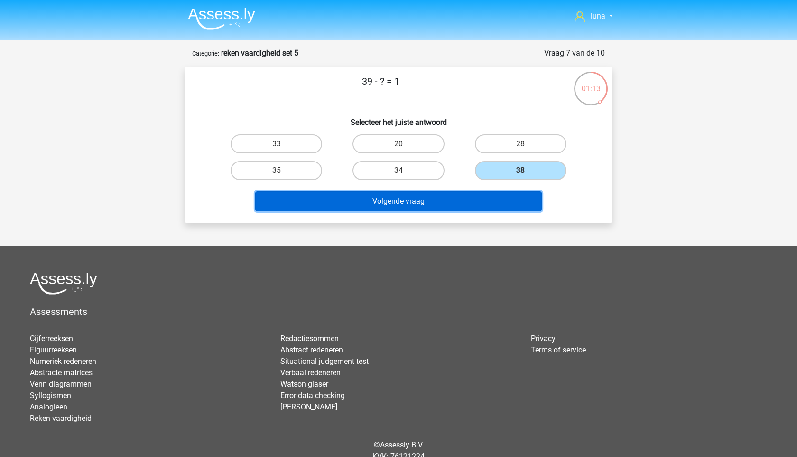
click at [495, 199] on button "Volgende vraag" at bounding box center [398, 201] width 287 height 20
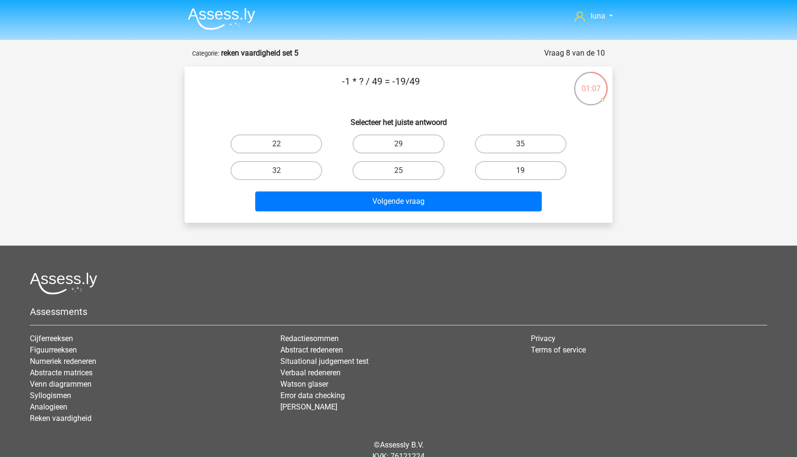
click at [498, 163] on label "19" at bounding box center [521, 170] width 92 height 19
click at [521, 170] on input "19" at bounding box center [524, 173] width 6 height 6
radio input "true"
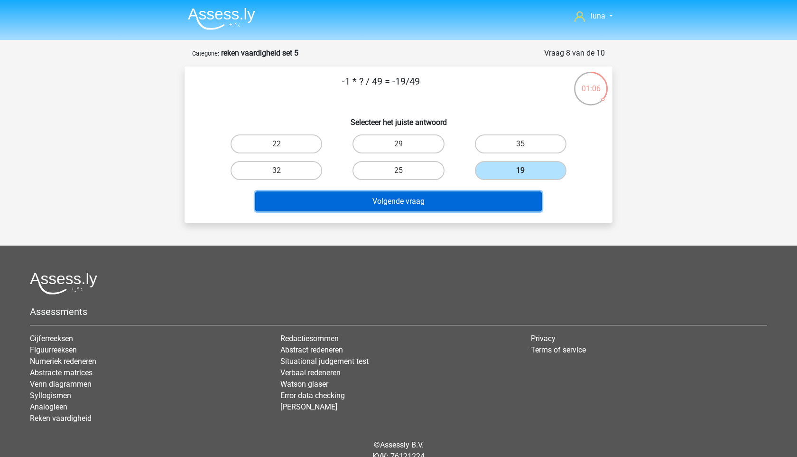
click at [472, 195] on button "Volgende vraag" at bounding box center [398, 201] width 287 height 20
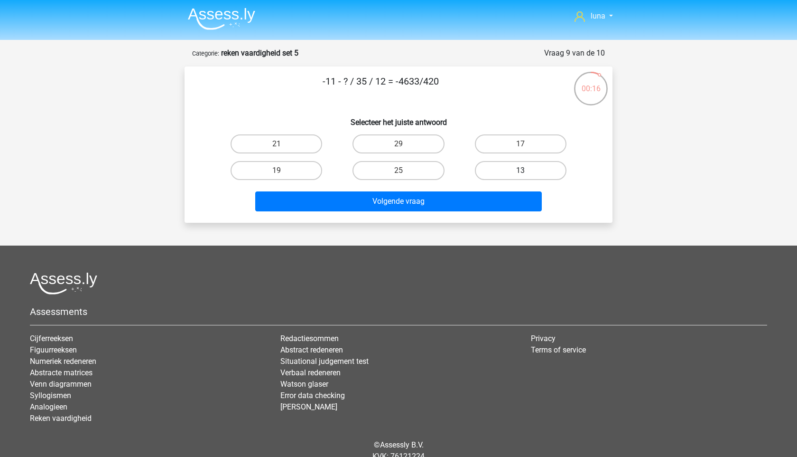
click at [500, 174] on label "13" at bounding box center [521, 170] width 92 height 19
click at [521, 174] on input "13" at bounding box center [524, 173] width 6 height 6
radio input "true"
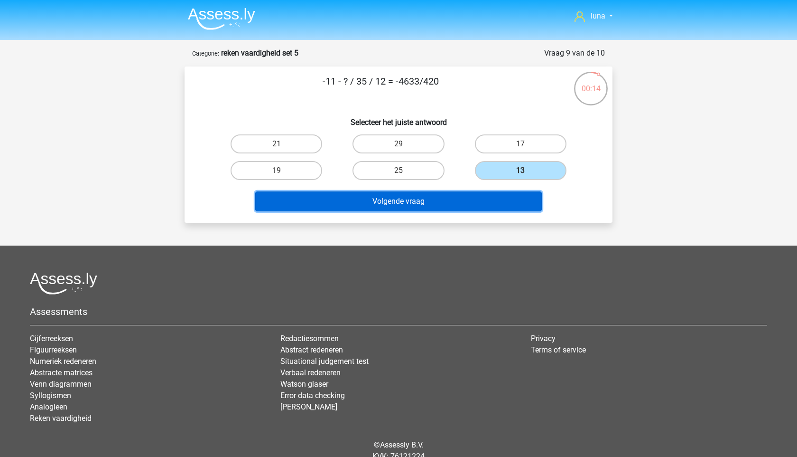
click at [449, 206] on button "Volgende vraag" at bounding box center [398, 201] width 287 height 20
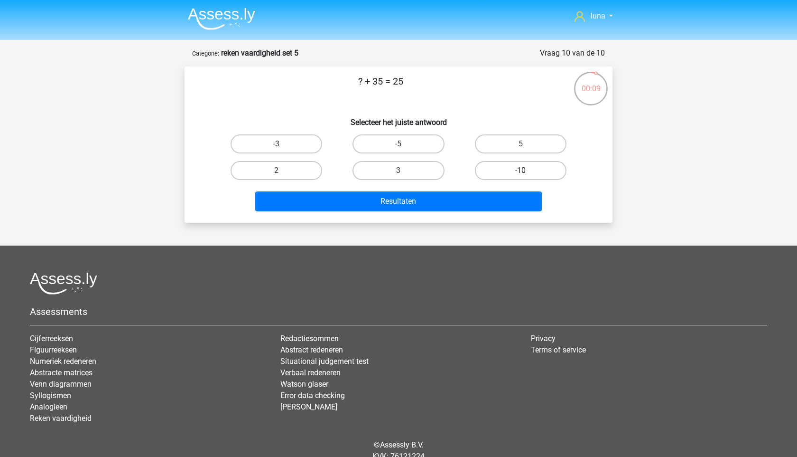
click at [544, 177] on label "-10" at bounding box center [521, 170] width 92 height 19
click at [527, 177] on input "-10" at bounding box center [524, 173] width 6 height 6
radio input "true"
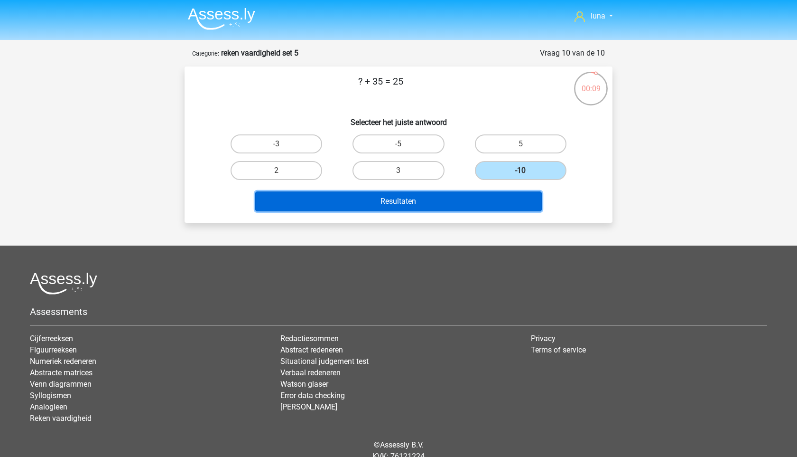
click at [519, 198] on button "Resultaten" at bounding box center [398, 201] width 287 height 20
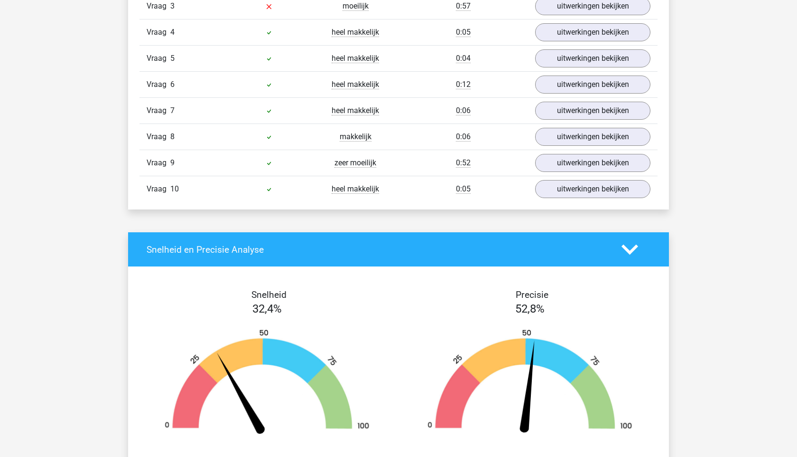
scroll to position [588, 0]
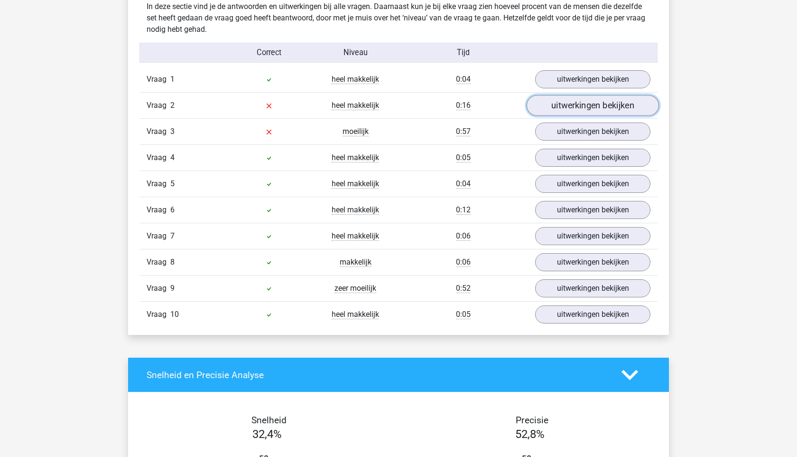
click at [596, 107] on link "uitwerkingen bekijken" at bounding box center [593, 105] width 132 height 21
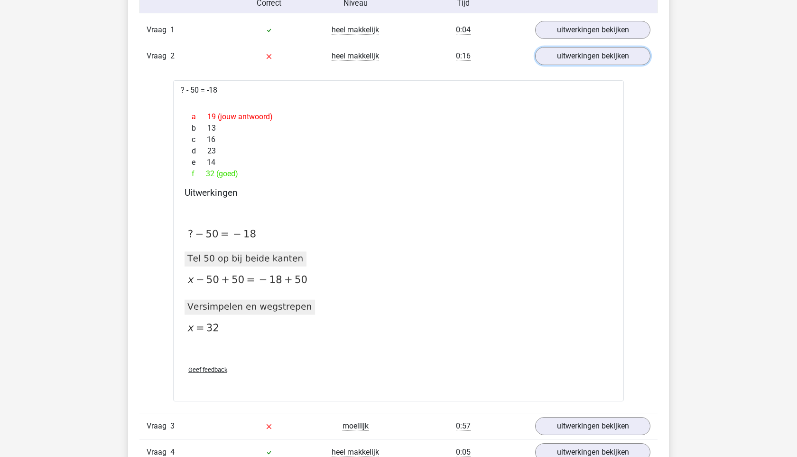
scroll to position [641, 0]
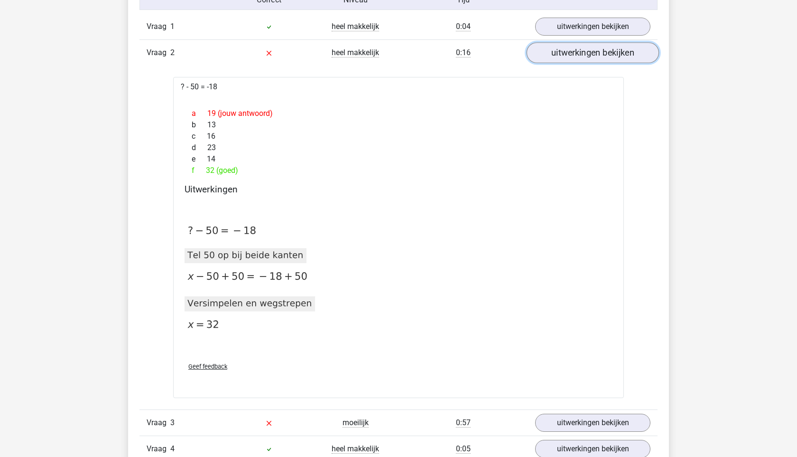
click at [572, 51] on link "uitwerkingen bekijken" at bounding box center [593, 52] width 132 height 21
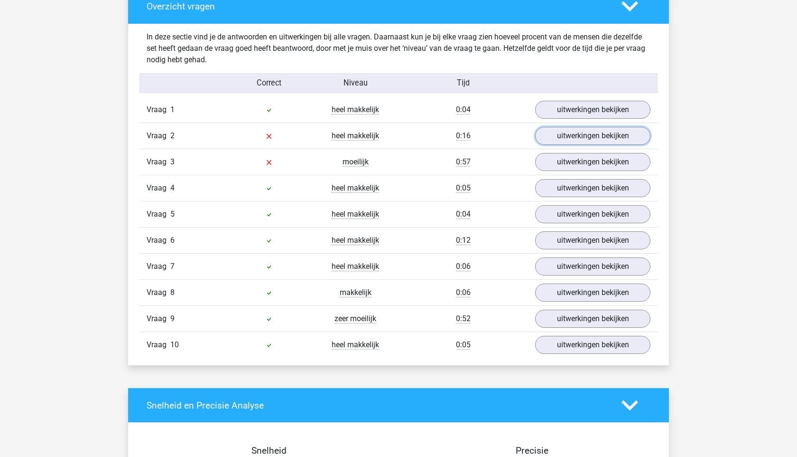
scroll to position [566, 0]
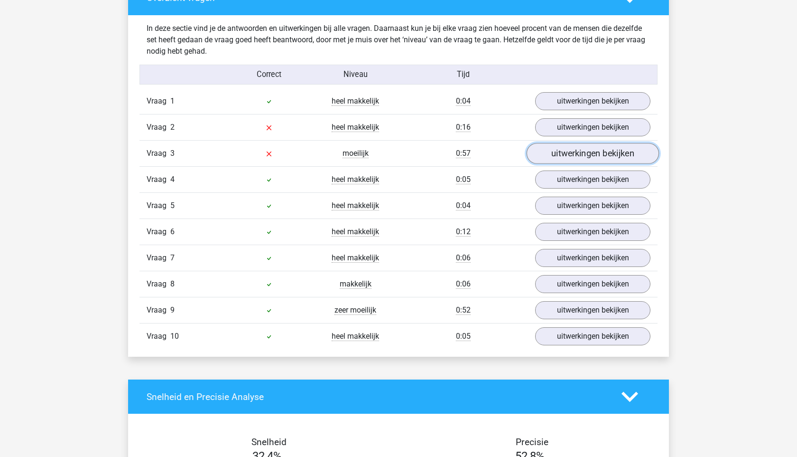
click at [567, 147] on link "uitwerkingen bekijken" at bounding box center [593, 153] width 132 height 21
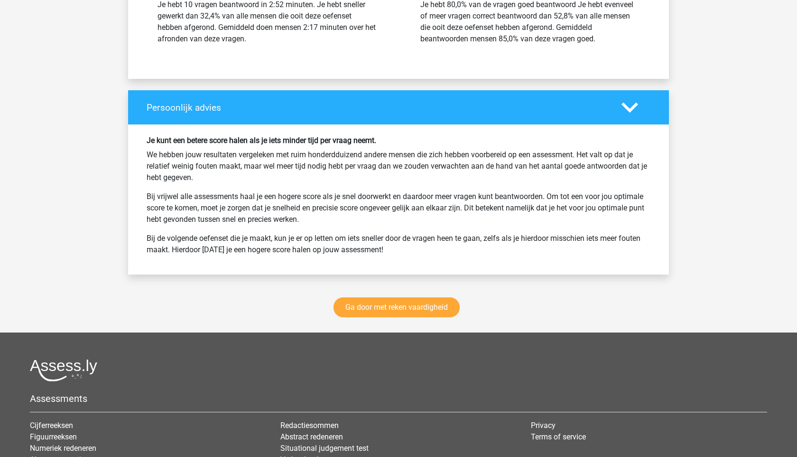
scroll to position [1784, 0]
